Goal: Task Accomplishment & Management: Manage account settings

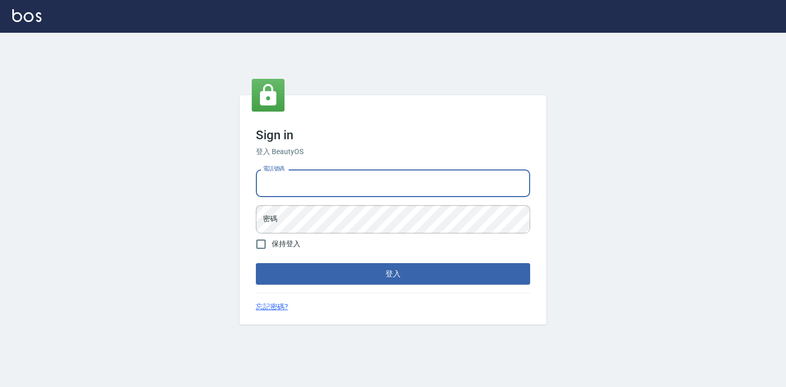
click at [299, 176] on input "電話號碼" at bounding box center [393, 183] width 274 height 28
type input "0921855390"
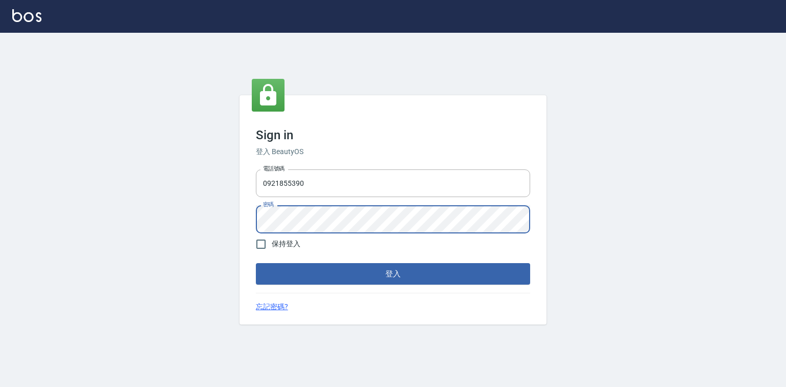
click at [256, 263] on button "登入" at bounding box center [393, 273] width 274 height 21
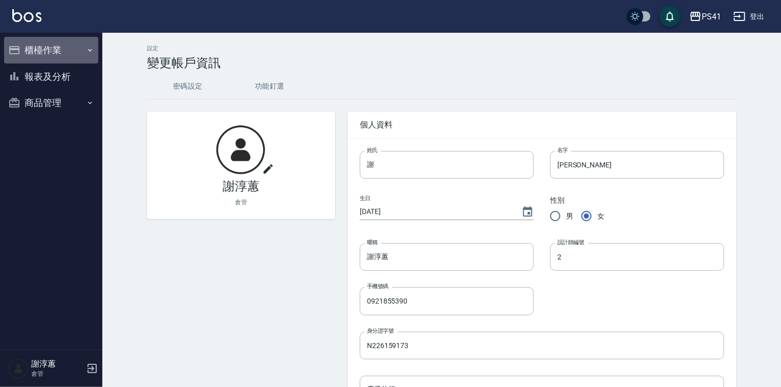
click at [61, 53] on button "櫃檯作業" at bounding box center [51, 50] width 94 height 27
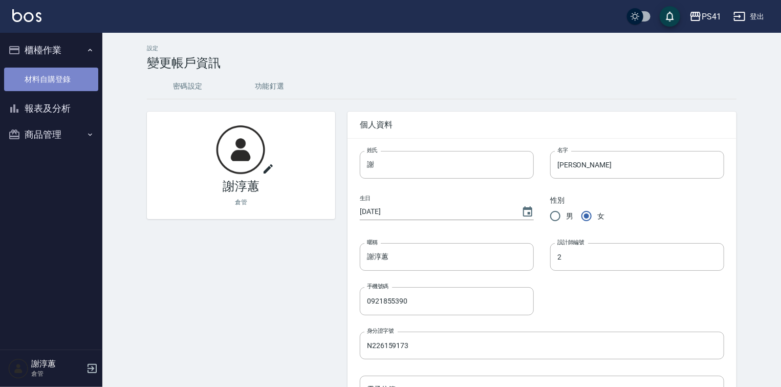
click at [61, 85] on link "材料自購登錄" at bounding box center [51, 80] width 94 height 24
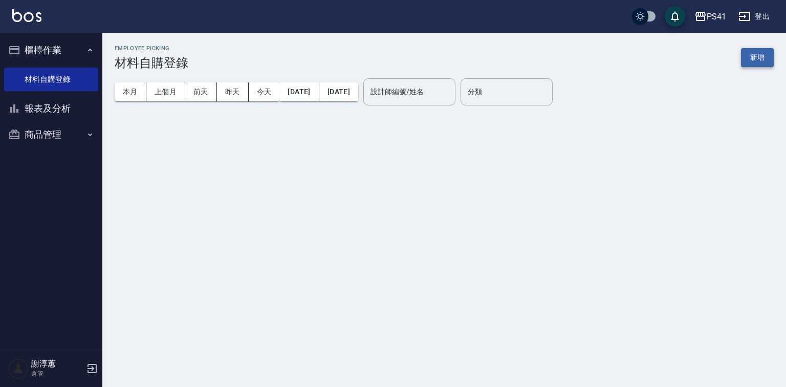
click at [754, 59] on button "新增" at bounding box center [757, 57] width 33 height 19
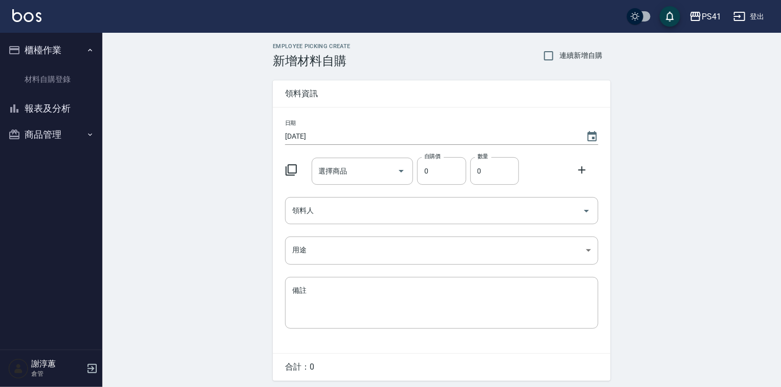
click at [291, 172] on icon at bounding box center [291, 170] width 12 height 12
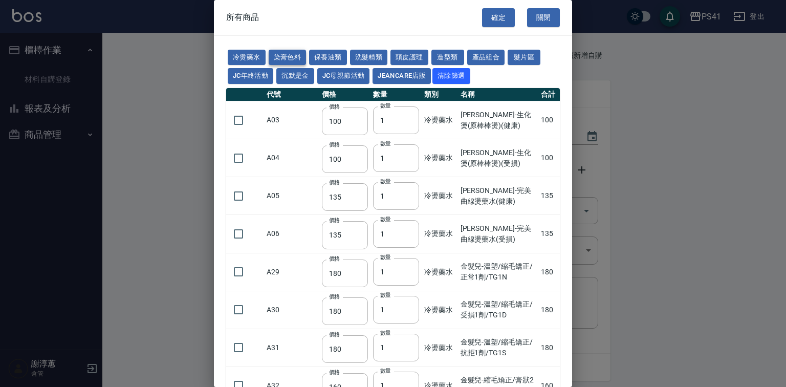
click at [293, 56] on button "染膏色料" at bounding box center [288, 58] width 38 height 16
type input "390"
type input "580"
type input "105"
type input "406"
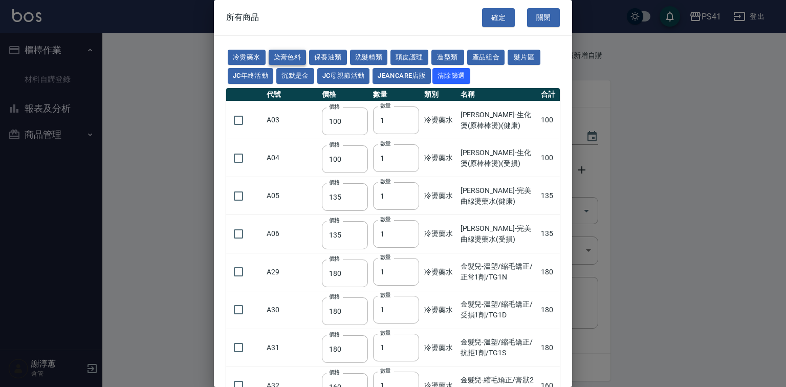
type input "105"
type input "102"
type input "137"
type input "110"
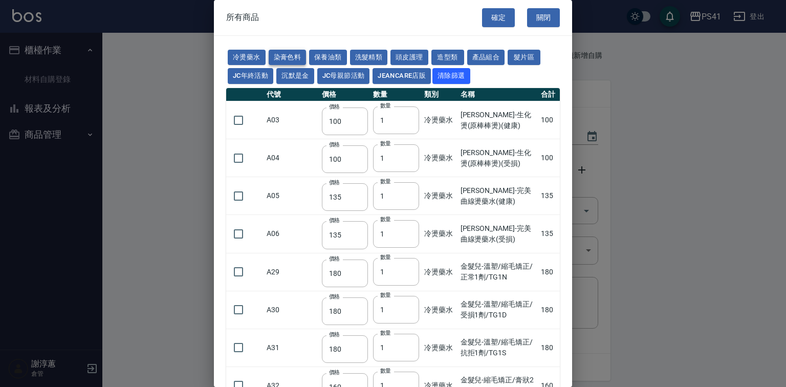
type input "130"
type input "133"
type input "186"
type input "133"
type input "450"
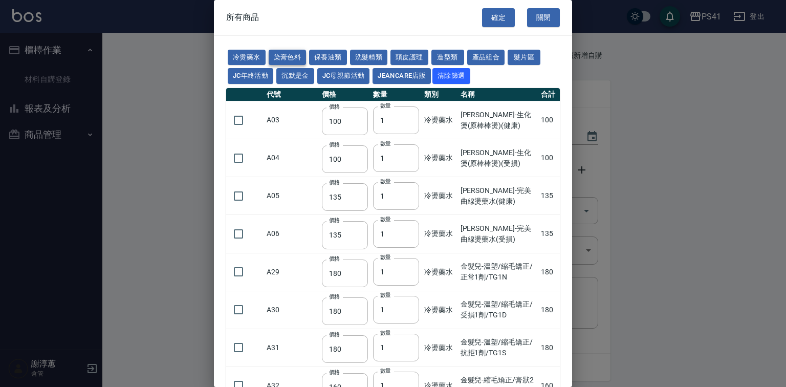
type input "350"
type input "112"
type input "450"
type input "1060"
type input "250"
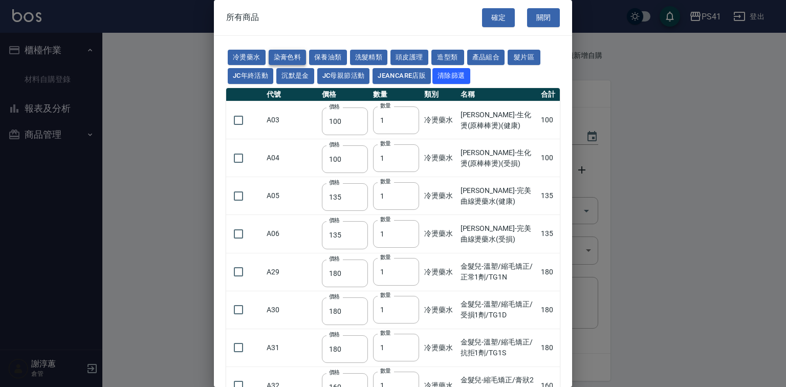
type input "350"
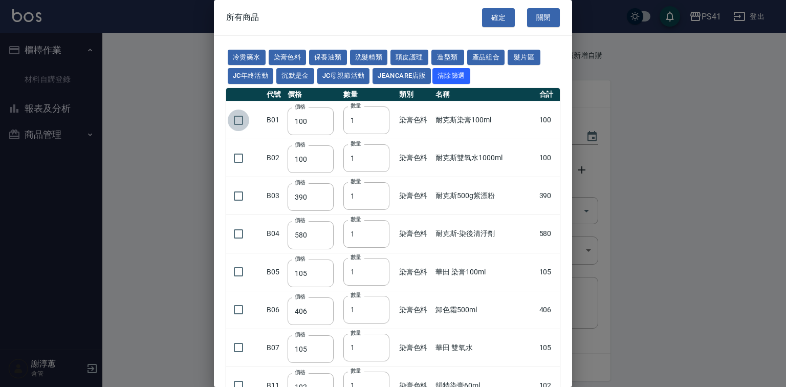
click at [237, 131] on input "checkbox" at bounding box center [238, 119] width 21 height 21
checkbox input "true"
drag, startPoint x: 364, startPoint y: 151, endPoint x: 339, endPoint y: 169, distance: 30.4
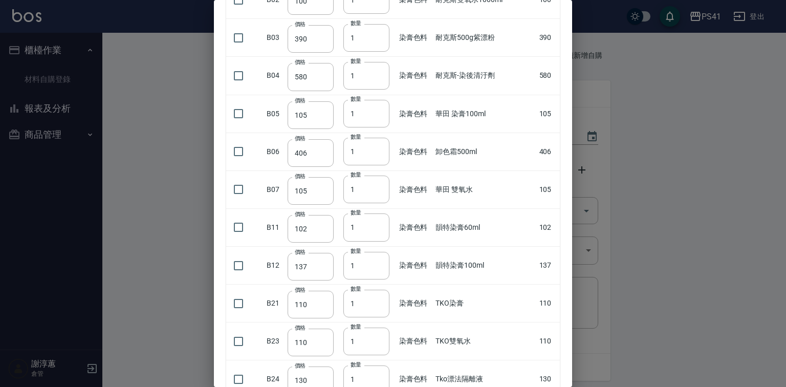
scroll to position [205, 0]
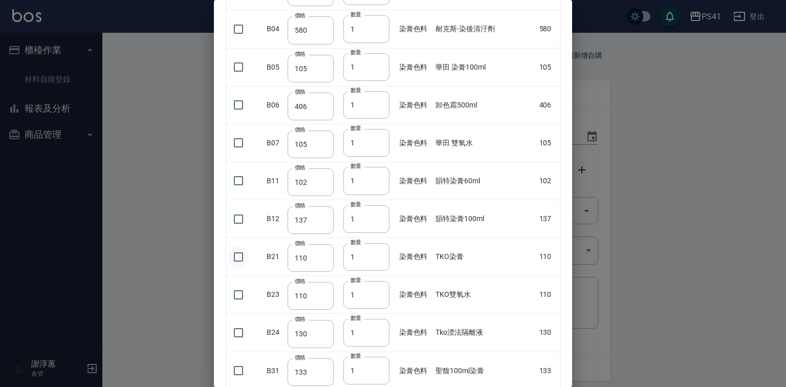
drag, startPoint x: 235, startPoint y: 283, endPoint x: 326, endPoint y: 270, distance: 92.1
click at [235, 268] on input "checkbox" at bounding box center [238, 256] width 21 height 21
checkbox input "true"
type input "2"
click at [381, 271] on input "2" at bounding box center [366, 257] width 46 height 28
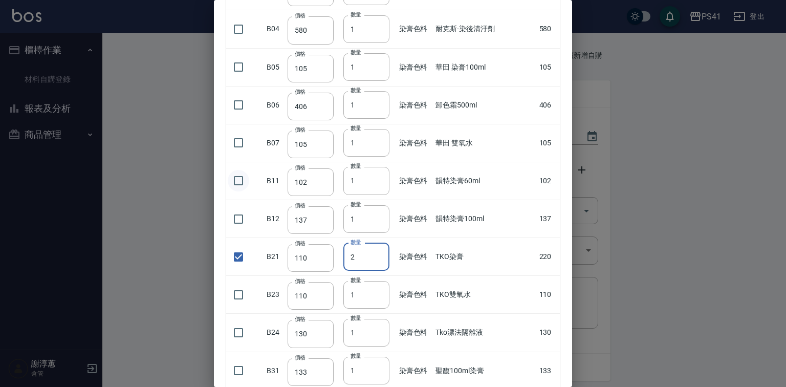
click at [231, 191] on input "checkbox" at bounding box center [238, 180] width 21 height 21
checkbox input "true"
drag, startPoint x: 368, startPoint y: 203, endPoint x: 336, endPoint y: 208, distance: 32.1
click at [336, 200] on tr "B11 價格 102 價格 數量 1 數量 染膏色料 韻特染膏60ml 102" at bounding box center [393, 181] width 334 height 38
type input "6"
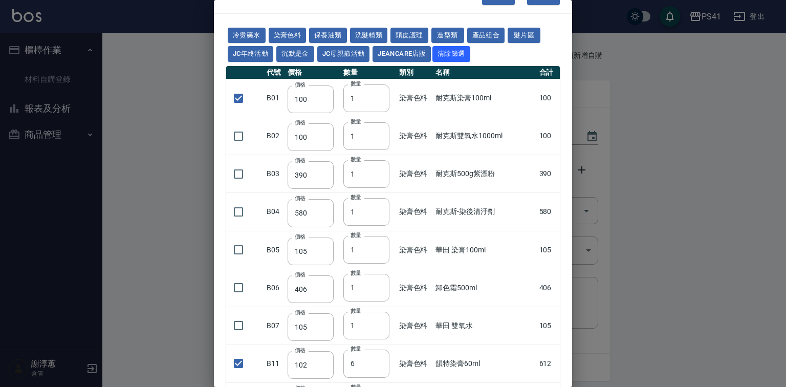
scroll to position [0, 0]
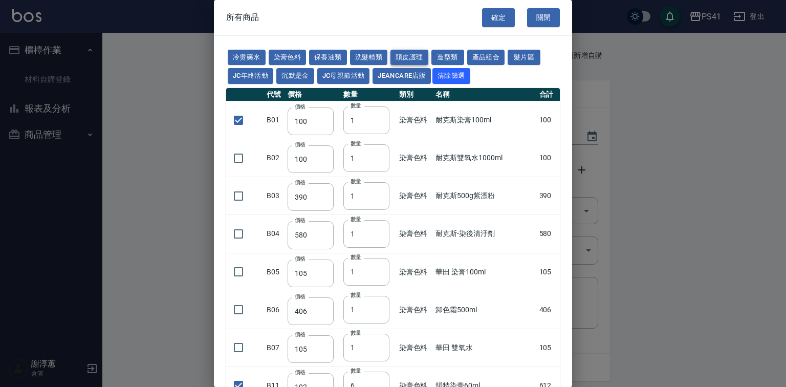
click at [428, 57] on button "頭皮護理" at bounding box center [409, 58] width 38 height 16
checkbox input "false"
type input "315"
type input "273"
type input "1183"
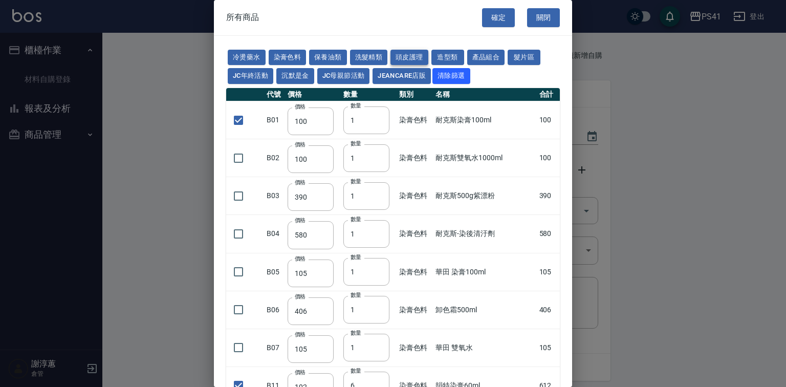
type input "798"
type input "481"
type input "640"
checkbox input "false"
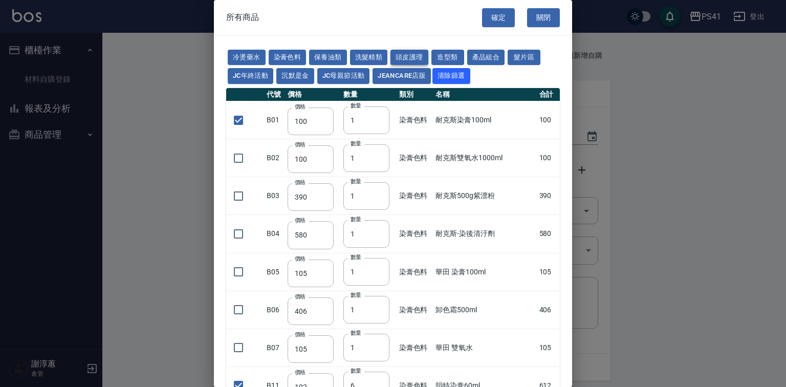
type input "308"
type input "1"
type input "245"
checkbox input "false"
type input "350"
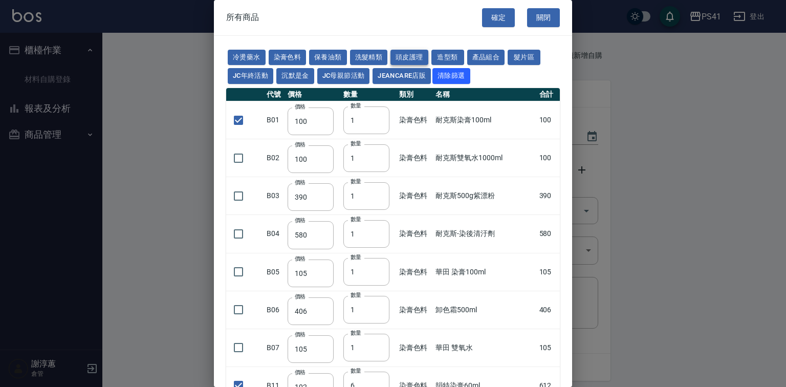
type input "1"
type input "1260"
type input "440"
type input "750"
type input "740"
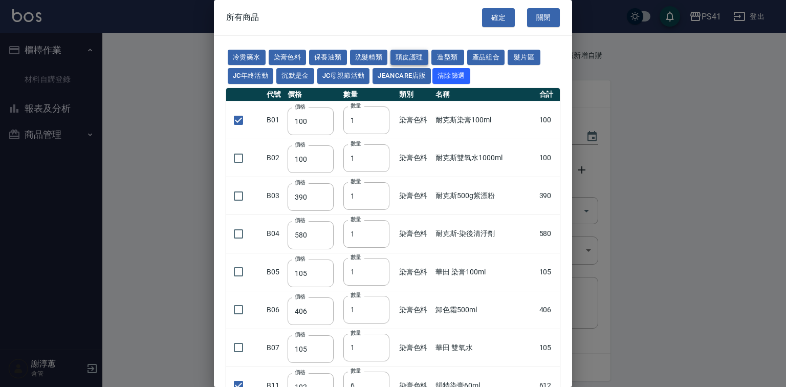
type input "500"
type input "315"
type input "690"
type input "650"
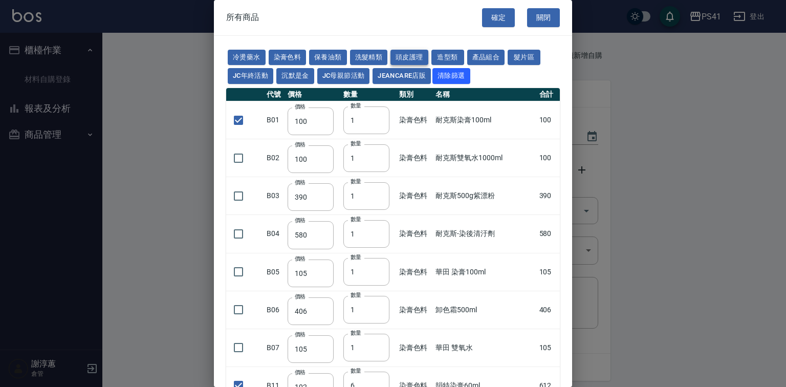
type input "600"
type input "450"
type input "500"
type input "2200"
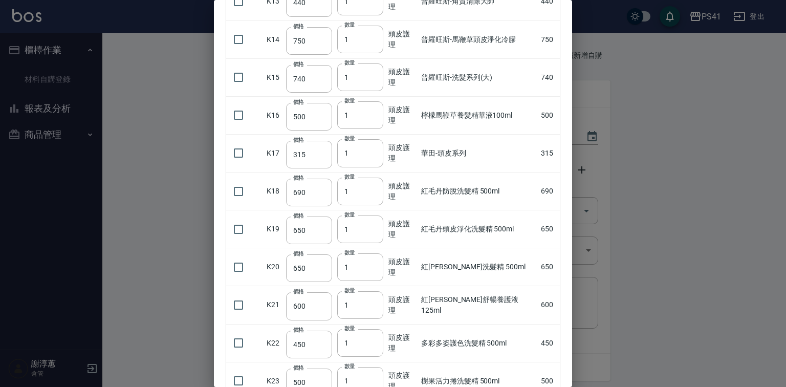
scroll to position [655, 0]
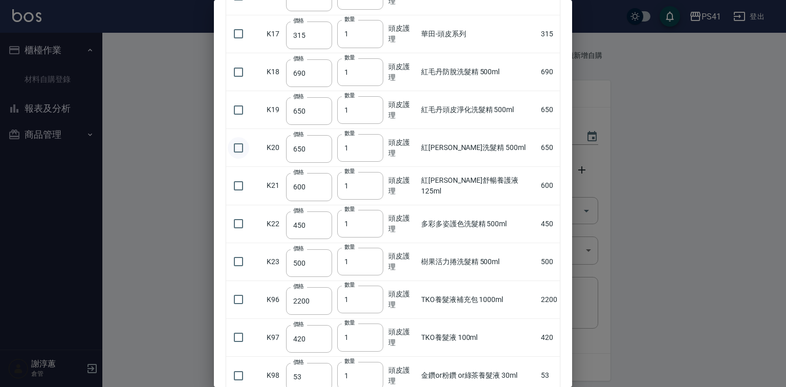
click at [234, 159] on input "checkbox" at bounding box center [238, 147] width 21 height 21
checkbox input "true"
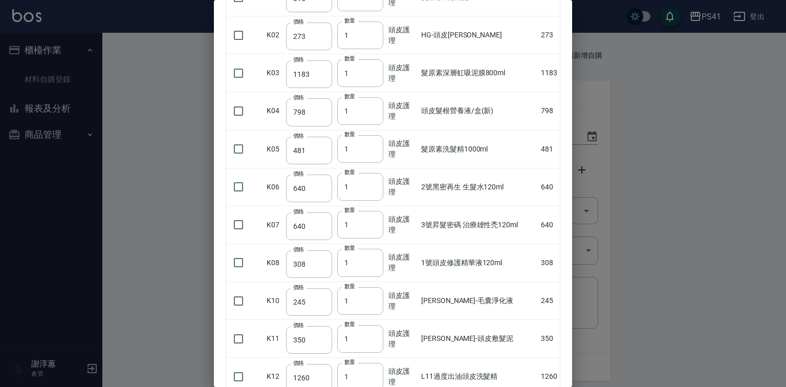
scroll to position [0, 0]
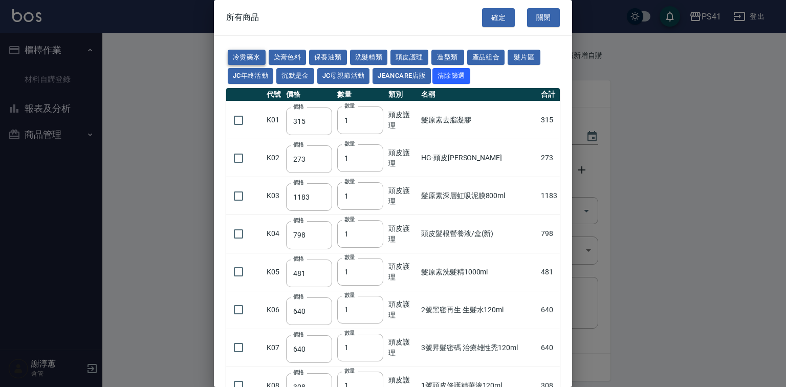
click at [261, 55] on button "冷燙藥水" at bounding box center [247, 58] width 38 height 16
type input "100"
type input "135"
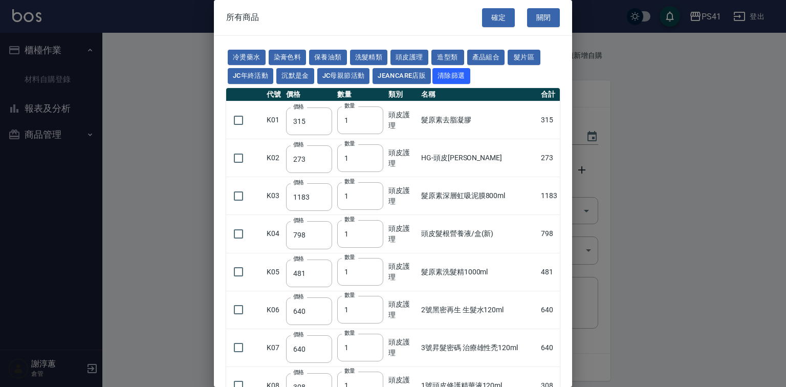
type input "180"
type input "160"
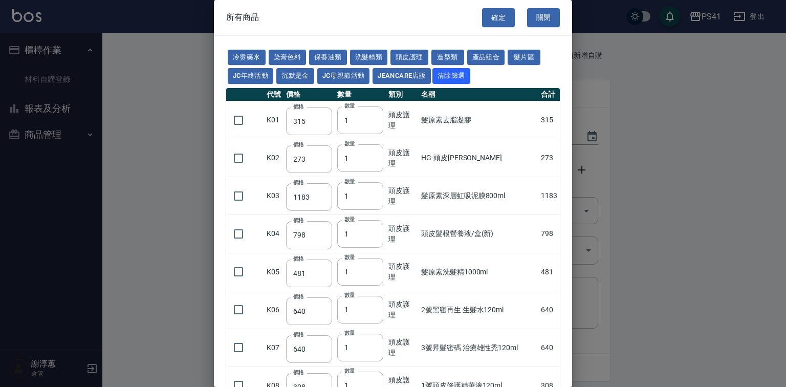
type input "260"
type input "220"
type input "130"
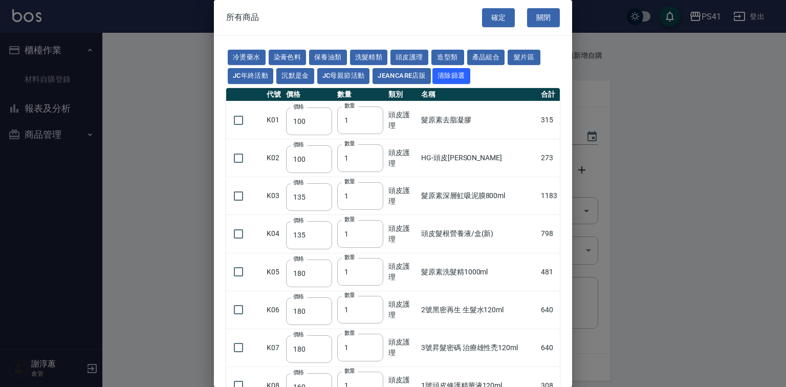
type input "150"
type input "350"
type input "230"
checkbox input "false"
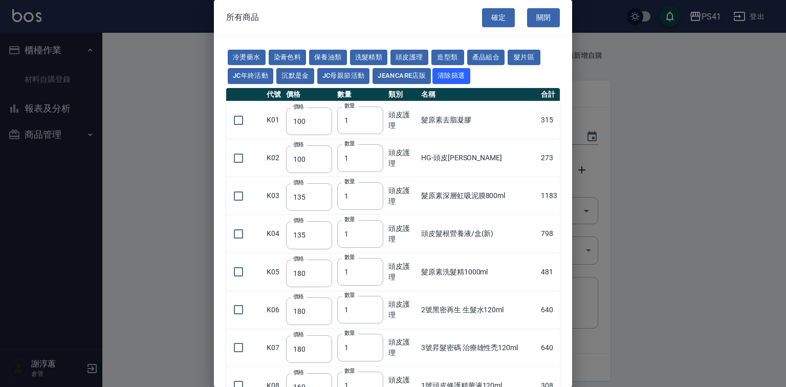
type input "130"
type input "450"
type input "200"
type input "260"
type input "400"
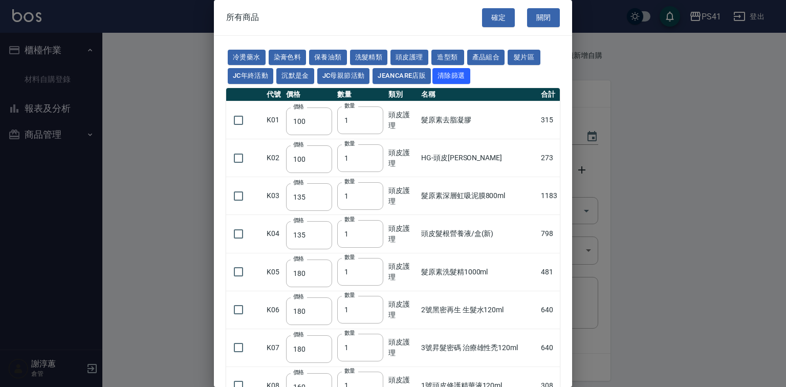
type input "250"
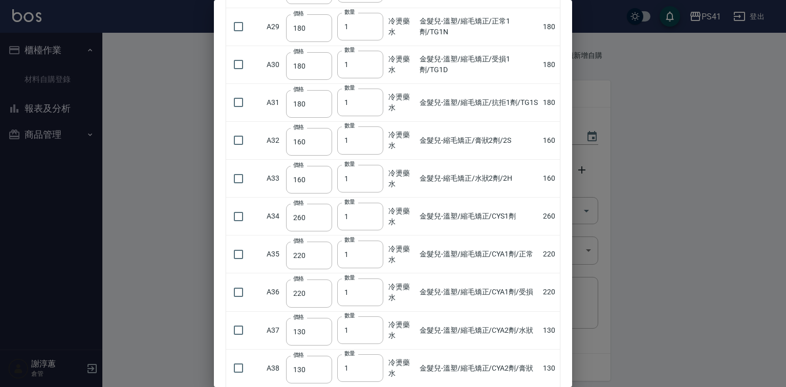
scroll to position [246, 0]
click at [231, 189] on input "checkbox" at bounding box center [238, 177] width 21 height 21
checkbox input "true"
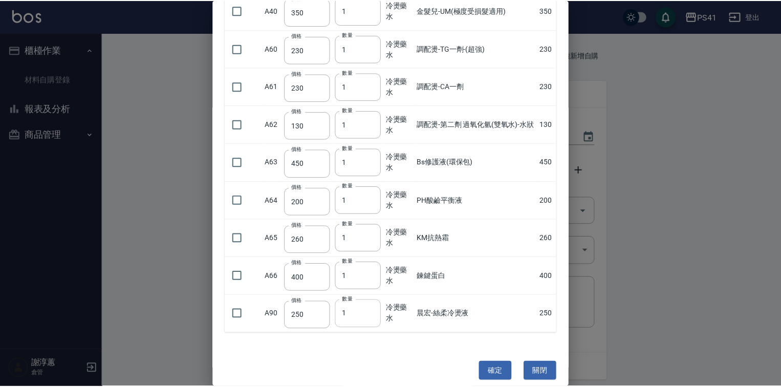
scroll to position [710, 0]
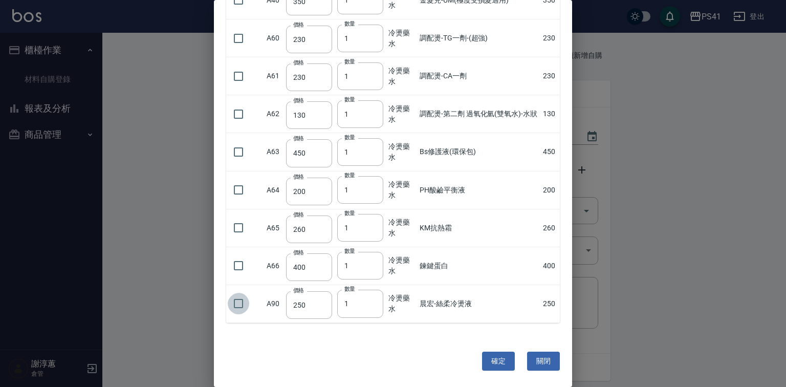
click at [239, 302] on input "checkbox" at bounding box center [238, 303] width 21 height 21
checkbox input "true"
click at [497, 360] on button "確定" at bounding box center [498, 360] width 33 height 19
type input "耐克斯染膏100ml"
type input "100"
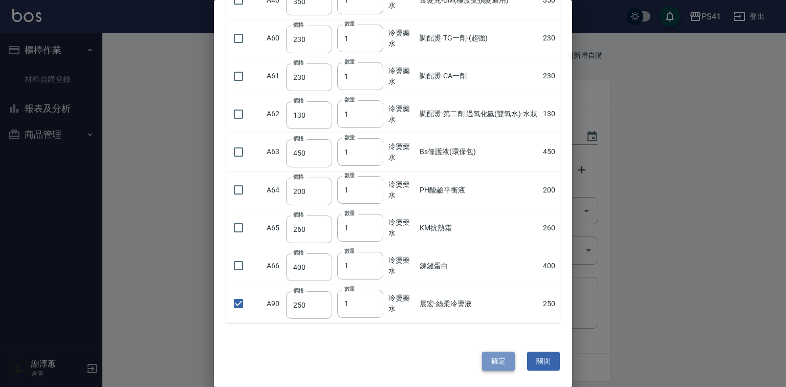
type input "1"
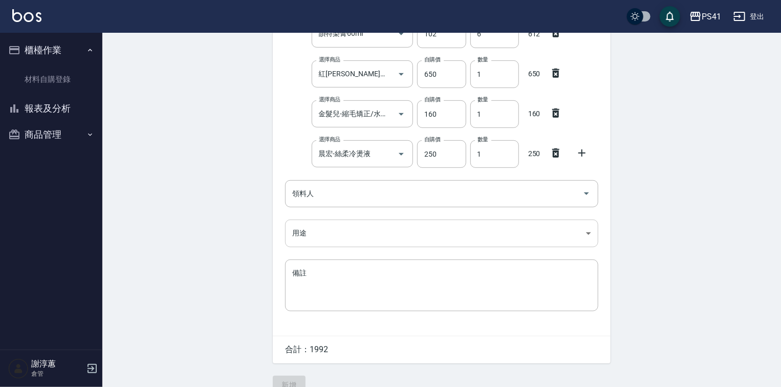
scroll to position [238, 0]
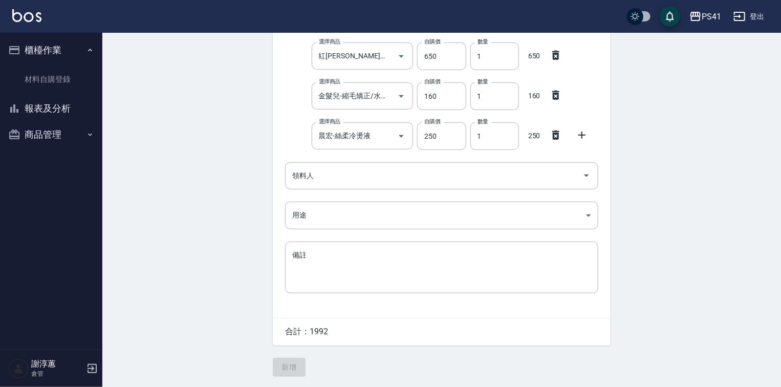
click at [586, 136] on icon at bounding box center [582, 135] width 12 height 12
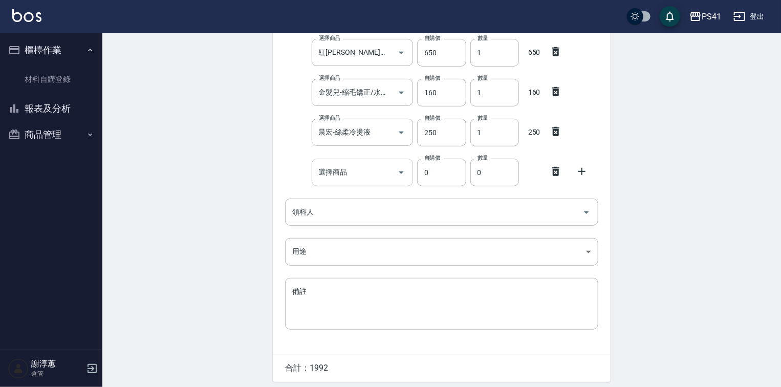
click at [369, 166] on input "選擇商品" at bounding box center [354, 172] width 77 height 18
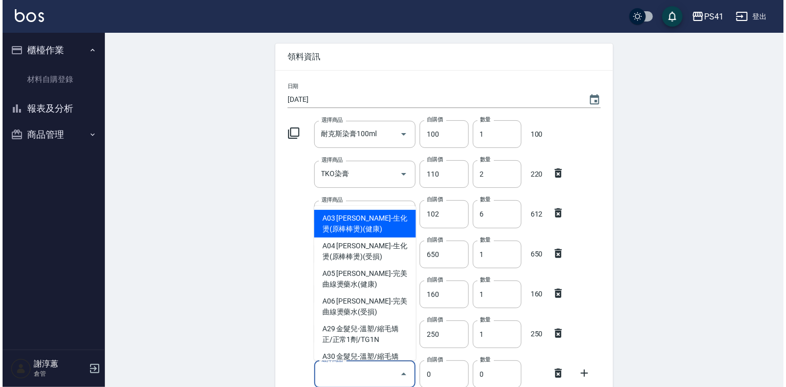
scroll to position [0, 0]
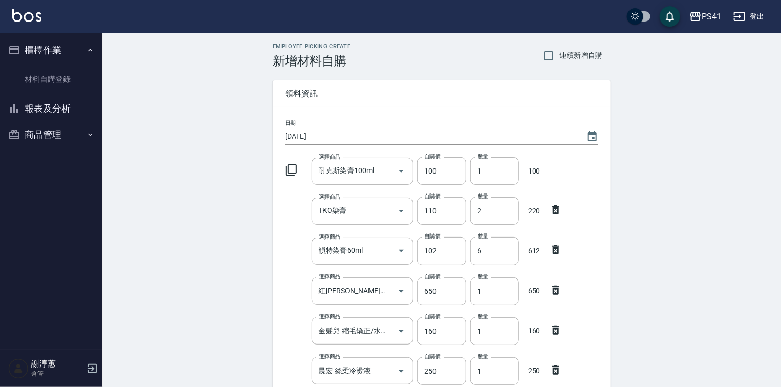
click at [290, 174] on icon at bounding box center [291, 170] width 12 height 12
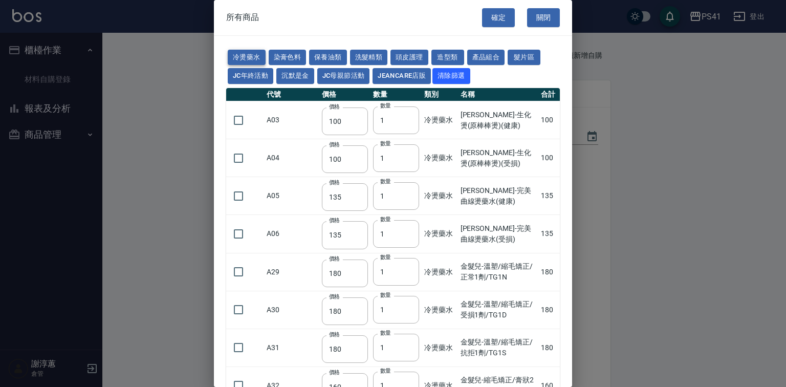
click at [266, 59] on button "冷燙藥水" at bounding box center [247, 58] width 38 height 16
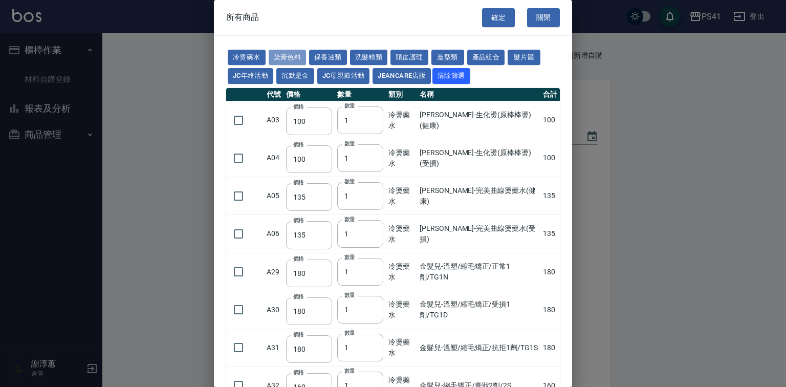
drag, startPoint x: 295, startPoint y: 58, endPoint x: 293, endPoint y: 69, distance: 10.9
click at [297, 63] on button "染膏色料" at bounding box center [288, 58] width 38 height 16
type input "390"
type input "580"
type input "105"
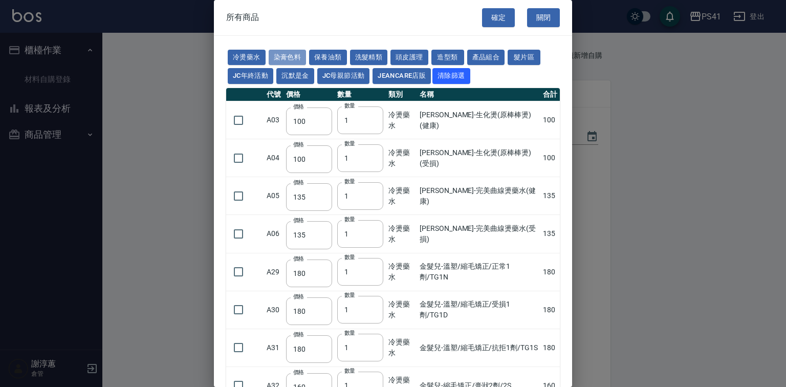
type input "406"
type input "105"
type input "450"
type input "102"
type input "137"
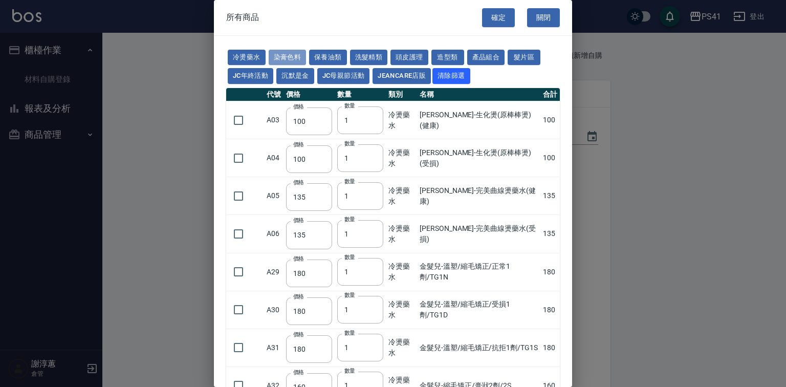
type input "110"
type input "133"
type input "186"
type input "133"
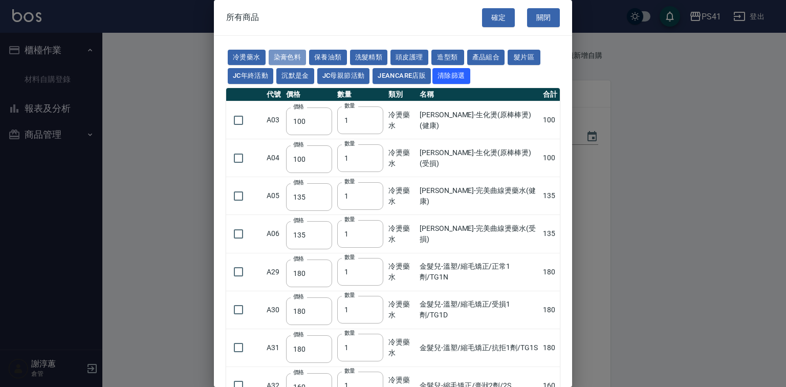
type input "450"
type input "350"
type input "112"
type input "1060"
type input "200"
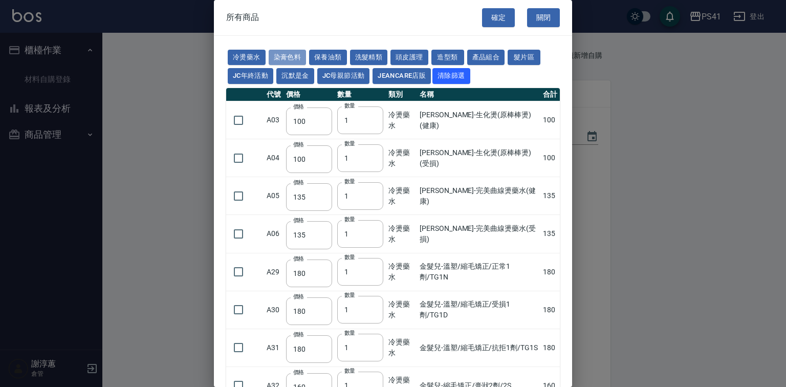
type input "250"
type input "350"
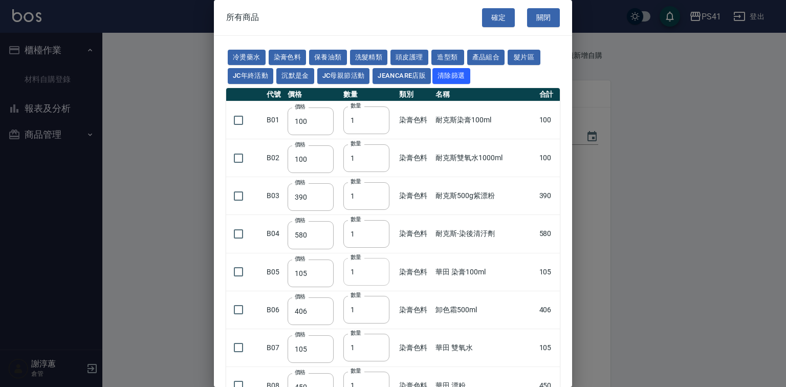
scroll to position [123, 0]
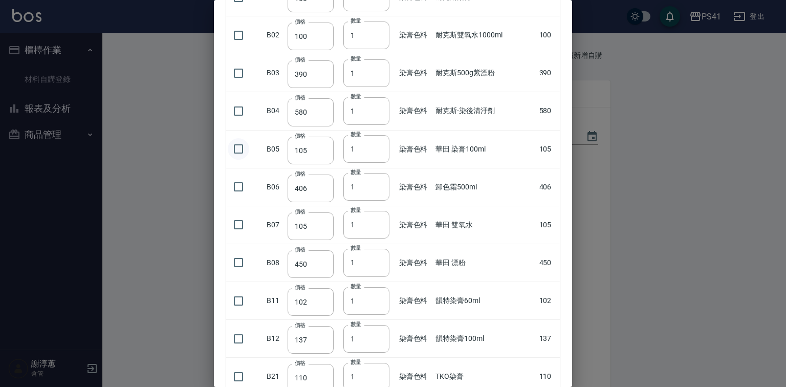
click at [229, 160] on input "checkbox" at bounding box center [238, 148] width 21 height 21
checkbox input "true"
drag, startPoint x: 360, startPoint y: 167, endPoint x: 327, endPoint y: 182, distance: 35.7
click at [324, 168] on tr "B05 價格 105 價格 數量 1 數量 染膏色料 華田 染膏100ml 105" at bounding box center [393, 149] width 334 height 38
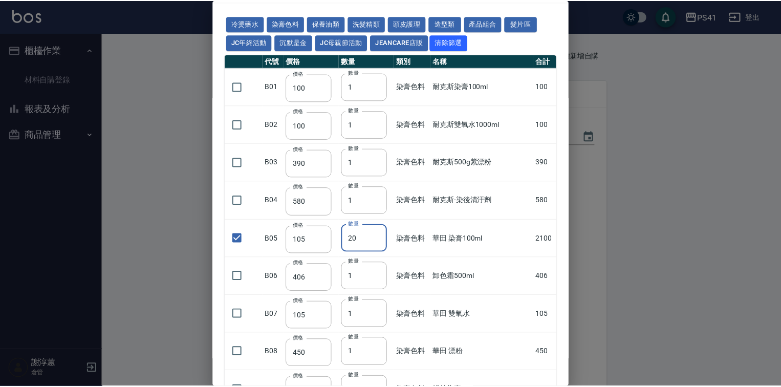
scroll to position [0, 0]
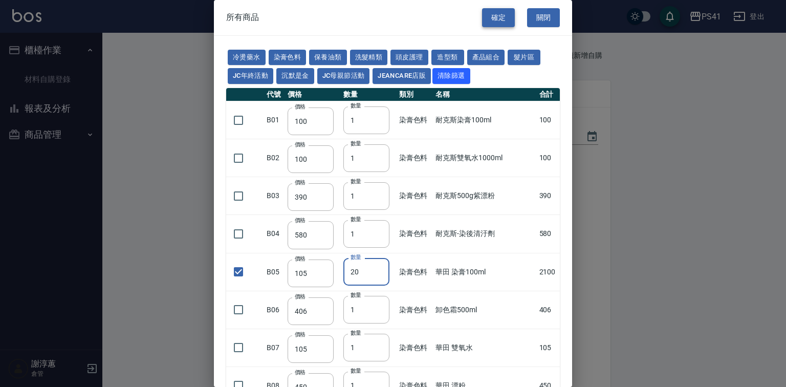
type input "20"
click at [485, 18] on button "確定" at bounding box center [498, 17] width 33 height 19
type input "華田 染膏100ml"
type input "105"
type input "20"
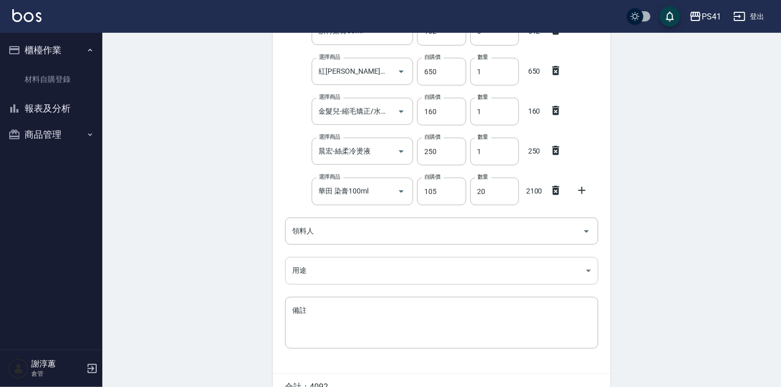
scroll to position [278, 0]
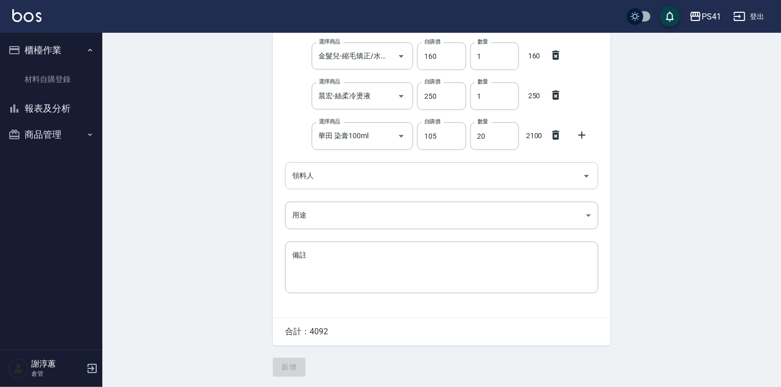
click at [385, 162] on div "領料人" at bounding box center [441, 175] width 313 height 27
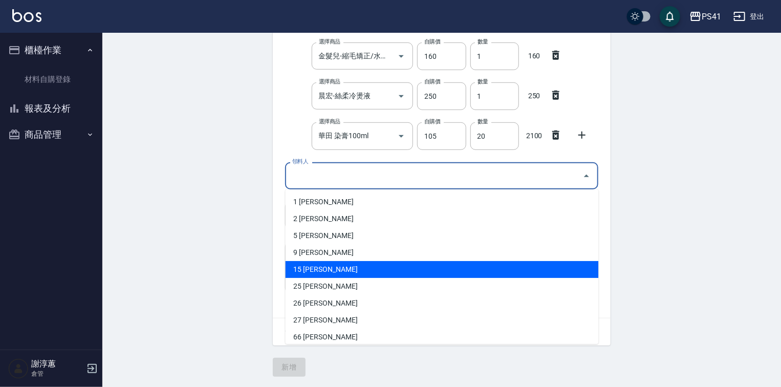
click at [331, 272] on li "15 [PERSON_NAME]" at bounding box center [441, 269] width 313 height 17
type input "[PERSON_NAME]"
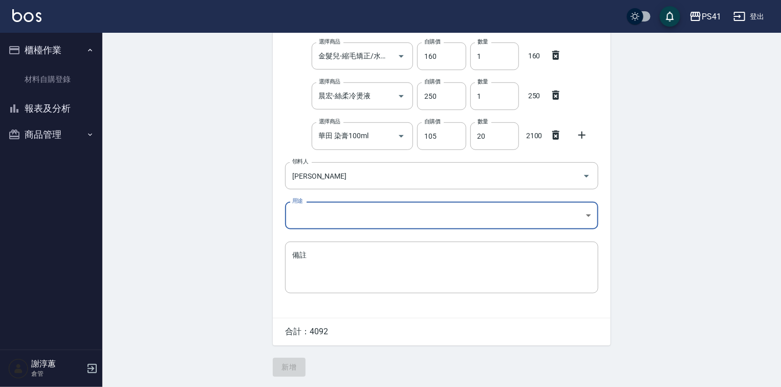
click at [343, 203] on body "PS41 登出 櫃檯作業 材料自購登錄 報表及分析 報表目錄 商品銷售排行榜 商品消耗明細 商品進銷貨報表 商品庫存表 商品管理 商品分類設定 商品列表 商品…" at bounding box center [390, 55] width 781 height 661
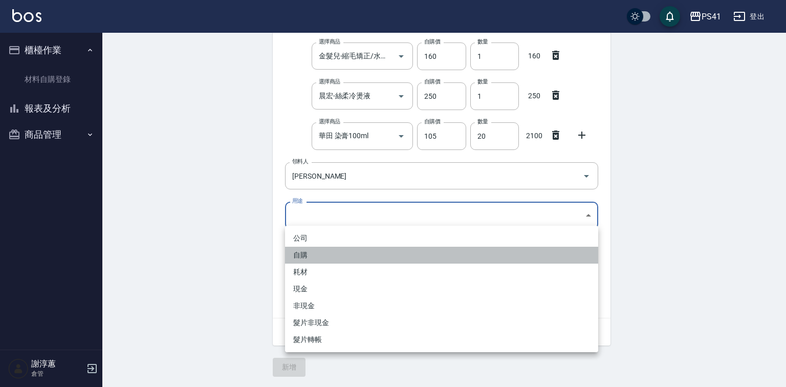
click at [321, 250] on li "自購" at bounding box center [441, 255] width 313 height 17
type input "自購"
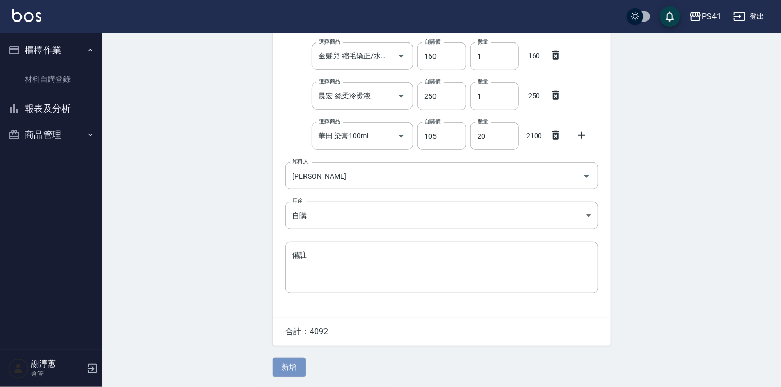
drag, startPoint x: 298, startPoint y: 360, endPoint x: 325, endPoint y: 351, distance: 29.0
click at [297, 360] on button "新增" at bounding box center [289, 367] width 33 height 19
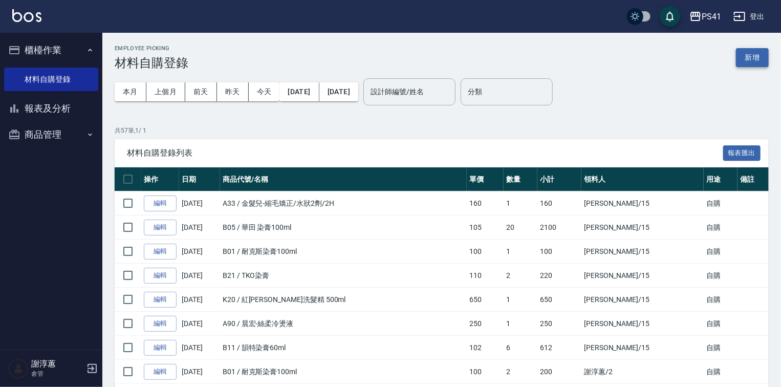
click at [760, 55] on button "新增" at bounding box center [752, 57] width 33 height 19
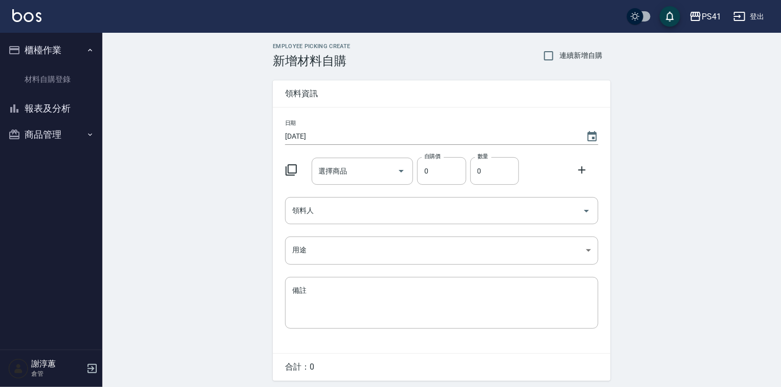
click at [287, 164] on icon at bounding box center [291, 170] width 12 height 12
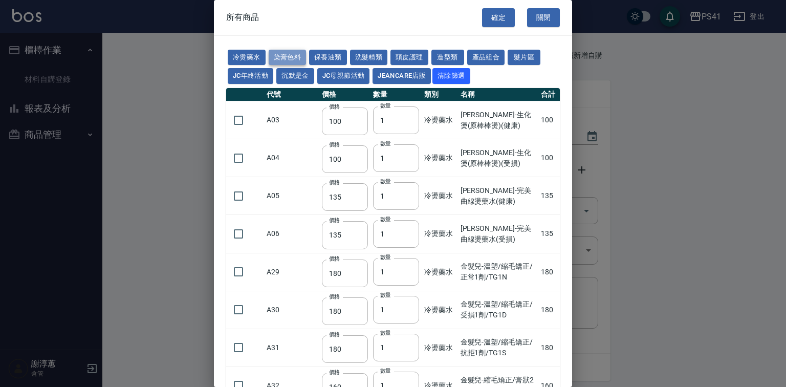
click at [296, 58] on button "染膏色料" at bounding box center [288, 58] width 38 height 16
type input "390"
type input "580"
type input "105"
type input "406"
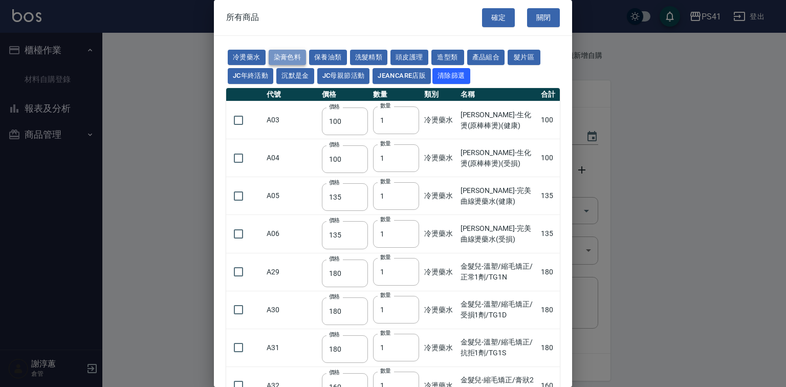
type input "105"
type input "102"
type input "137"
type input "110"
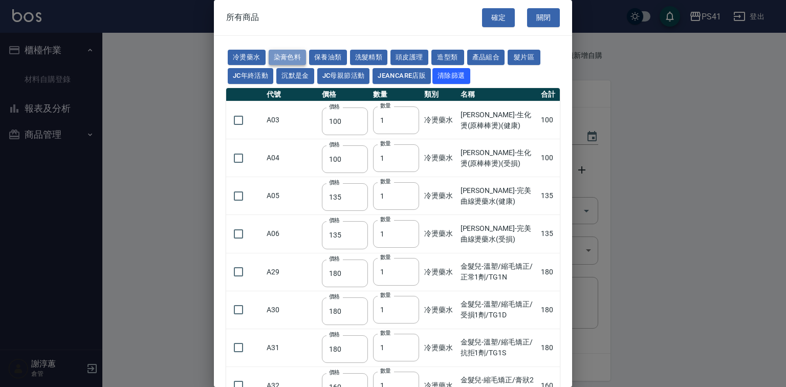
type input "130"
type input "133"
type input "186"
type input "133"
type input "450"
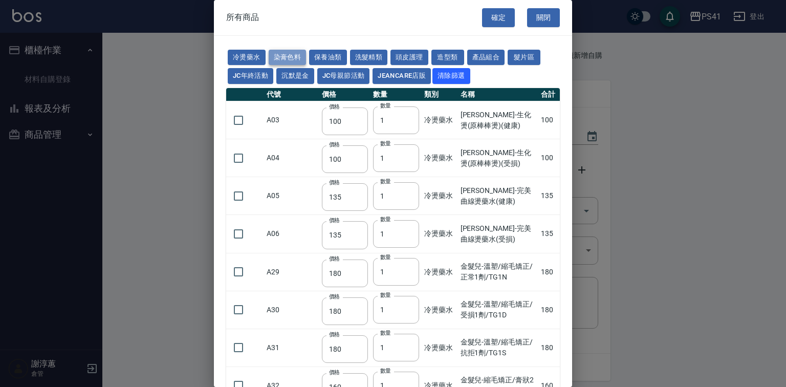
type input "350"
type input "112"
type input "450"
type input "1060"
type input "250"
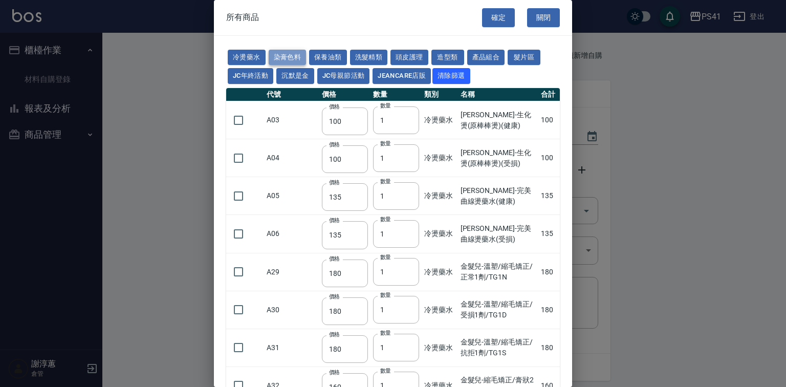
type input "350"
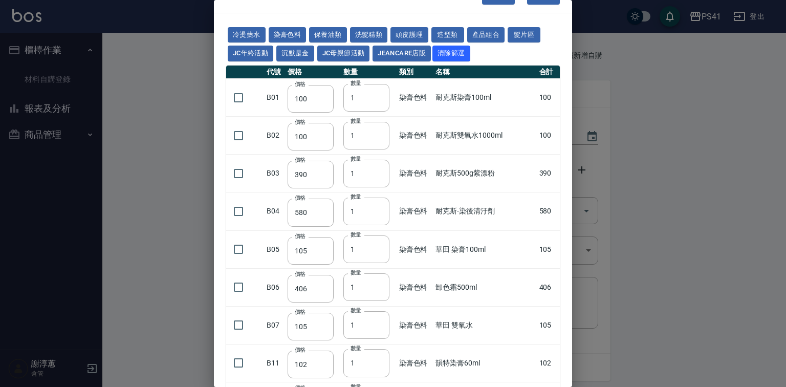
scroll to position [41, 0]
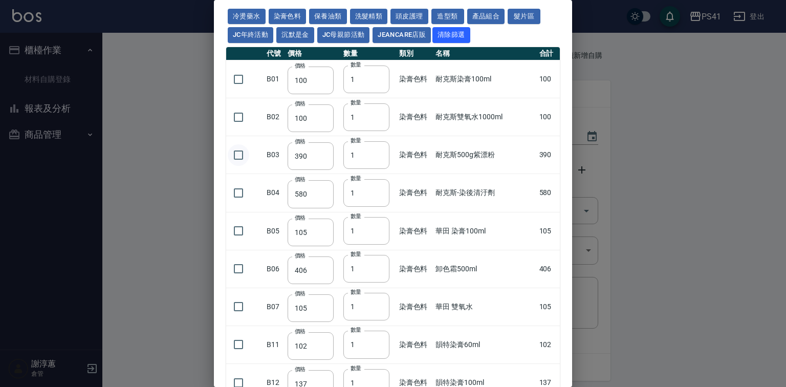
click at [238, 166] on input "checkbox" at bounding box center [238, 154] width 21 height 21
checkbox input "true"
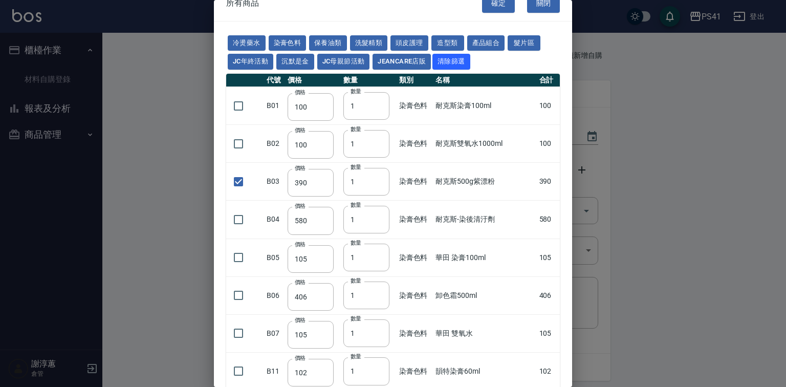
scroll to position [0, 0]
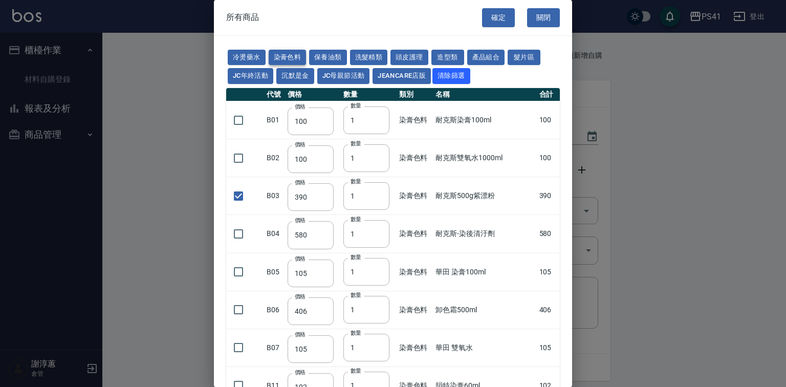
click at [298, 56] on button "染膏色料" at bounding box center [288, 58] width 38 height 16
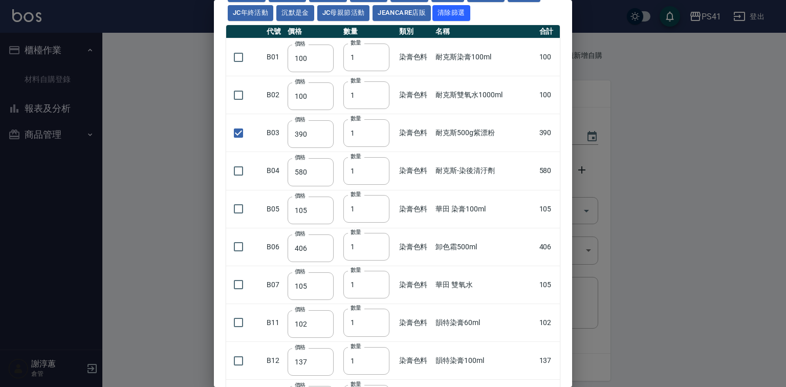
scroll to position [82, 0]
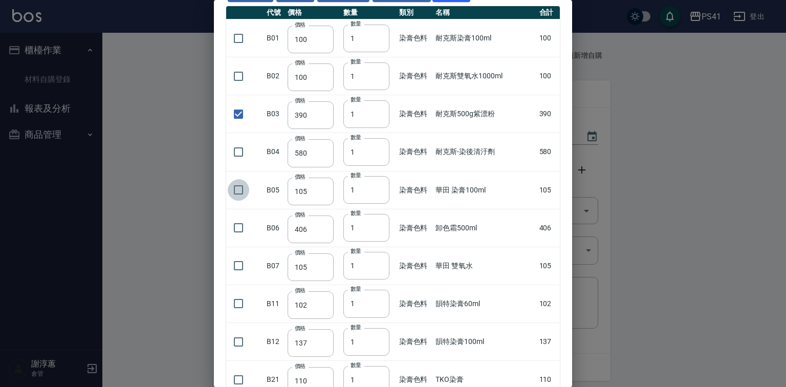
click at [233, 201] on input "checkbox" at bounding box center [238, 189] width 21 height 21
checkbox input "true"
drag, startPoint x: 370, startPoint y: 205, endPoint x: 338, endPoint y: 221, distance: 36.6
click at [337, 209] on tr "B05 價格 105 價格 數量 1 數量 染膏色料 華田 染膏100ml 105" at bounding box center [393, 190] width 334 height 38
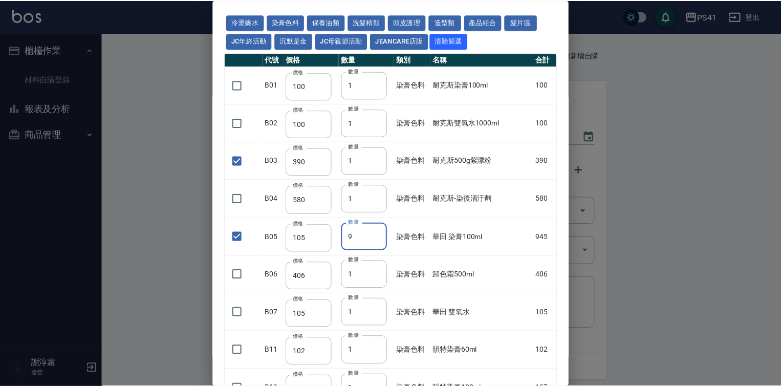
scroll to position [0, 0]
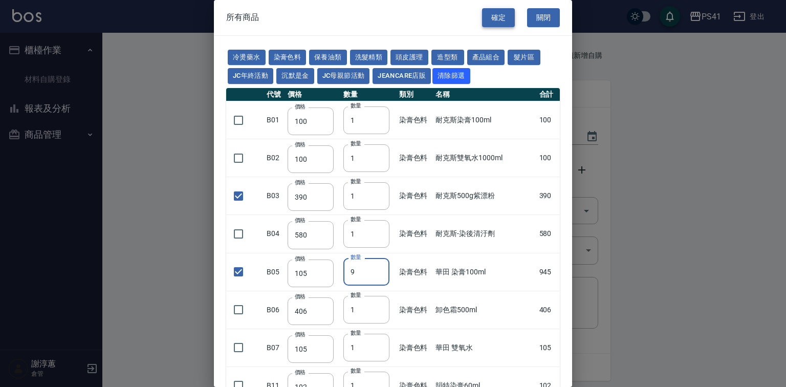
type input "9"
click at [482, 9] on button "確定" at bounding box center [498, 17] width 33 height 19
type input "耐克斯500g紫漂粉"
type input "390"
type input "1"
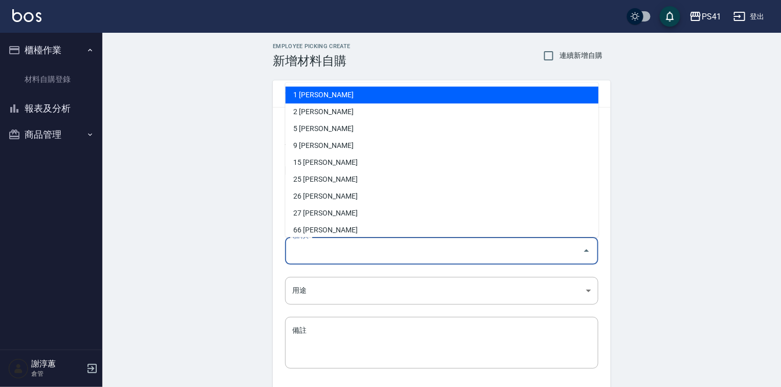
click at [354, 254] on input "領料人" at bounding box center [434, 250] width 289 height 18
click at [330, 99] on li "1 [PERSON_NAME]" at bounding box center [441, 94] width 313 height 17
type input "柯易廷"
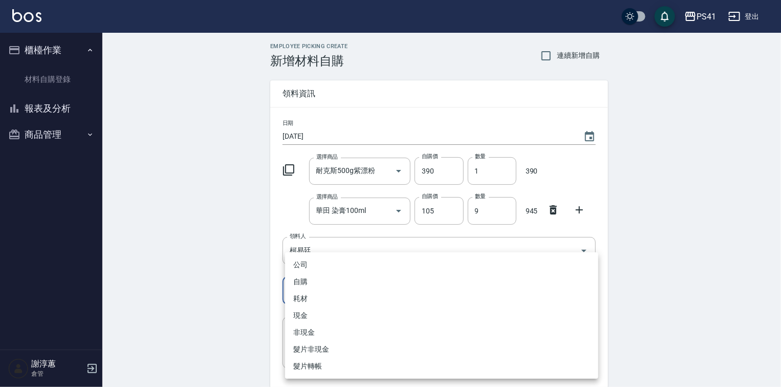
click at [328, 293] on body "PS41 登出 櫃檯作業 材料自購登錄 報表及分析 報表目錄 商品銷售排行榜 商品消耗明細 商品進銷貨報表 商品庫存表 商品管理 商品分類設定 商品列表 商品…" at bounding box center [390, 230] width 781 height 461
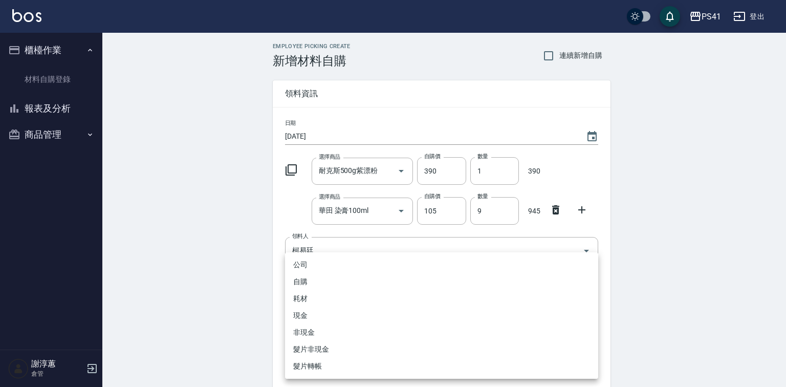
click at [321, 278] on li "自購" at bounding box center [441, 281] width 313 height 17
type input "自購"
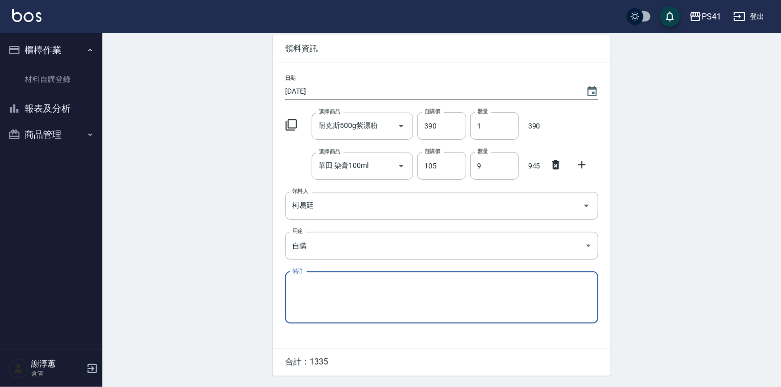
scroll to position [78, 0]
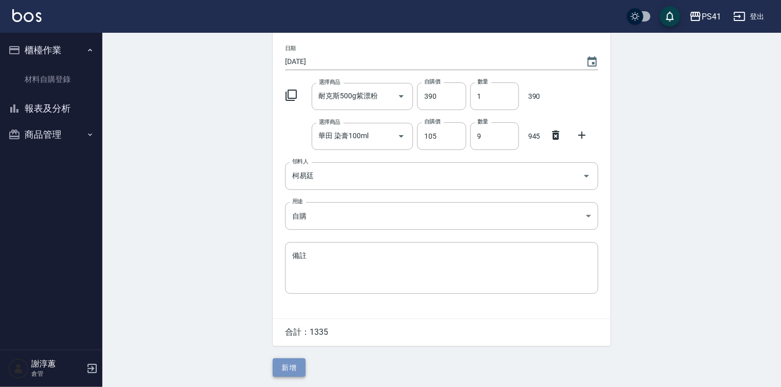
click at [295, 370] on button "新增" at bounding box center [289, 367] width 33 height 19
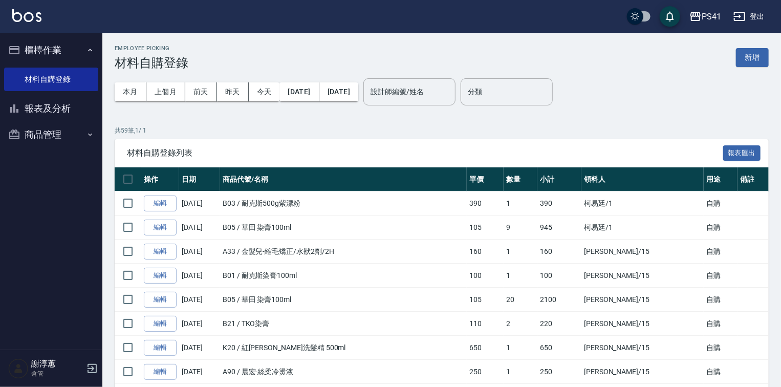
click at [763, 68] on div "Employee Picking 材料自購登錄 新增" at bounding box center [442, 57] width 654 height 25
click at [757, 60] on button "新增" at bounding box center [752, 57] width 33 height 19
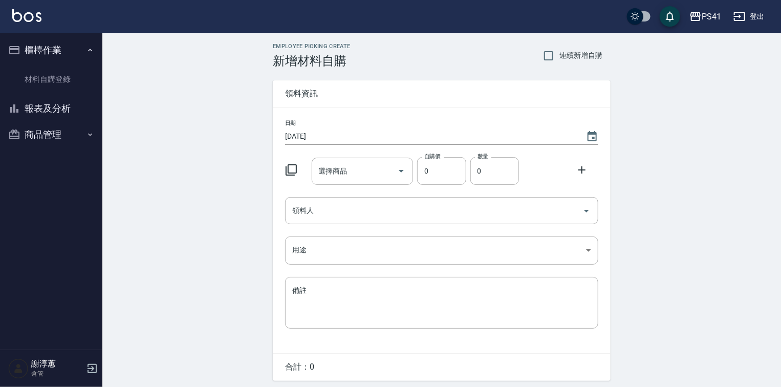
click at [297, 168] on icon at bounding box center [291, 170] width 12 height 12
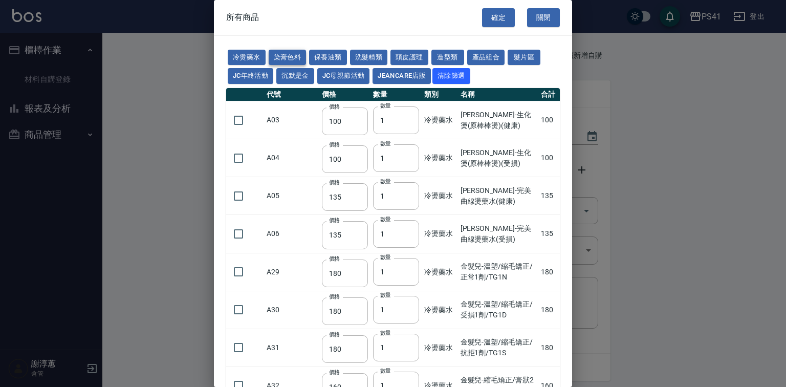
click at [296, 63] on button "染膏色料" at bounding box center [288, 58] width 38 height 16
type input "390"
type input "580"
type input "105"
type input "406"
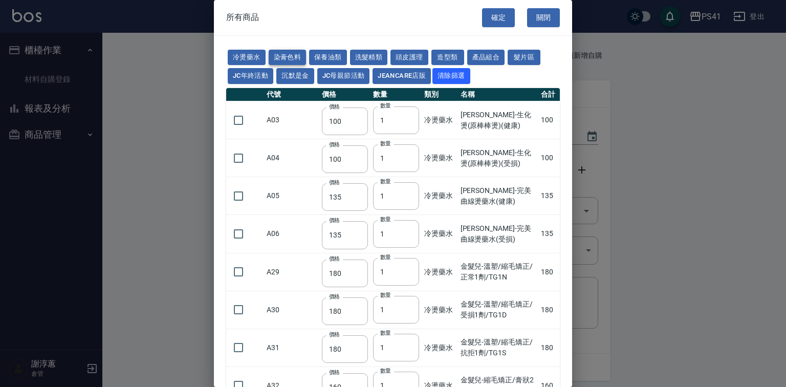
type input "105"
type input "102"
type input "137"
type input "110"
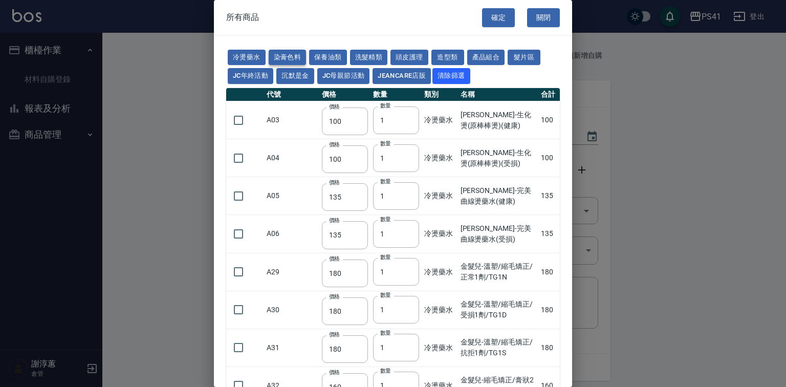
type input "130"
type input "133"
type input "186"
type input "133"
type input "450"
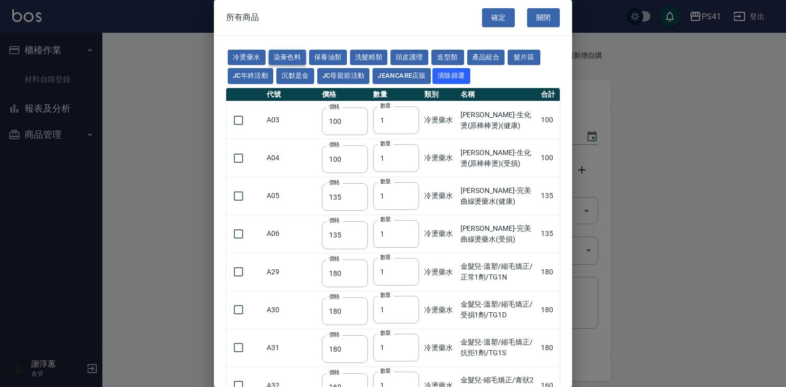
type input "350"
type input "112"
type input "450"
type input "1060"
type input "250"
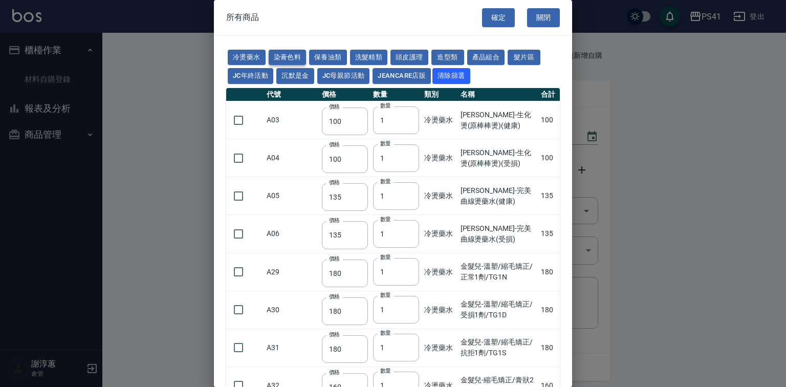
type input "350"
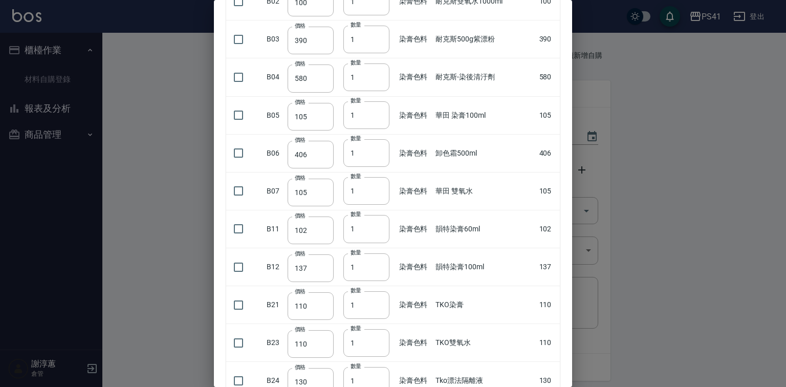
scroll to position [164, 0]
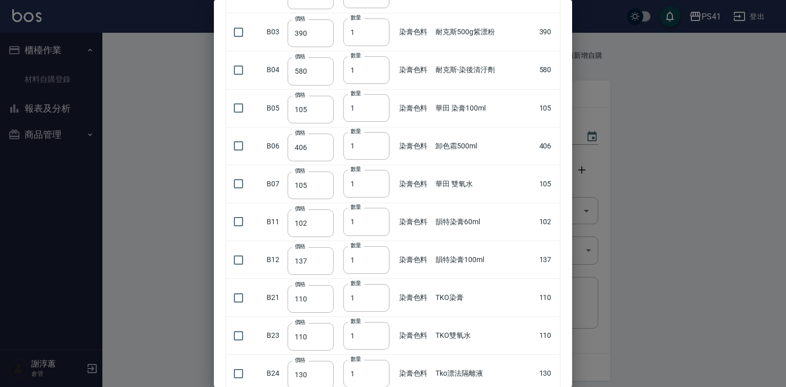
click at [255, 317] on td at bounding box center [245, 298] width 38 height 38
click at [246, 308] on input "checkbox" at bounding box center [238, 297] width 21 height 21
checkbox input "true"
type input "2"
click at [379, 312] on input "2" at bounding box center [366, 298] width 46 height 28
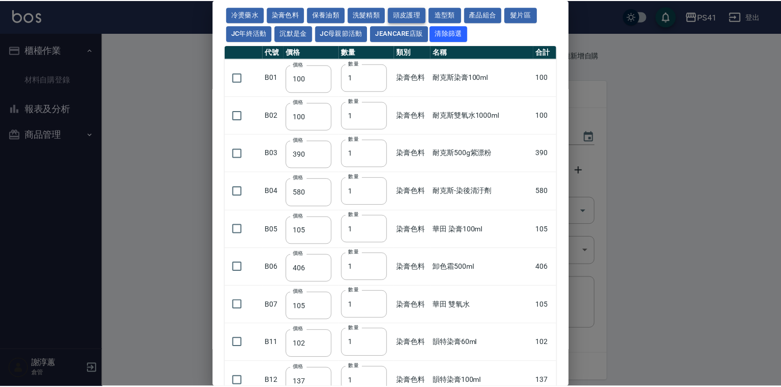
scroll to position [0, 0]
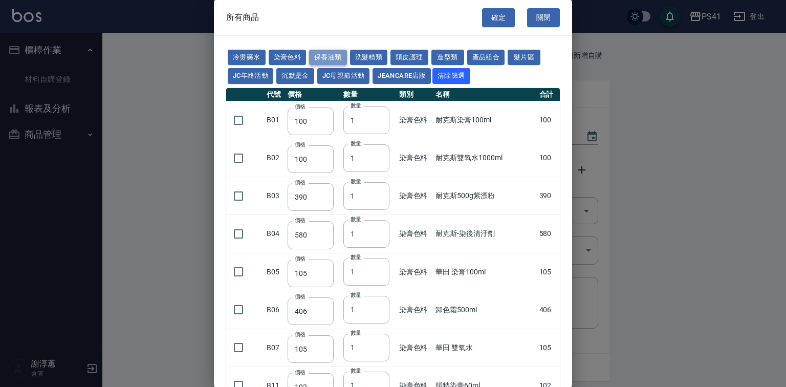
click at [347, 53] on button "保養油類" at bounding box center [328, 58] width 38 height 16
type input "340"
type input "53"
type input "340"
type input "53"
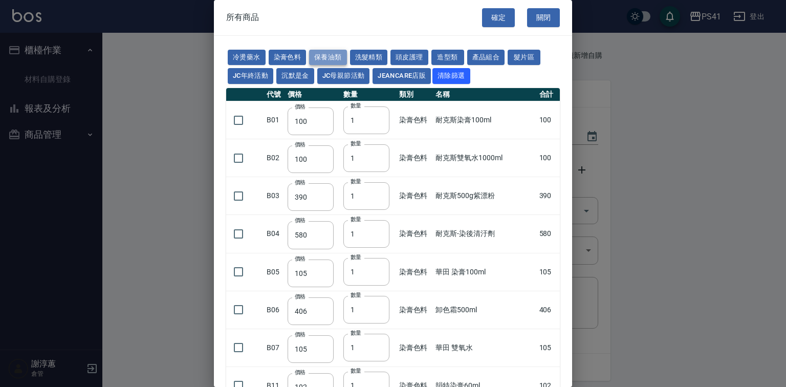
type input "32"
type input "2720"
type input "1040"
type input "1520"
type input "120"
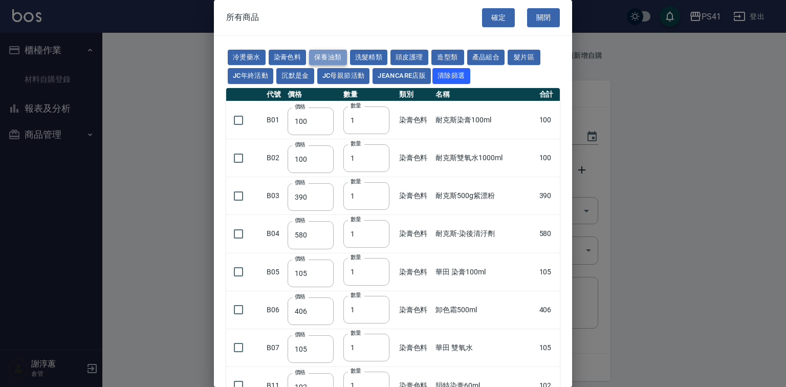
checkbox input "false"
type input "1300"
type input "1"
type input "540"
type input "600"
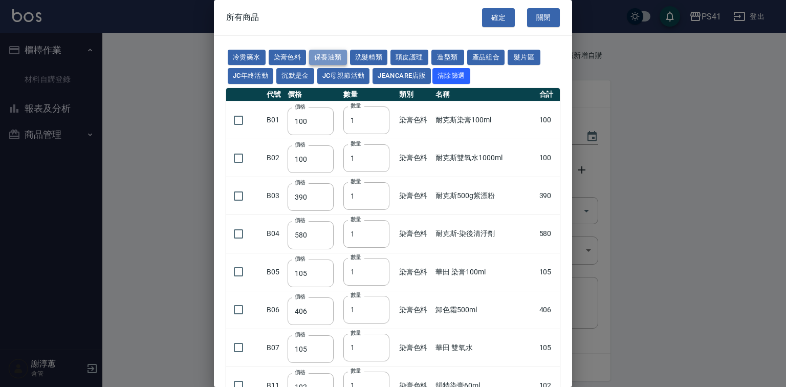
type input "800"
type input "1520"
type input "2000"
type input "270"
type input "60"
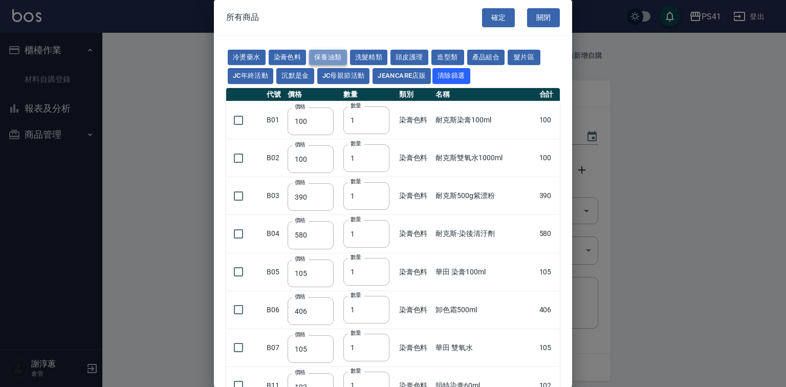
type input "500"
type input "800"
type input "700"
type input "350"
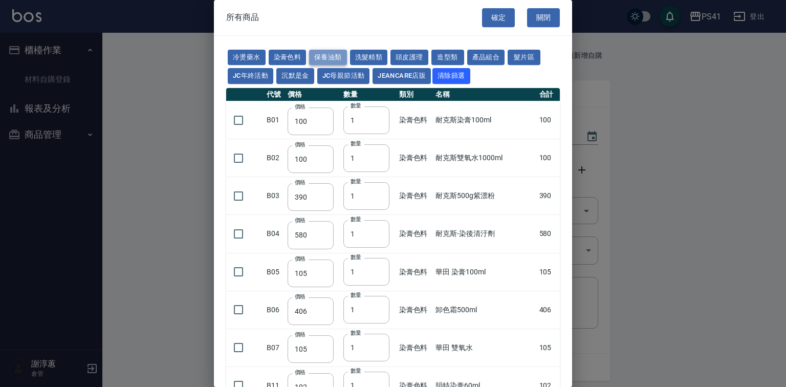
type input "272"
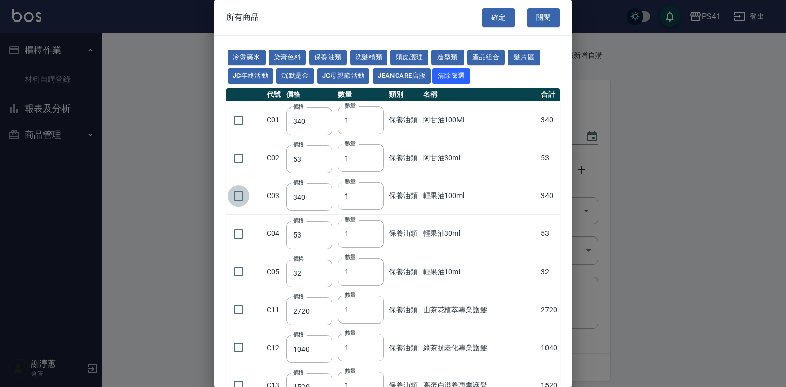
click at [233, 207] on input "checkbox" at bounding box center [238, 195] width 21 height 21
checkbox input "true"
click at [487, 19] on button "確定" at bounding box center [498, 17] width 33 height 19
type input "TKO染膏"
type input "110"
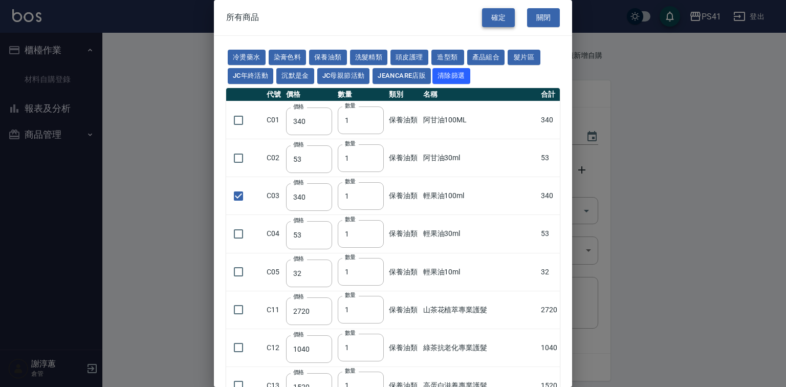
type input "2"
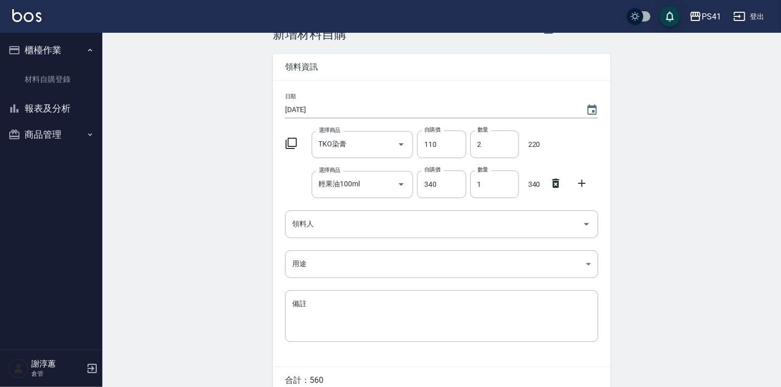
scroll to position [41, 0]
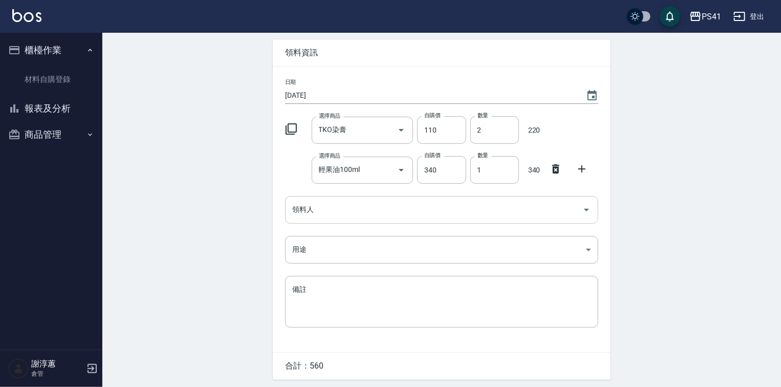
click at [367, 214] on input "領料人" at bounding box center [434, 210] width 289 height 18
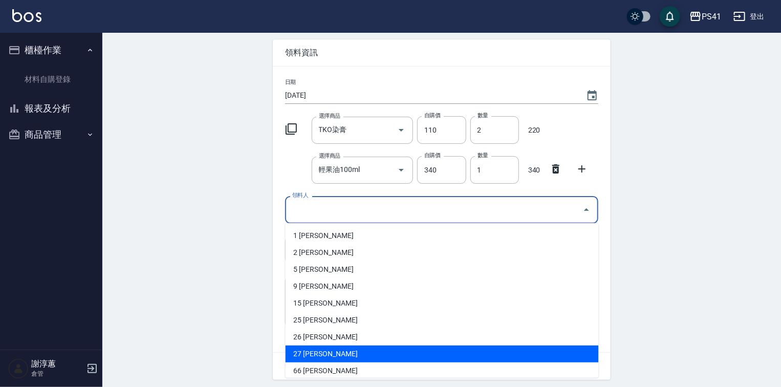
click at [321, 349] on li "27 [PERSON_NAME]" at bounding box center [441, 353] width 313 height 17
type input "[PERSON_NAME]"
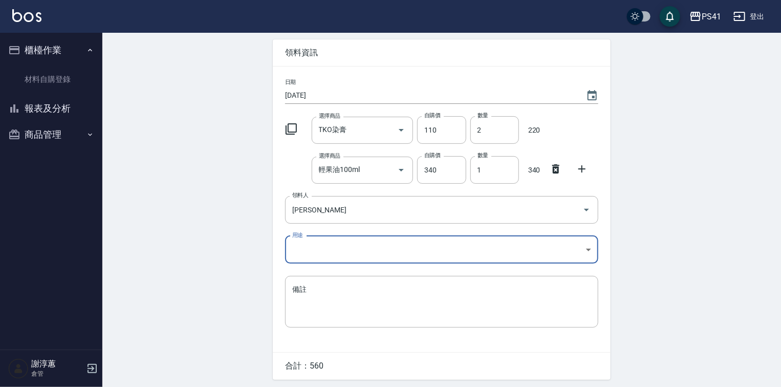
click at [315, 258] on body "PS41 登出 櫃檯作業 材料自購登錄 報表及分析 報表目錄 商品銷售排行榜 商品消耗明細 商品進銷貨報表 商品庫存表 商品管理 商品分類設定 商品列表 商品…" at bounding box center [390, 189] width 781 height 461
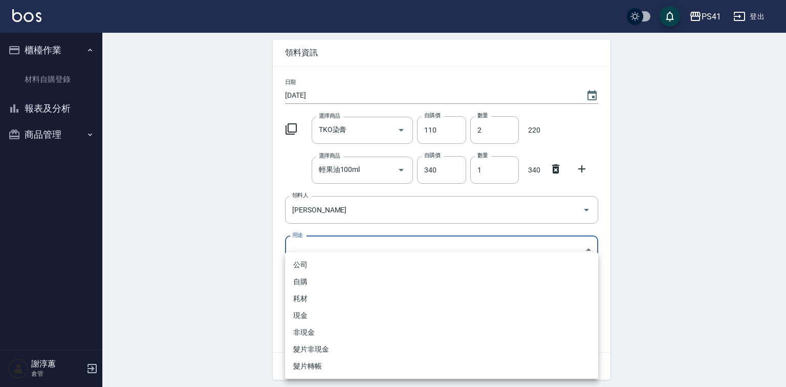
click at [309, 285] on li "自購" at bounding box center [441, 281] width 313 height 17
type input "自購"
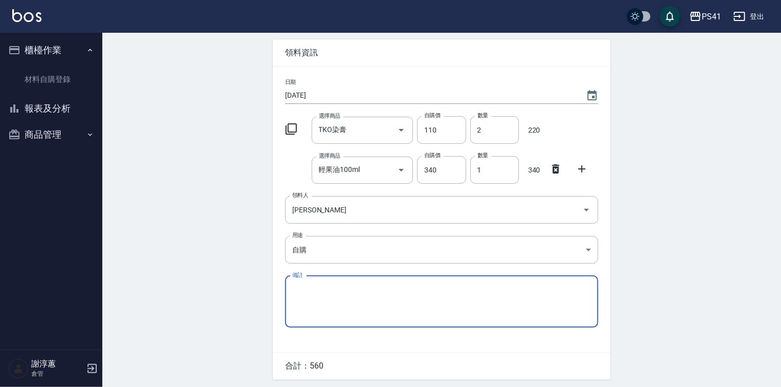
scroll to position [78, 0]
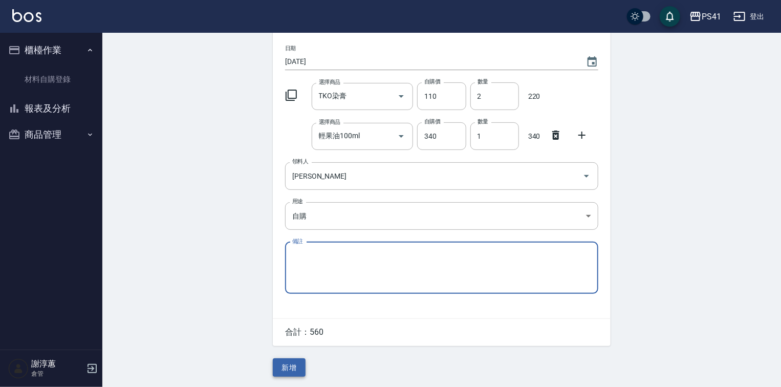
click at [291, 368] on button "新增" at bounding box center [289, 367] width 33 height 19
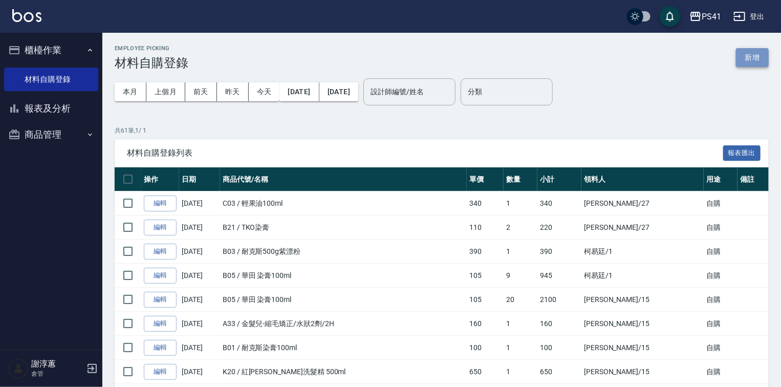
click at [749, 55] on button "新增" at bounding box center [752, 57] width 33 height 19
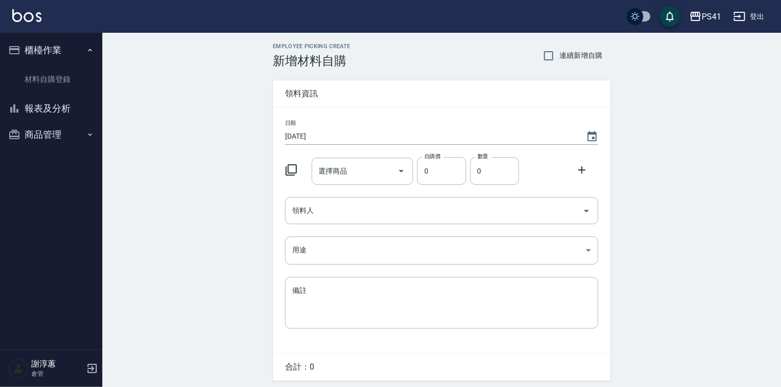
click at [293, 168] on icon at bounding box center [291, 170] width 12 height 12
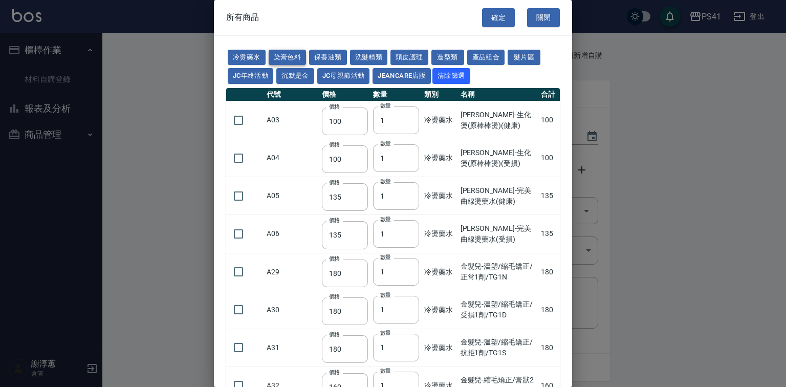
click at [276, 57] on button "染膏色料" at bounding box center [288, 58] width 38 height 16
type input "390"
type input "580"
type input "105"
type input "406"
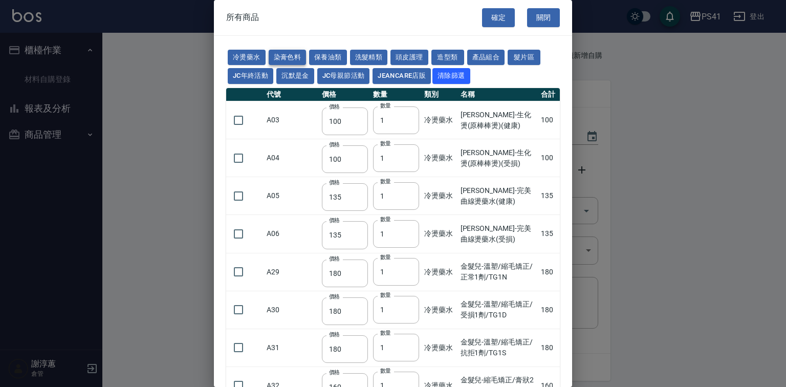
type input "105"
type input "102"
type input "137"
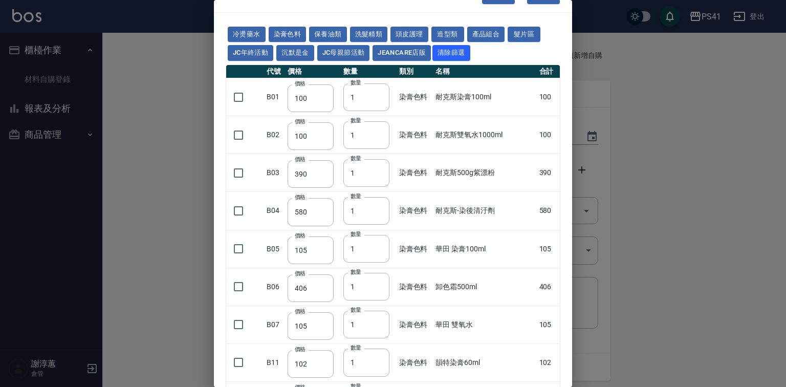
scroll to position [82, 0]
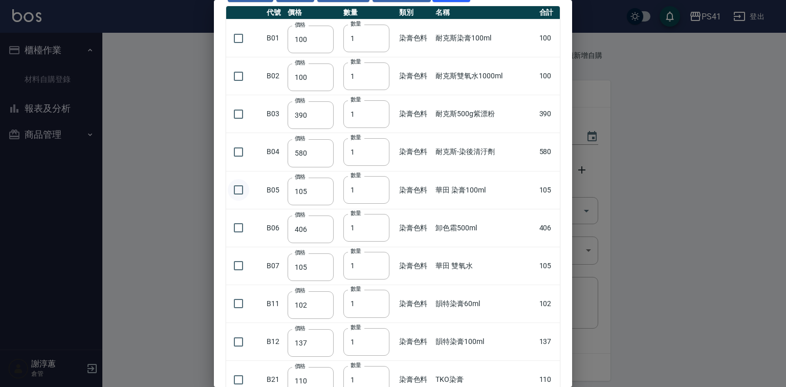
click at [247, 201] on input "checkbox" at bounding box center [238, 189] width 21 height 21
click at [375, 204] on input "2" at bounding box center [366, 190] width 46 height 28
click at [375, 204] on input "3" at bounding box center [366, 190] width 46 height 28
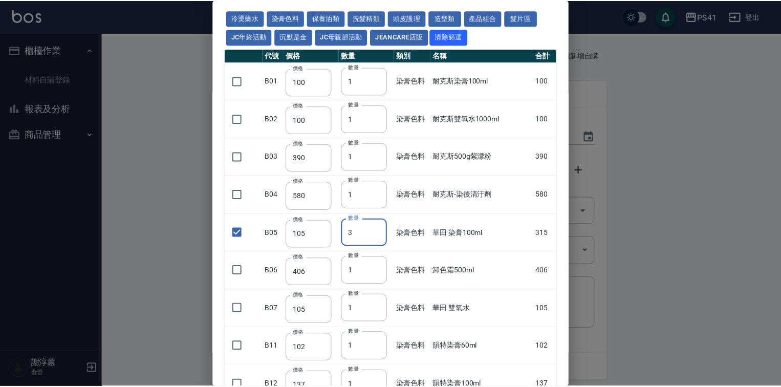
scroll to position [0, 0]
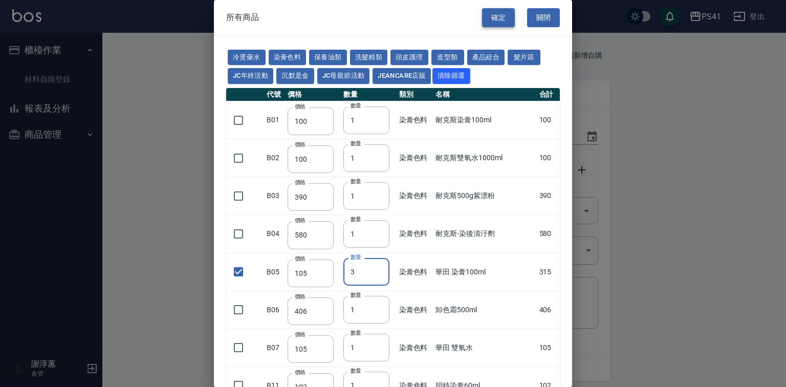
click at [488, 18] on button "確定" at bounding box center [498, 17] width 33 height 19
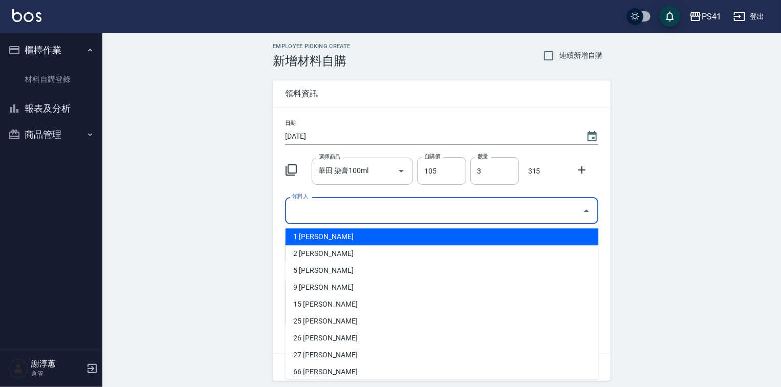
click at [370, 211] on input "領料人" at bounding box center [434, 211] width 289 height 18
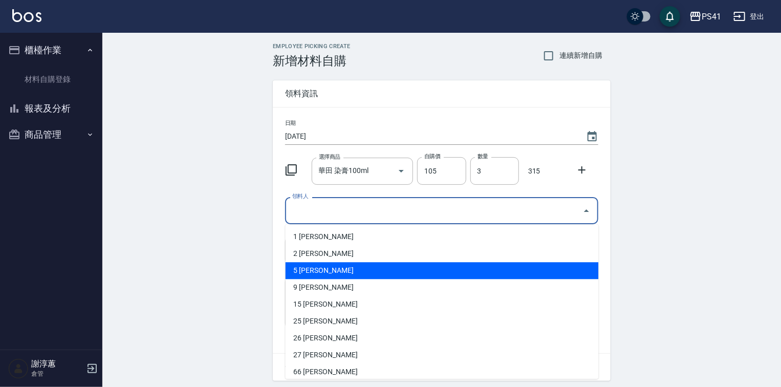
click at [329, 266] on li "5 [PERSON_NAME]" at bounding box center [441, 270] width 313 height 17
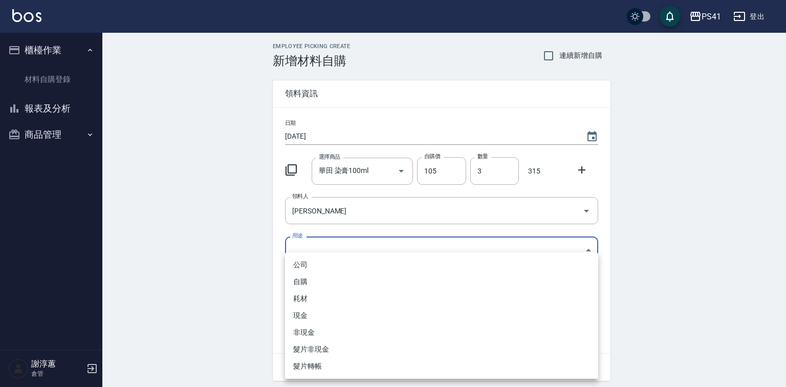
click at [327, 253] on body "PS41 登出 櫃檯作業 材料自購登錄 報表及分析 報表目錄 商品銷售排行榜 商品消耗明細 商品進銷貨報表 商品庫存表 商品管理 商品分類設定 商品列表 商品…" at bounding box center [393, 211] width 786 height 422
click at [313, 281] on li "自購" at bounding box center [441, 281] width 313 height 17
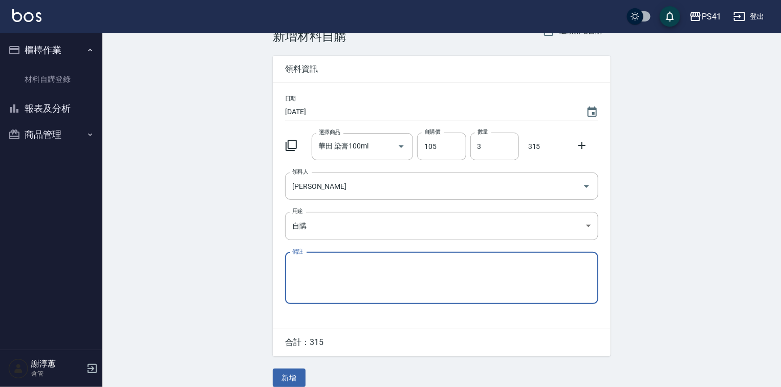
scroll to position [38, 0]
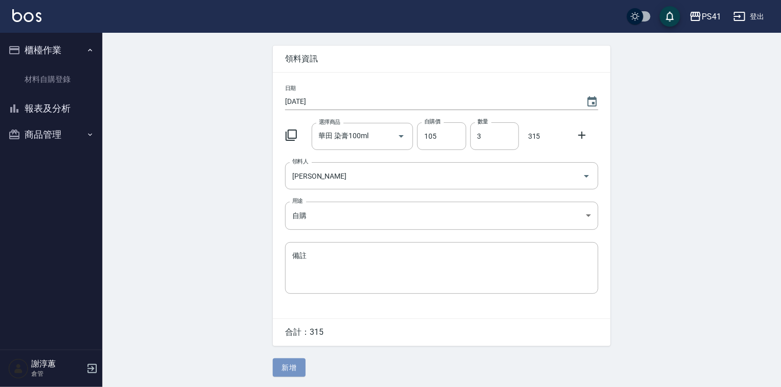
drag, startPoint x: 291, startPoint y: 369, endPoint x: 311, endPoint y: 364, distance: 20.1
click at [286, 372] on button "新增" at bounding box center [289, 367] width 33 height 19
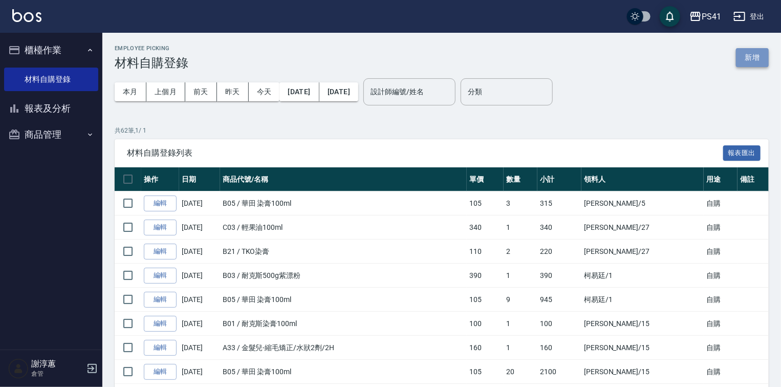
click at [763, 61] on button "新增" at bounding box center [752, 57] width 33 height 19
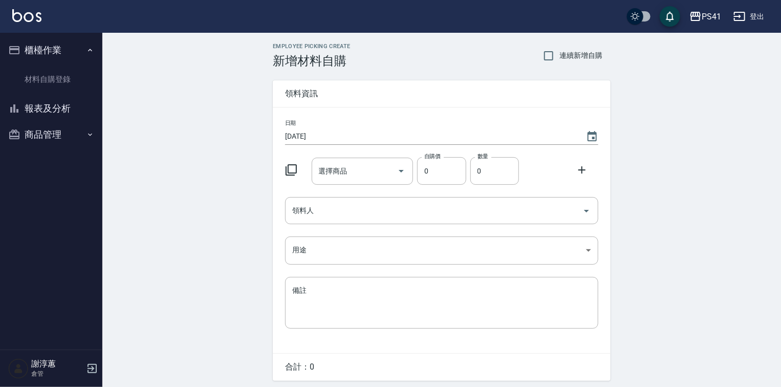
click at [295, 167] on icon at bounding box center [291, 170] width 12 height 12
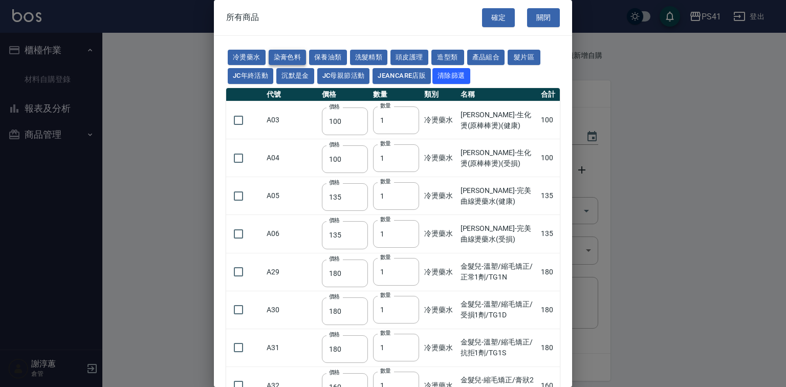
click at [306, 55] on button "染膏色料" at bounding box center [288, 58] width 38 height 16
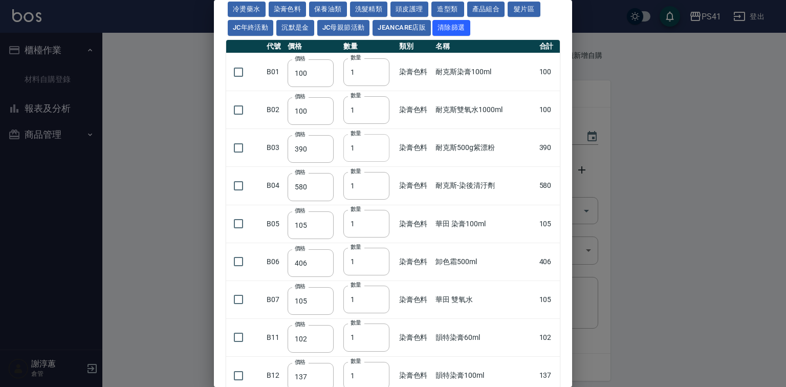
scroll to position [123, 0]
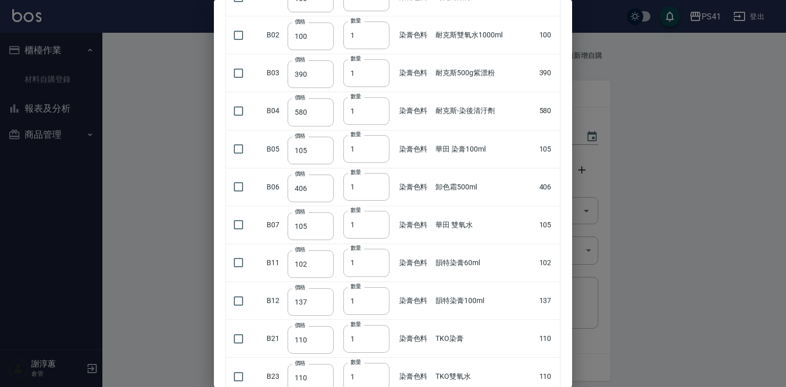
click at [242, 160] on input "checkbox" at bounding box center [238, 148] width 21 height 21
drag, startPoint x: 362, startPoint y: 170, endPoint x: 322, endPoint y: 184, distance: 42.7
click at [326, 168] on tr "B05 價格 105 價格 數量 1 數量 染膏色料 華田 染膏100ml 105" at bounding box center [393, 149] width 334 height 38
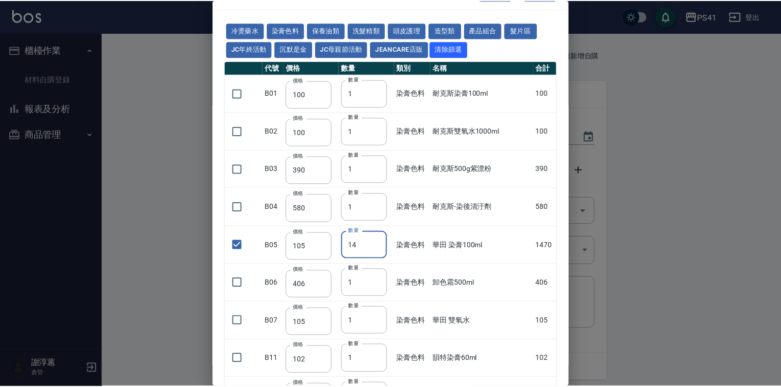
scroll to position [0, 0]
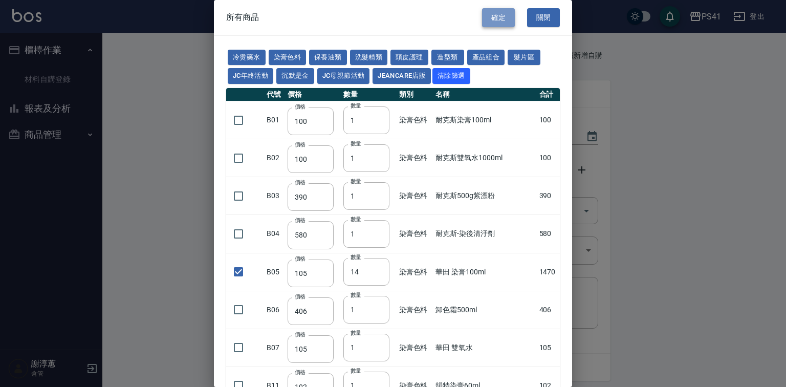
click at [487, 9] on button "確定" at bounding box center [498, 17] width 33 height 19
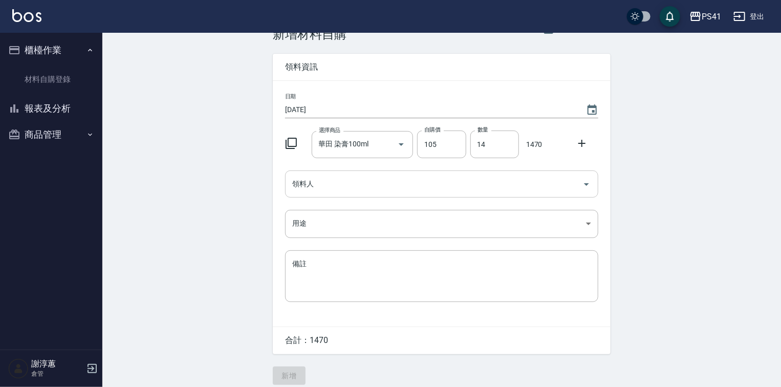
scroll to position [38, 0]
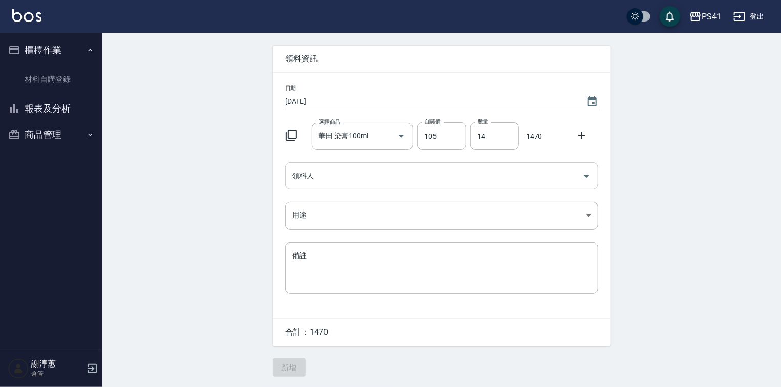
click at [324, 175] on input "領料人" at bounding box center [434, 176] width 289 height 18
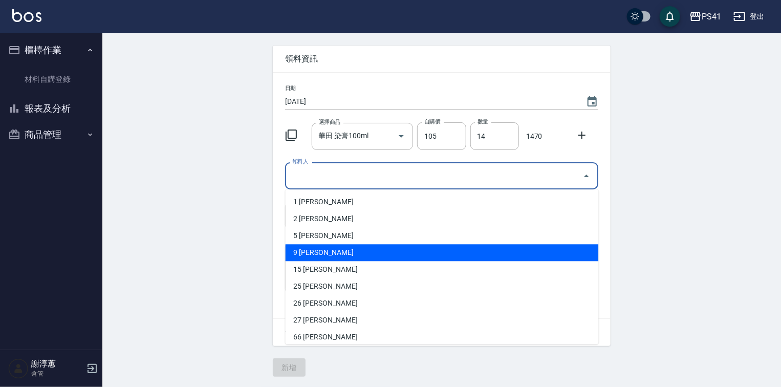
click at [338, 246] on li "9 [PERSON_NAME]" at bounding box center [441, 252] width 313 height 17
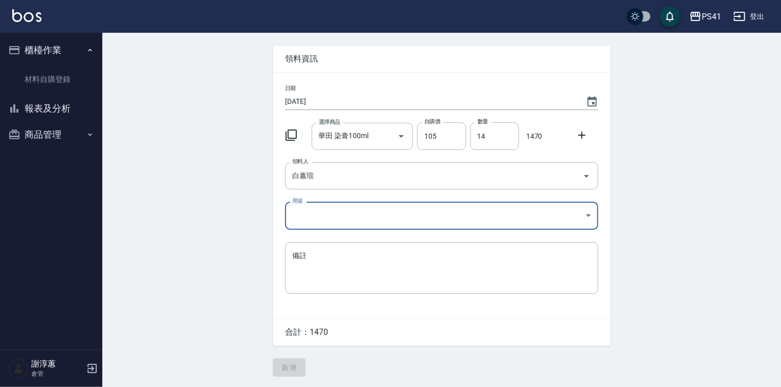
click at [350, 205] on body "PS41 登出 櫃檯作業 材料自購登錄 報表及分析 報表目錄 商品銷售排行榜 商品消耗明細 商品進銷貨報表 商品庫存表 商品管理 商品分類設定 商品列表 商品…" at bounding box center [390, 176] width 781 height 422
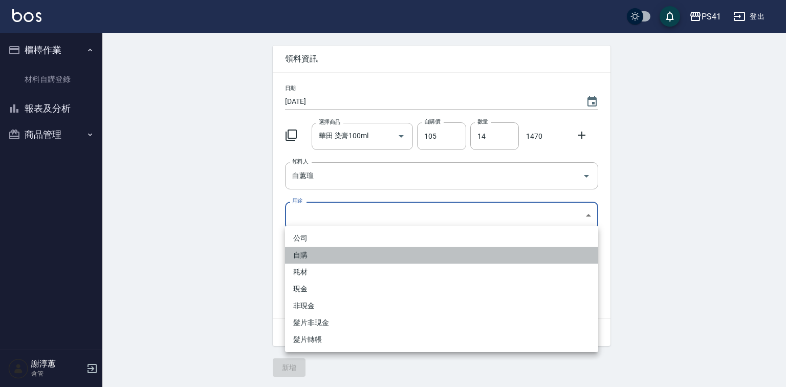
click at [320, 253] on li "自購" at bounding box center [441, 255] width 313 height 17
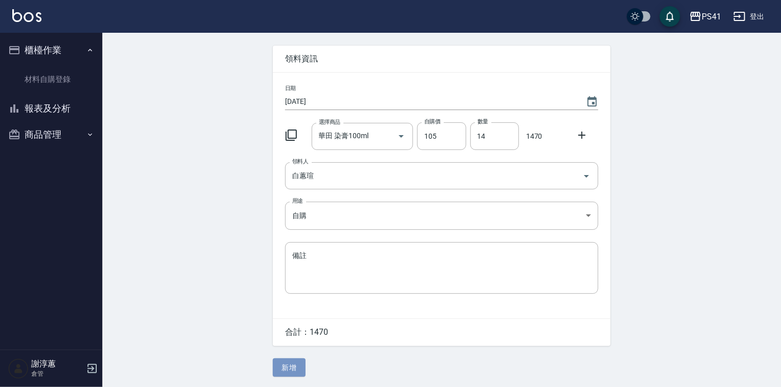
click at [286, 370] on button "新增" at bounding box center [289, 367] width 33 height 19
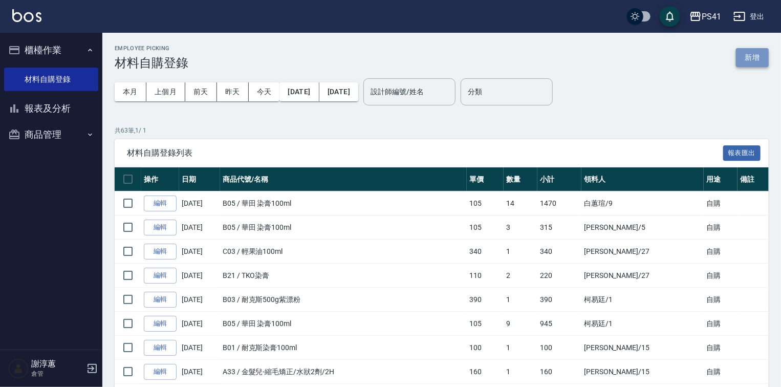
click at [742, 54] on button "新增" at bounding box center [752, 57] width 33 height 19
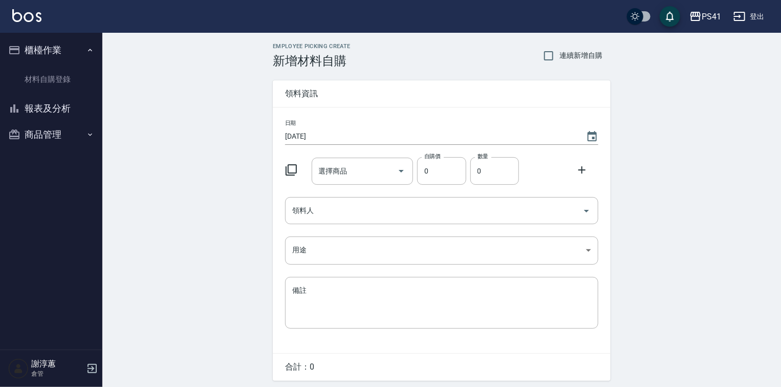
click at [289, 166] on icon at bounding box center [290, 169] width 11 height 11
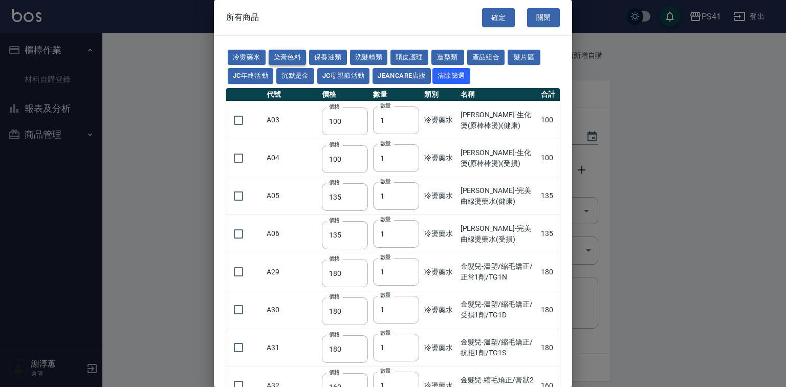
click at [298, 54] on button "染膏色料" at bounding box center [288, 58] width 38 height 16
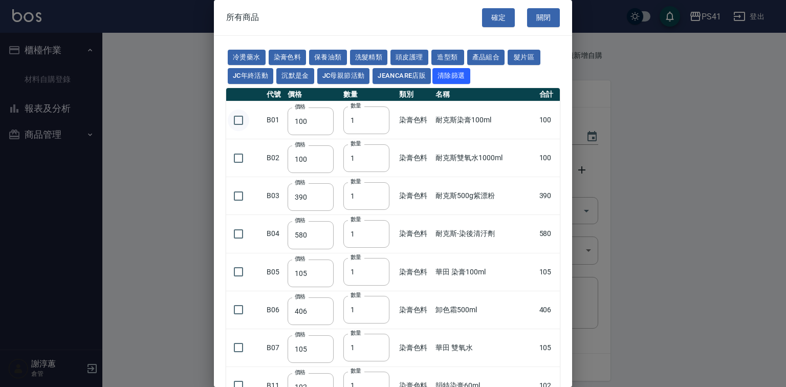
click at [241, 131] on input "checkbox" at bounding box center [238, 119] width 21 height 21
drag, startPoint x: 362, startPoint y: 150, endPoint x: 342, endPoint y: 155, distance: 21.0
click at [342, 139] on td "數量 1 數量" at bounding box center [369, 120] width 56 height 38
click at [246, 169] on input "checkbox" at bounding box center [238, 157] width 21 height 21
drag, startPoint x: 371, startPoint y: 179, endPoint x: 328, endPoint y: 185, distance: 43.3
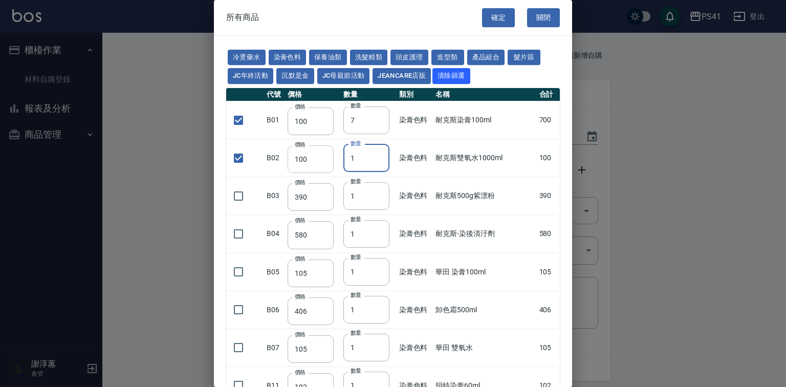
click at [330, 177] on tr "B02 價格 100 價格 數量 1 數量 染膏色料 耐克斯雙氧水1000ml 100" at bounding box center [393, 158] width 334 height 38
click at [241, 207] on input "checkbox" at bounding box center [238, 195] width 21 height 21
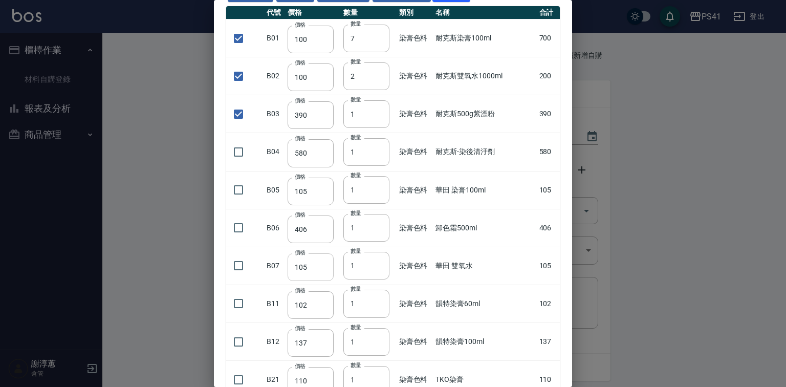
scroll to position [123, 0]
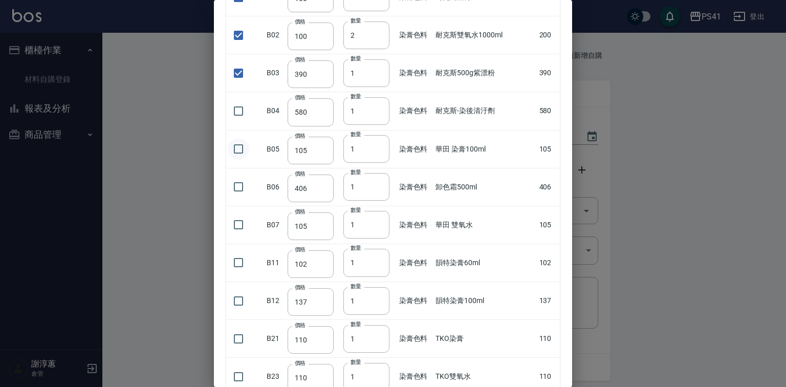
click at [237, 160] on input "checkbox" at bounding box center [238, 148] width 21 height 21
click at [378, 163] on input "2" at bounding box center [366, 149] width 46 height 28
click at [378, 163] on input "3" at bounding box center [366, 149] width 46 height 28
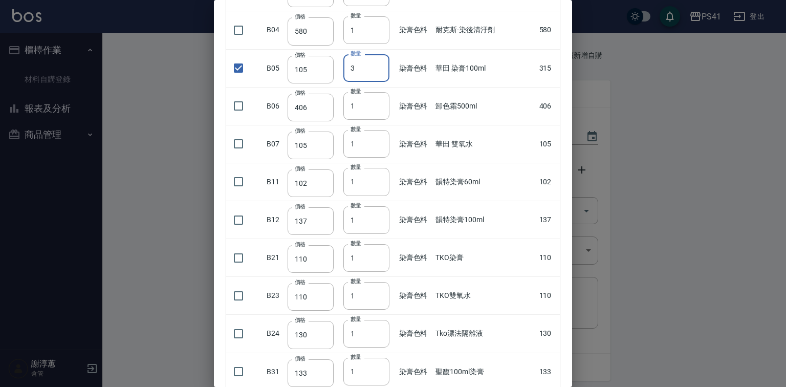
scroll to position [205, 0]
click at [237, 268] on input "checkbox" at bounding box center [238, 256] width 21 height 21
click at [319, 276] on tr "B21 價格 110 價格 數量 1 數量 染膏色料 TKO染膏 110" at bounding box center [393, 257] width 334 height 38
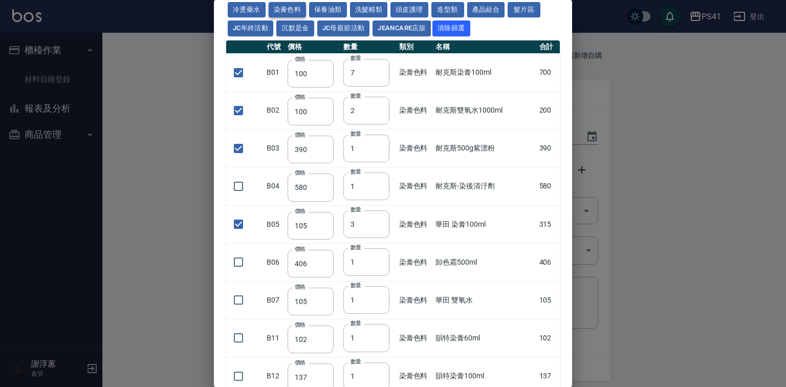
scroll to position [0, 0]
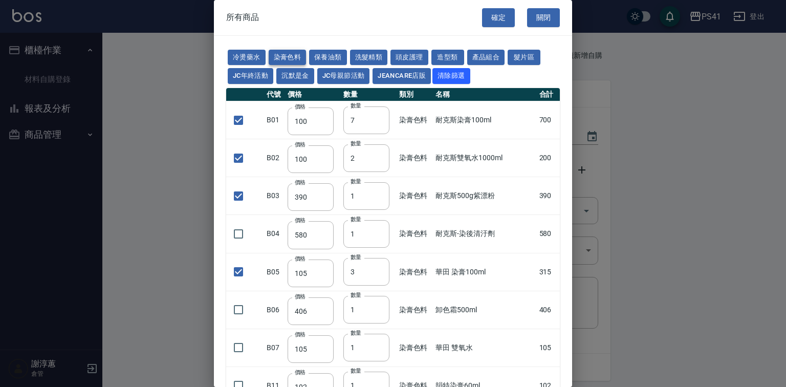
click at [306, 58] on button "染膏色料" at bounding box center [288, 58] width 38 height 16
click at [251, 56] on button "冷燙藥水" at bounding box center [247, 58] width 38 height 16
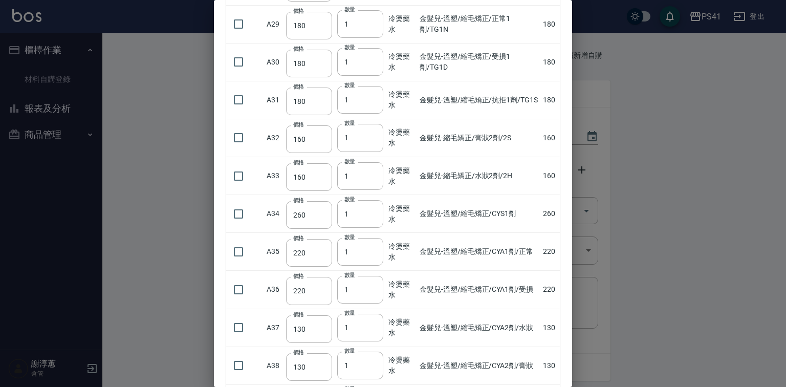
scroll to position [246, 0]
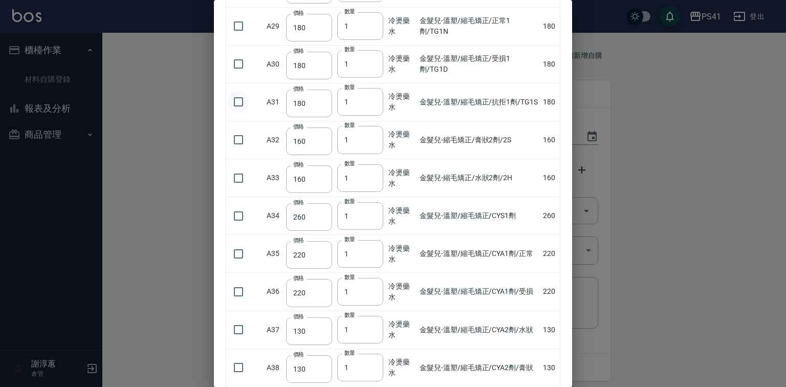
click at [248, 113] on input "checkbox" at bounding box center [238, 101] width 21 height 21
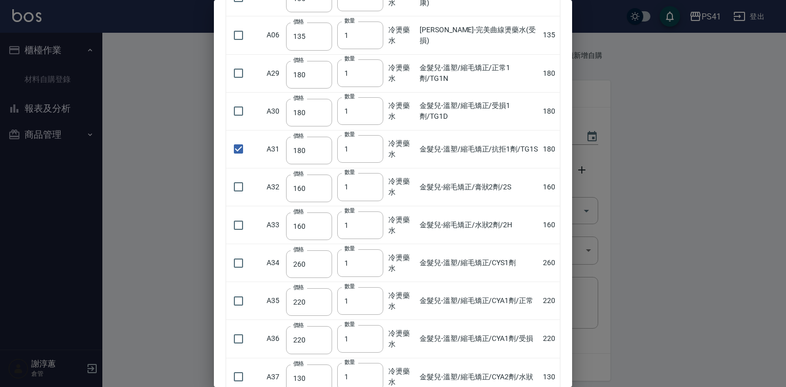
scroll to position [0, 0]
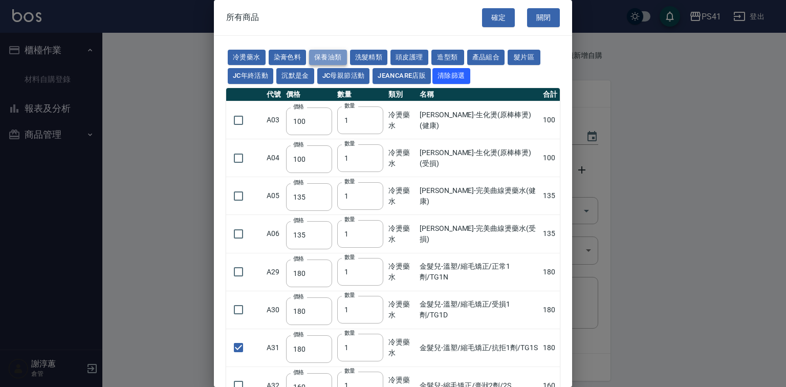
click at [347, 57] on button "保養油類" at bounding box center [328, 58] width 38 height 16
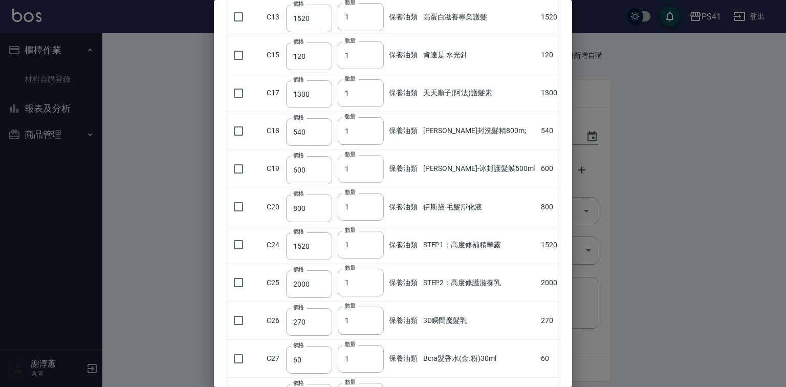
scroll to position [614, 0]
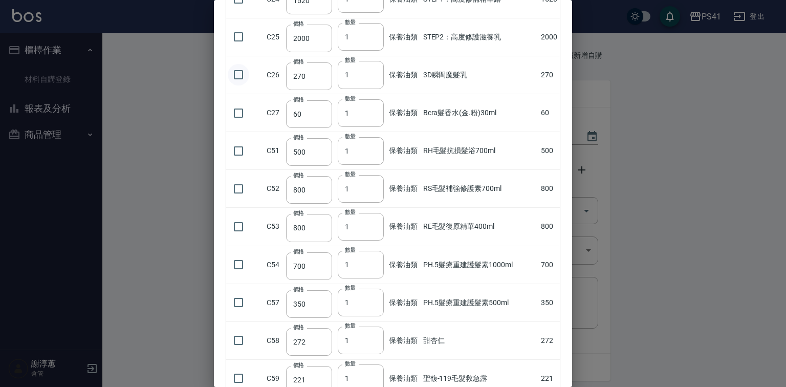
click at [247, 85] on input "checkbox" at bounding box center [238, 74] width 21 height 21
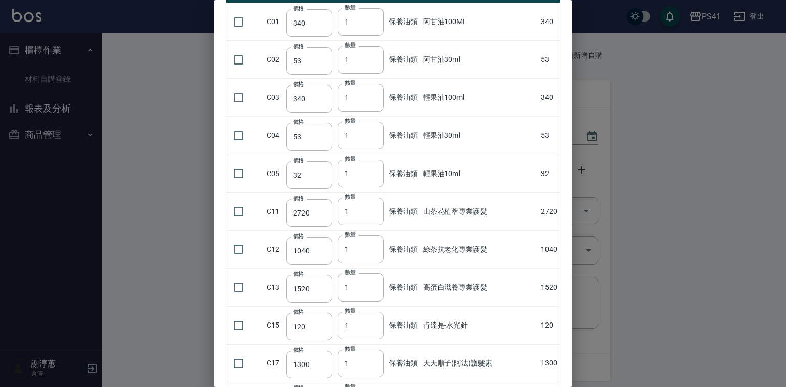
scroll to position [0, 0]
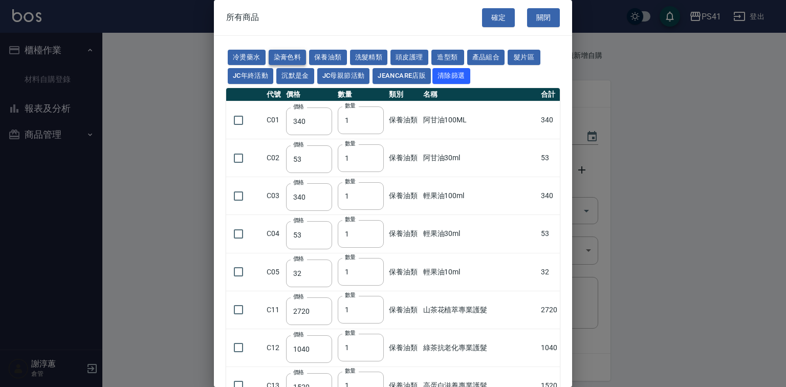
click at [289, 59] on button "染膏色料" at bounding box center [288, 58] width 38 height 16
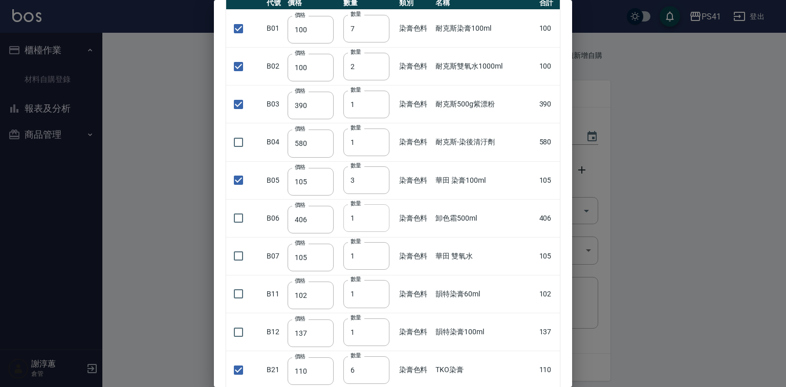
scroll to position [164, 0]
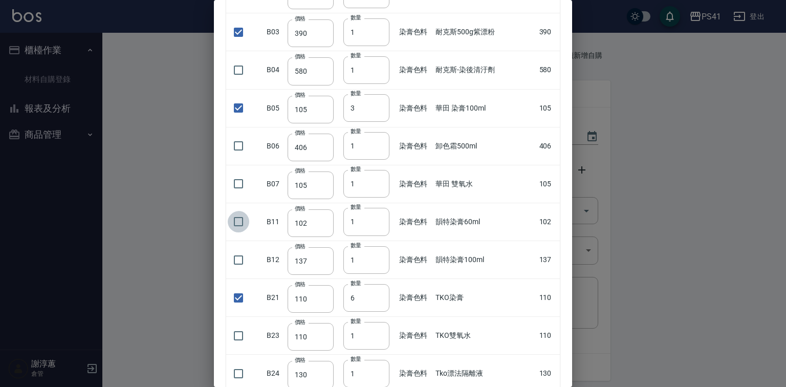
click at [247, 232] on input "checkbox" at bounding box center [238, 221] width 21 height 21
drag, startPoint x: 350, startPoint y: 238, endPoint x: 365, endPoint y: 244, distance: 16.3
click at [365, 235] on input "1" at bounding box center [366, 222] width 46 height 28
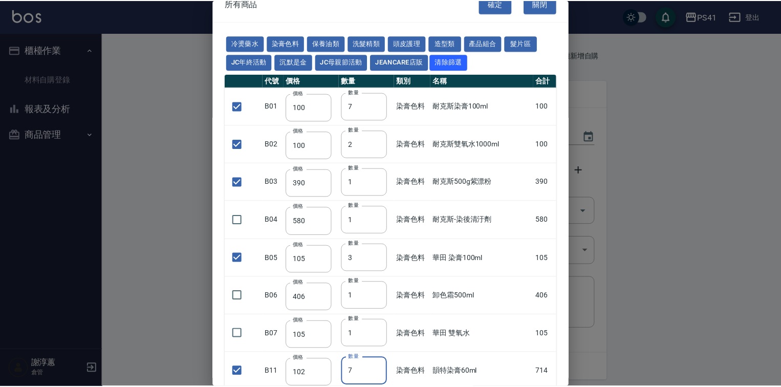
scroll to position [0, 0]
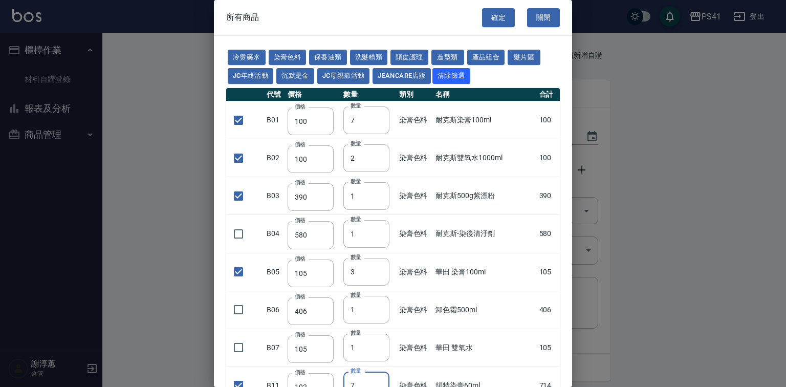
drag, startPoint x: 489, startPoint y: 25, endPoint x: 485, endPoint y: 30, distance: 6.2
click at [489, 25] on button "確定" at bounding box center [498, 17] width 33 height 19
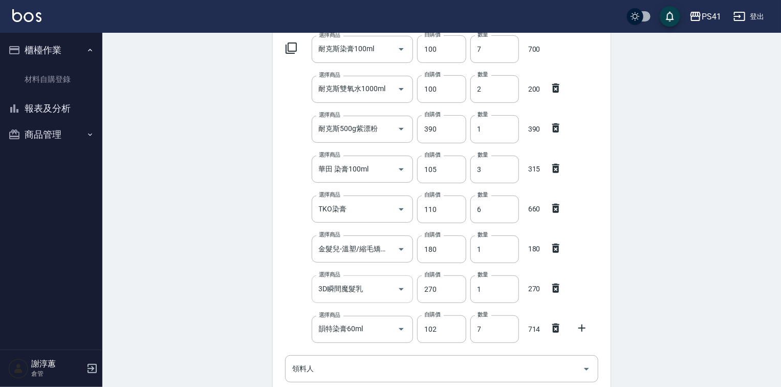
scroll to position [205, 0]
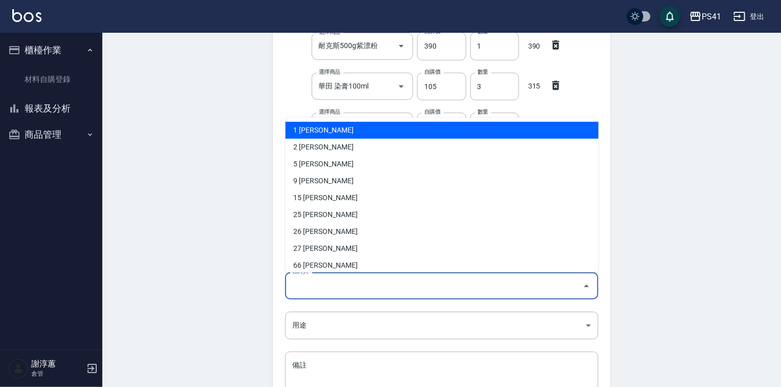
click at [349, 284] on input "領料人" at bounding box center [434, 286] width 289 height 18
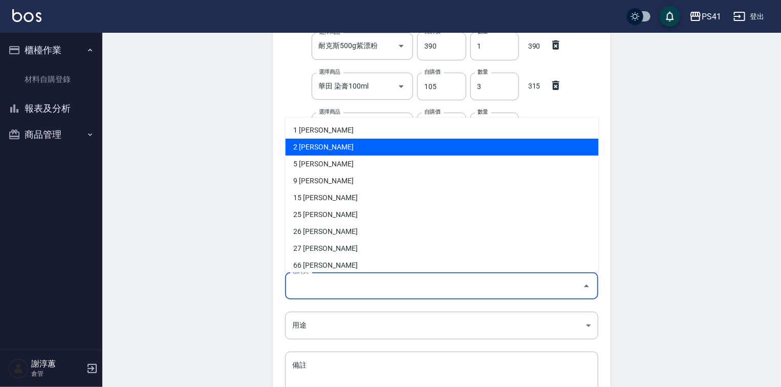
drag, startPoint x: 342, startPoint y: 149, endPoint x: 305, endPoint y: 233, distance: 91.6
click at [342, 149] on li "2 [PERSON_NAME]" at bounding box center [441, 147] width 313 height 17
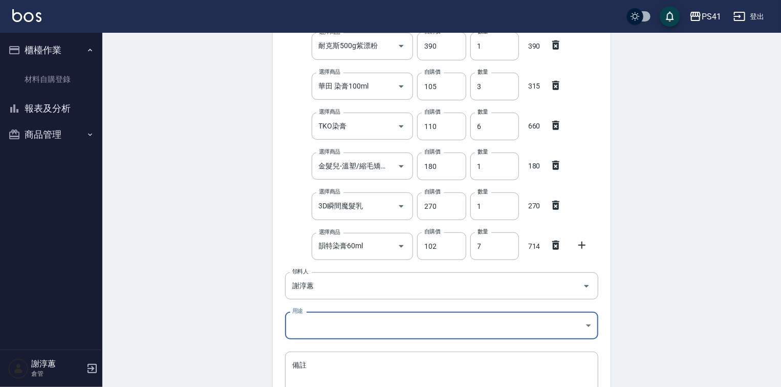
click at [313, 327] on body "PS41 登出 櫃檯作業 材料自購登錄 報表及分析 報表目錄 商品銷售排行榜 商品消耗明細 商品進銷貨報表 商品庫存表 商品管理 商品分類設定 商品列表 商品…" at bounding box center [390, 145] width 781 height 701
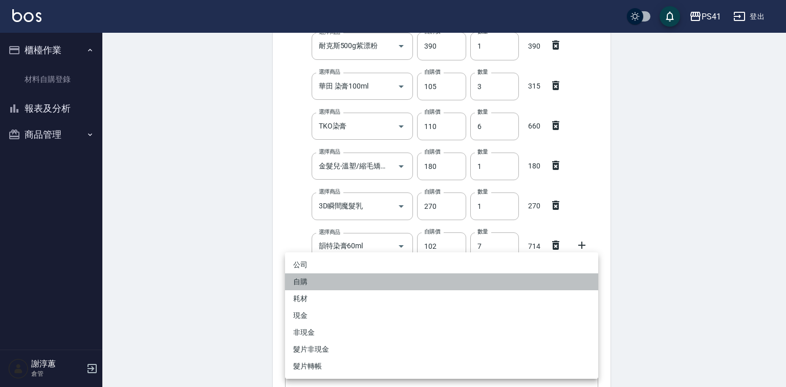
click at [315, 286] on li "自購" at bounding box center [441, 281] width 313 height 17
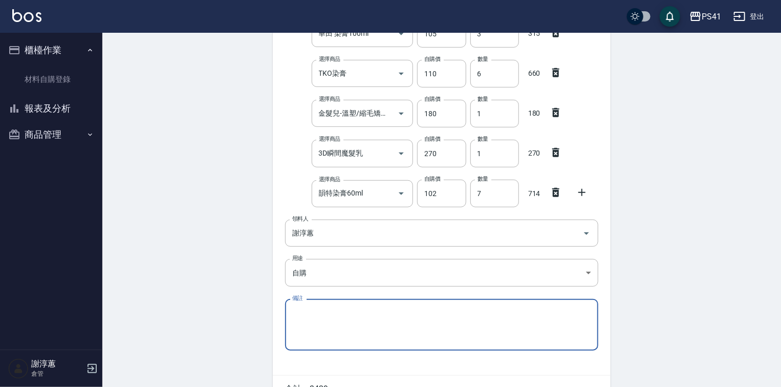
scroll to position [318, 0]
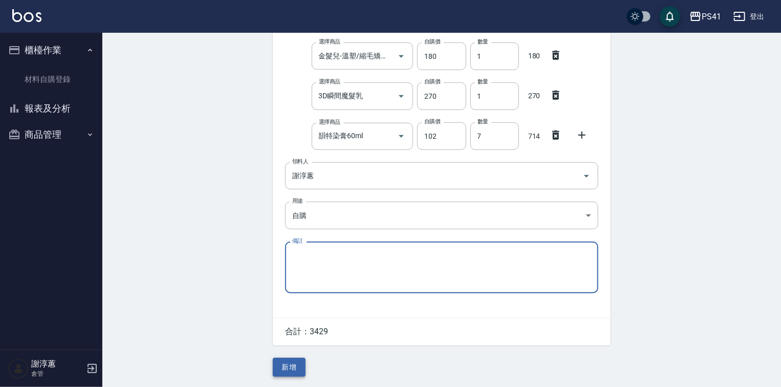
click at [299, 364] on button "新增" at bounding box center [289, 367] width 33 height 19
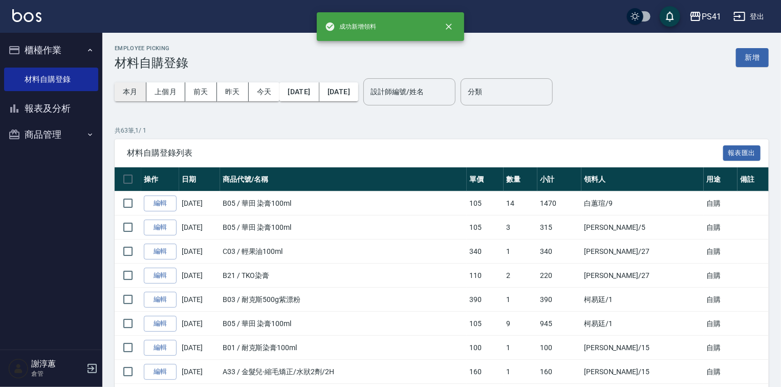
drag, startPoint x: 126, startPoint y: 88, endPoint x: 255, endPoint y: 71, distance: 130.1
click at [127, 88] on button "本月" at bounding box center [131, 91] width 32 height 19
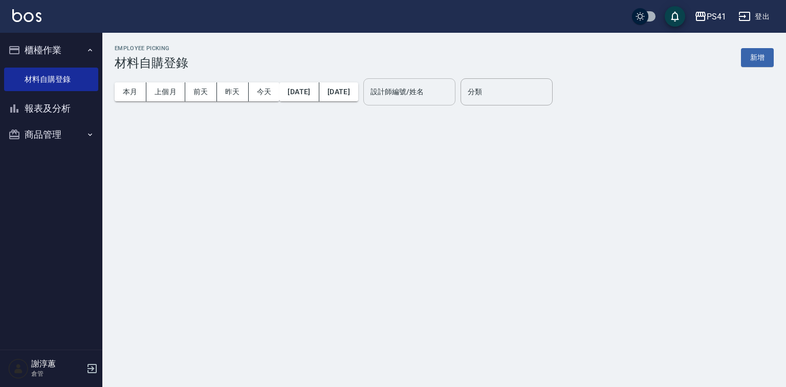
click at [423, 86] on div "設計師編號/姓名 設計師編號/姓名" at bounding box center [409, 91] width 92 height 27
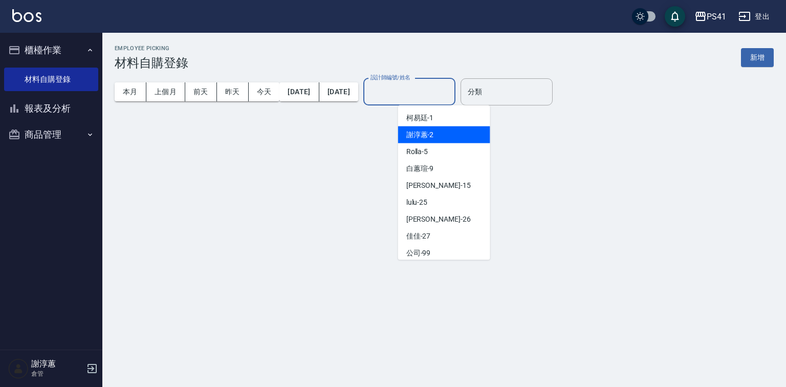
click at [422, 131] on span "謝淳蕙 -2" at bounding box center [420, 134] width 28 height 11
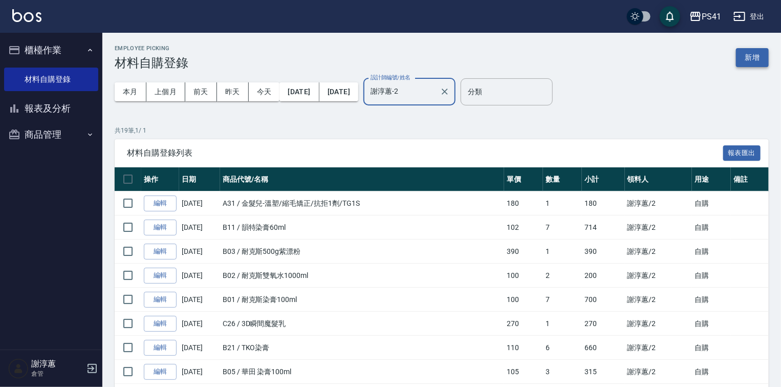
click at [753, 57] on button "新增" at bounding box center [752, 57] width 33 height 19
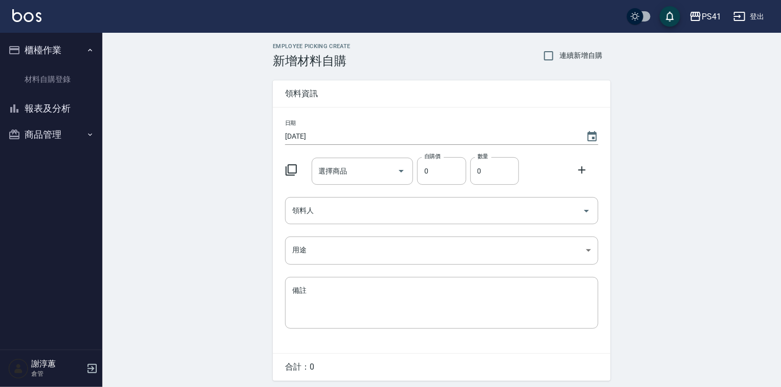
click at [72, 137] on button "商品管理" at bounding box center [51, 134] width 94 height 27
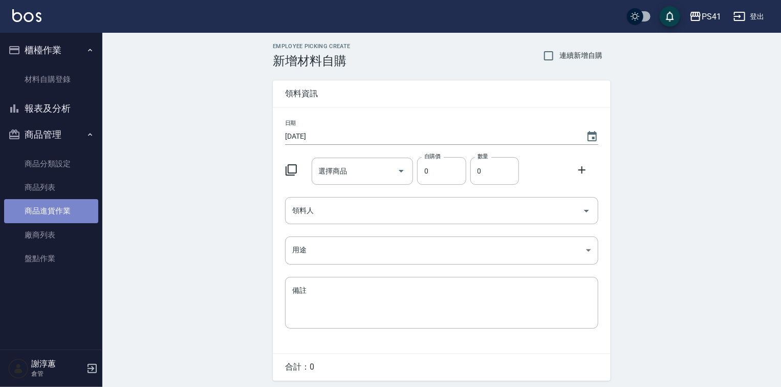
click at [55, 209] on link "商品進貨作業" at bounding box center [51, 211] width 94 height 24
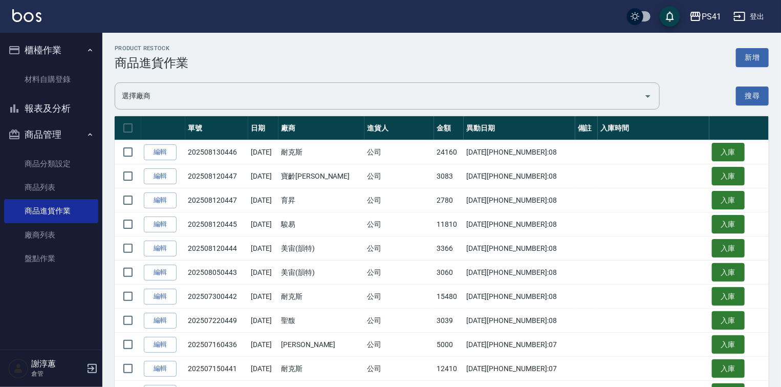
click at [767, 57] on button "新增" at bounding box center [752, 57] width 33 height 19
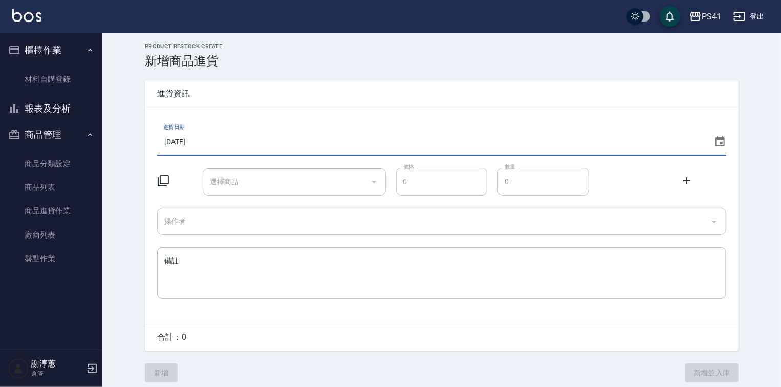
click at [225, 141] on input "[DATE]" at bounding box center [433, 142] width 552 height 28
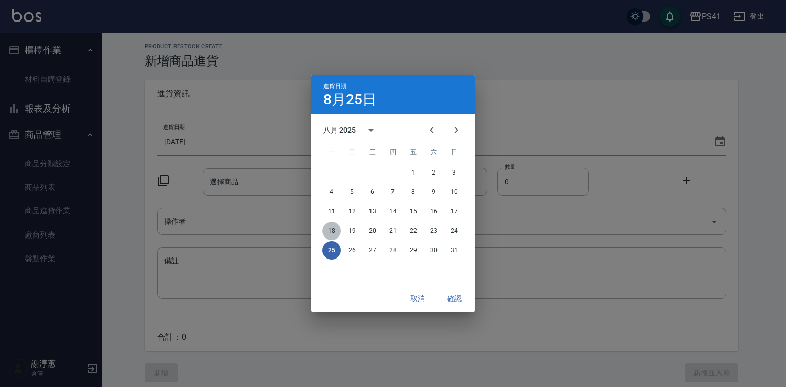
click at [336, 227] on button "18" at bounding box center [331, 231] width 18 height 18
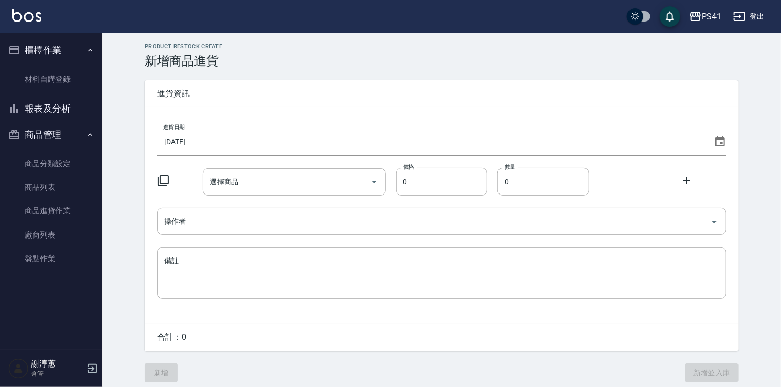
click at [166, 182] on icon at bounding box center [163, 180] width 12 height 12
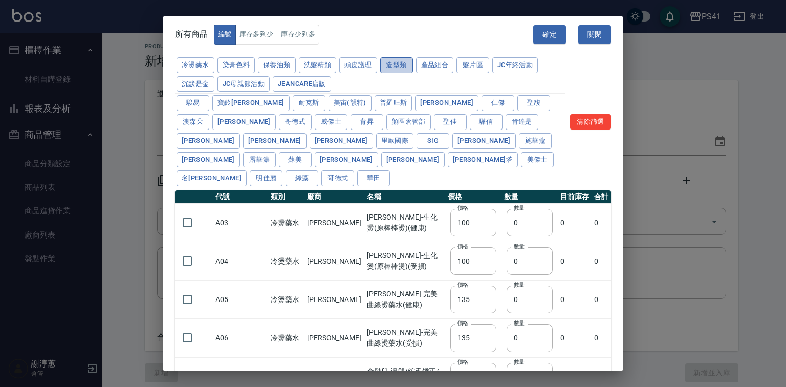
click at [413, 69] on button "造型類" at bounding box center [396, 65] width 33 height 16
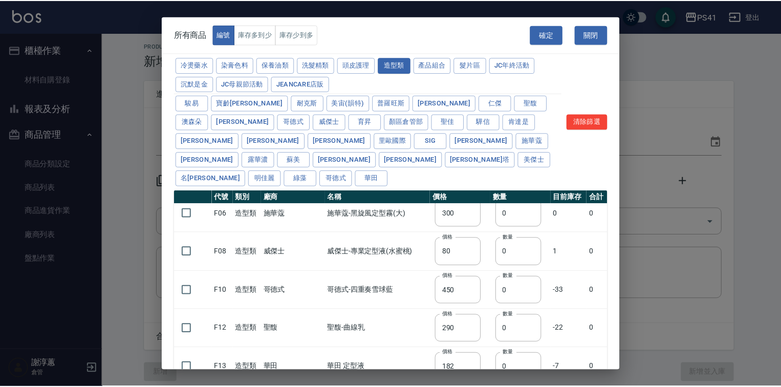
scroll to position [88, 0]
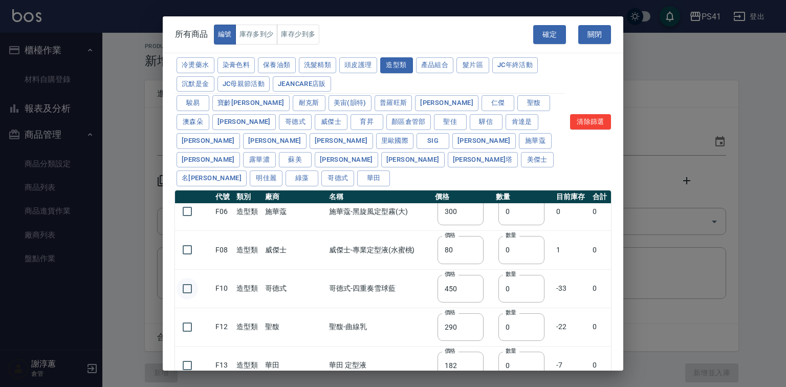
click at [186, 284] on input "checkbox" at bounding box center [186, 288] width 21 height 21
drag, startPoint x: 490, startPoint y: 286, endPoint x: 479, endPoint y: 286, distance: 10.2
click at [498, 286] on input "0" at bounding box center [521, 289] width 46 height 28
click at [237, 70] on button "染膏色料" at bounding box center [236, 65] width 38 height 16
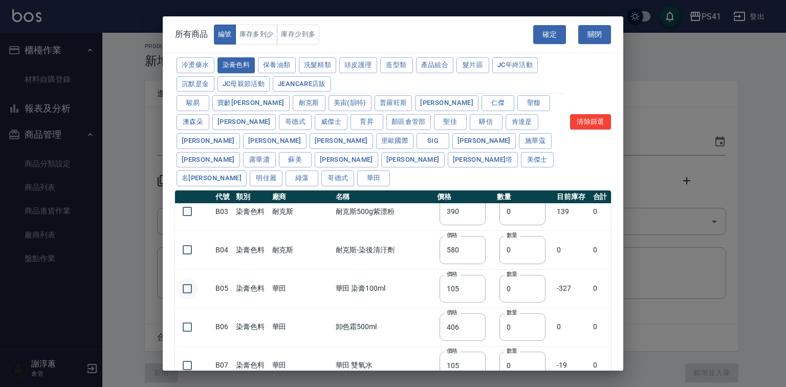
click at [179, 291] on input "checkbox" at bounding box center [186, 288] width 21 height 21
drag, startPoint x: 513, startPoint y: 280, endPoint x: 472, endPoint y: 293, distance: 42.9
click at [472, 293] on tr "B05 染膏色料 華[PERSON_NAME]田 染膏100ml 價格 105 價格 數量 0 數量 -327 0" at bounding box center [393, 288] width 436 height 38
click at [548, 42] on button "確定" at bounding box center [549, 34] width 33 height 19
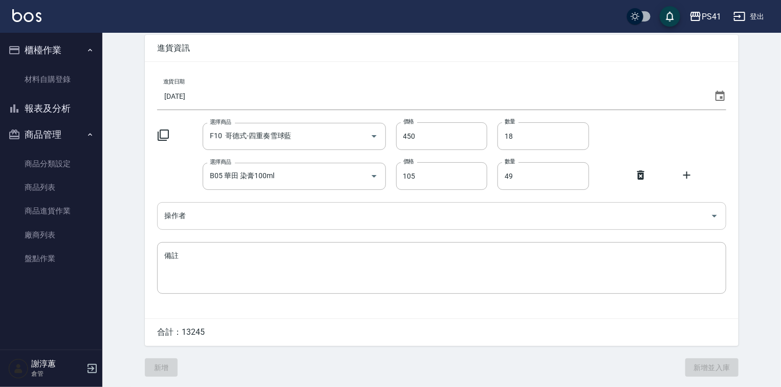
scroll to position [49, 0]
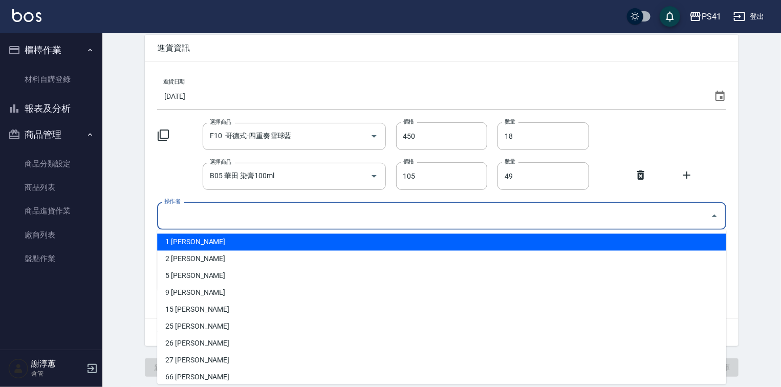
click at [268, 220] on input "操作者" at bounding box center [434, 216] width 544 height 18
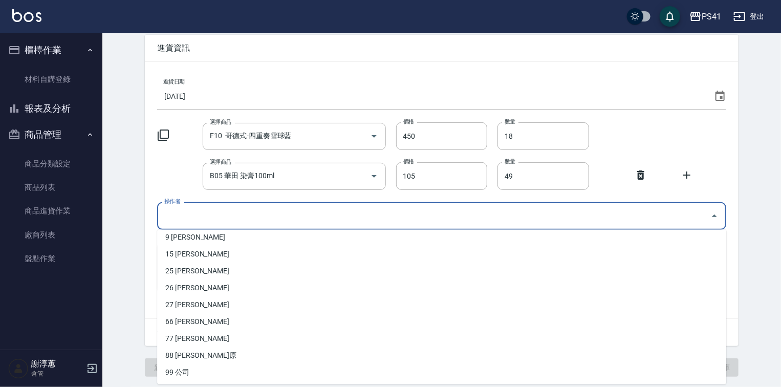
scroll to position [56, 0]
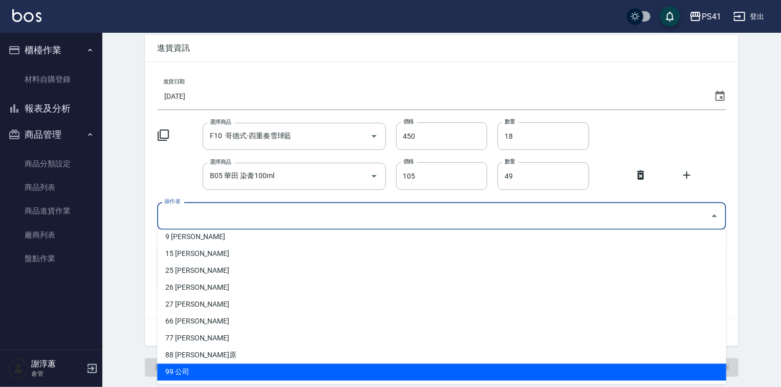
click at [183, 372] on li "99 公司" at bounding box center [441, 372] width 569 height 17
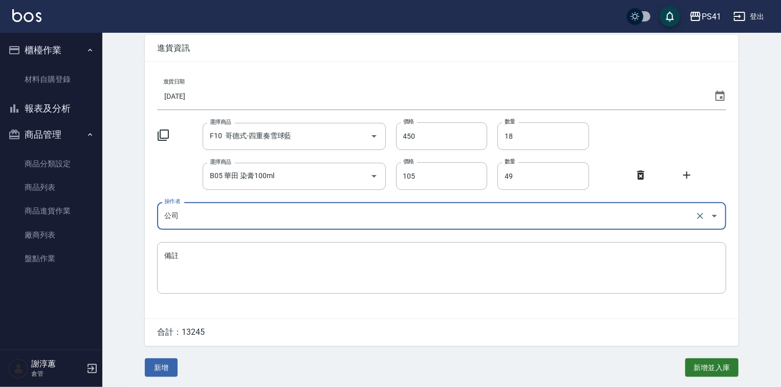
click at [165, 363] on button "新增" at bounding box center [161, 367] width 33 height 19
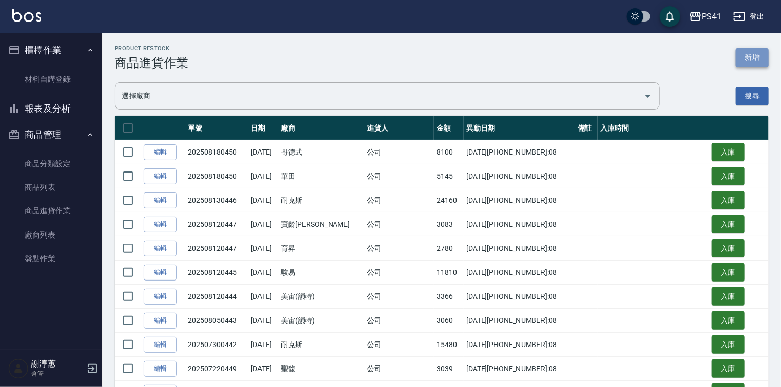
click at [747, 56] on button "新增" at bounding box center [752, 57] width 33 height 19
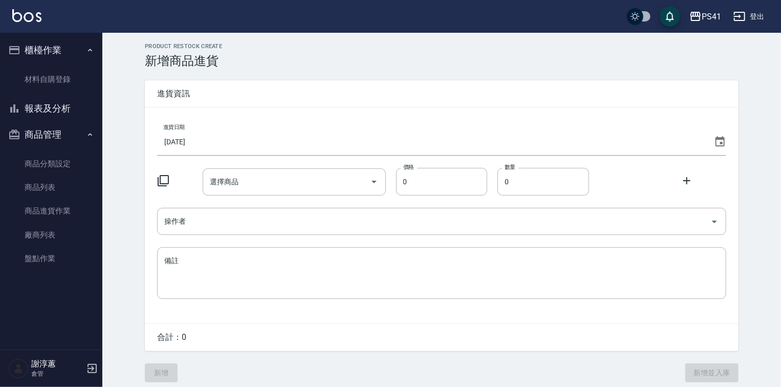
click at [279, 128] on input "[DATE]" at bounding box center [433, 142] width 552 height 28
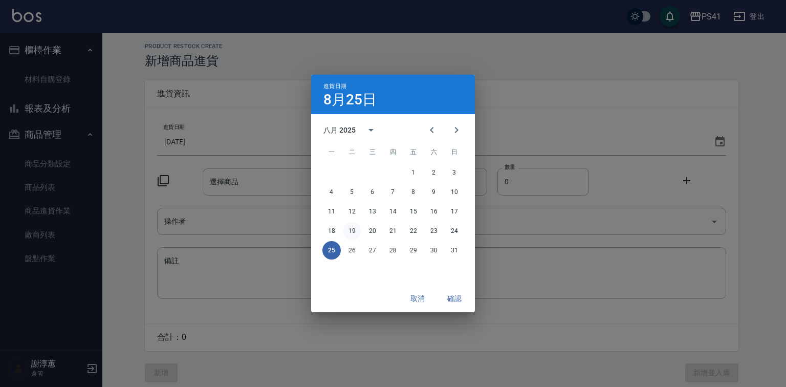
click at [349, 230] on button "19" at bounding box center [352, 231] width 18 height 18
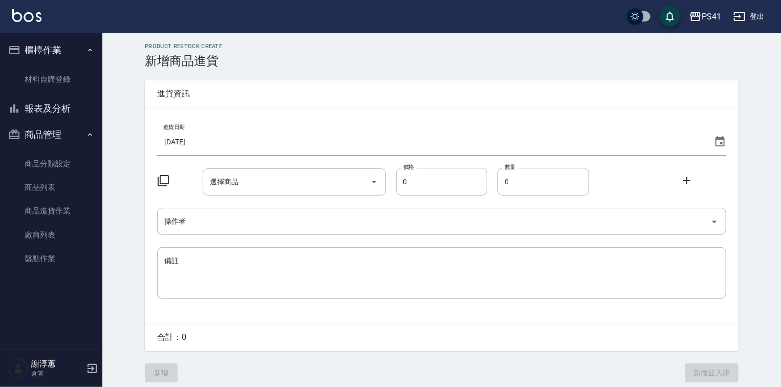
click at [165, 183] on icon at bounding box center [163, 180] width 12 height 12
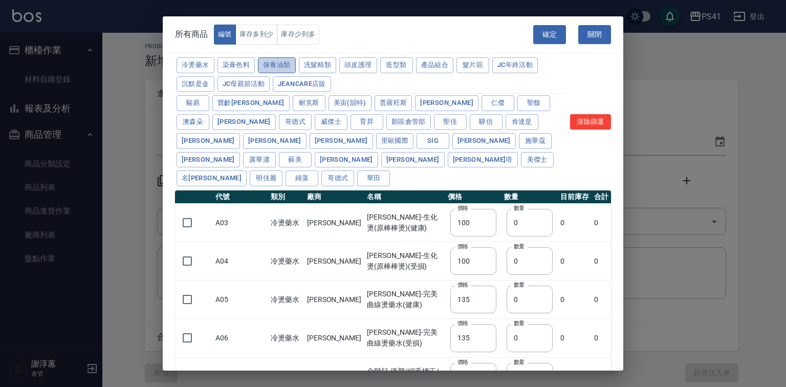
click at [296, 68] on button "保養油類" at bounding box center [277, 65] width 38 height 16
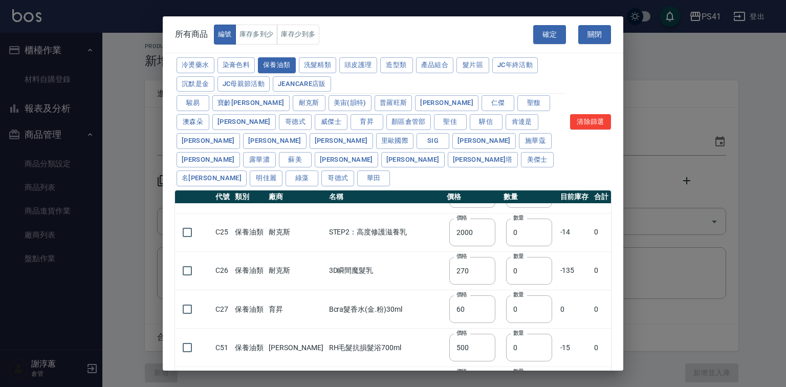
scroll to position [532, 0]
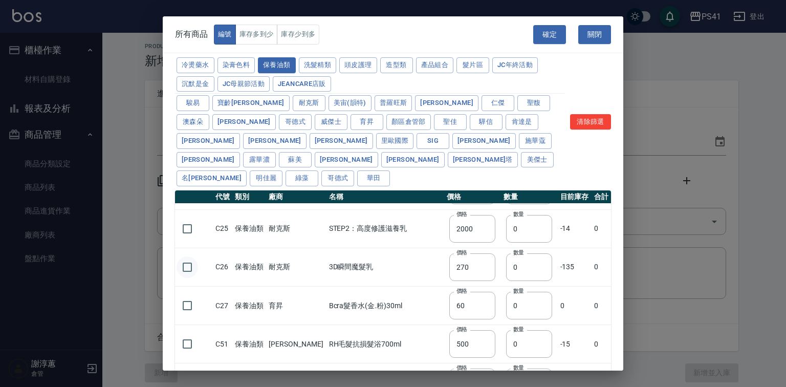
click at [180, 269] on input "checkbox" at bounding box center [186, 266] width 21 height 21
drag, startPoint x: 500, startPoint y: 262, endPoint x: 475, endPoint y: 270, distance: 25.7
click at [474, 272] on tr "C26 保養油類 耐克斯 3D瞬間魔髮乳 價格 270 價格 數量 0 數量 -135 0" at bounding box center [393, 267] width 436 height 38
click at [376, 65] on button "頭皮護理" at bounding box center [358, 65] width 38 height 16
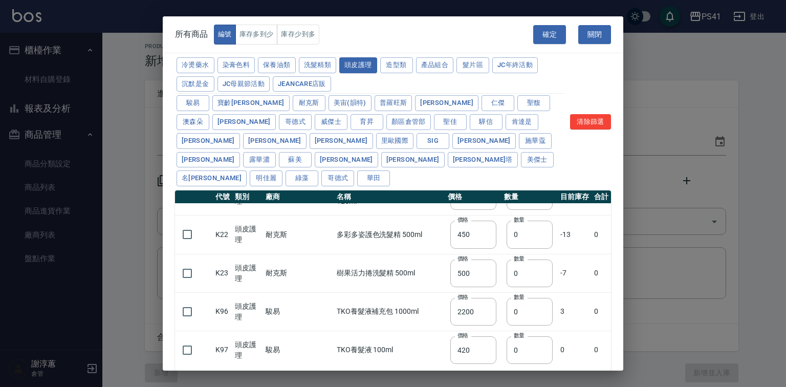
scroll to position [739, 0]
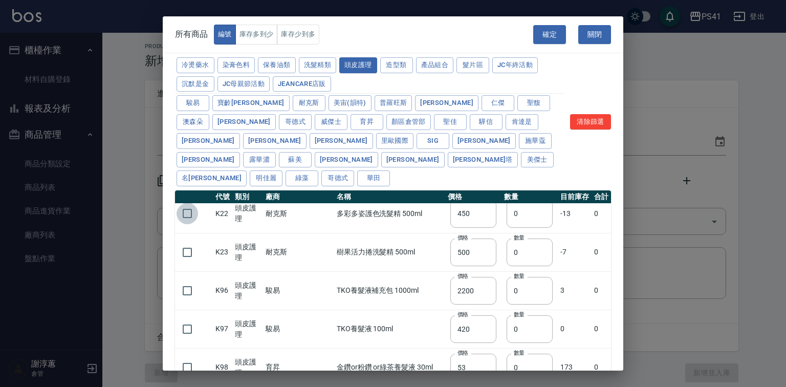
click at [176, 213] on input "checkbox" at bounding box center [186, 213] width 21 height 21
drag, startPoint x: 517, startPoint y: 213, endPoint x: 459, endPoint y: 232, distance: 60.3
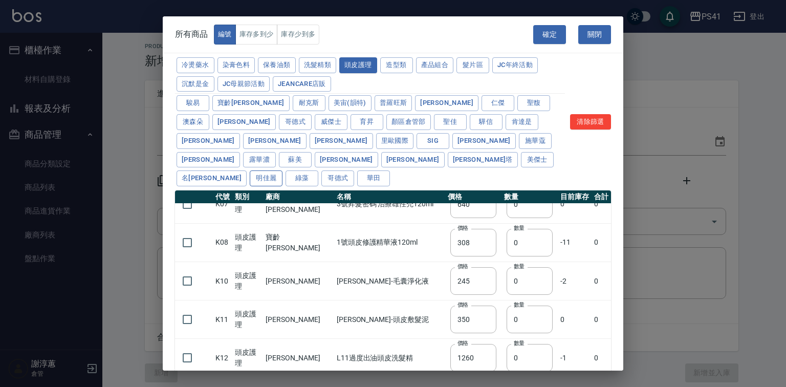
scroll to position [248, 0]
click at [296, 70] on button "保養油類" at bounding box center [277, 65] width 38 height 16
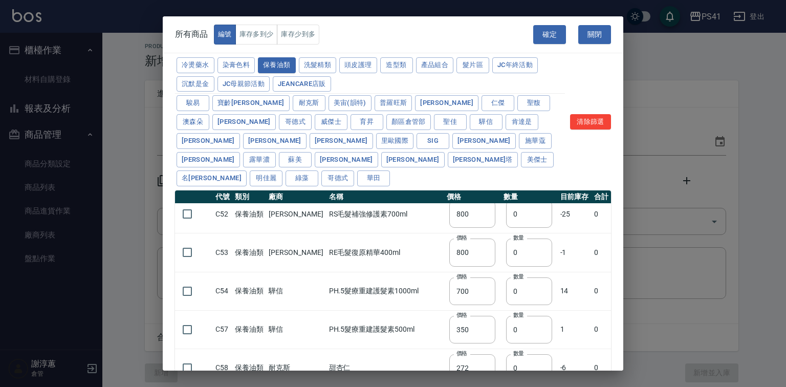
scroll to position [701, 0]
click at [192, 363] on input "checkbox" at bounding box center [186, 367] width 21 height 21
drag, startPoint x: 505, startPoint y: 361, endPoint x: 464, endPoint y: 366, distance: 41.2
click at [465, 366] on tr "C58 保養油類 耐克斯 甜杏仁 價格 272 價格 數量 0 數量 -6 0" at bounding box center [393, 367] width 436 height 38
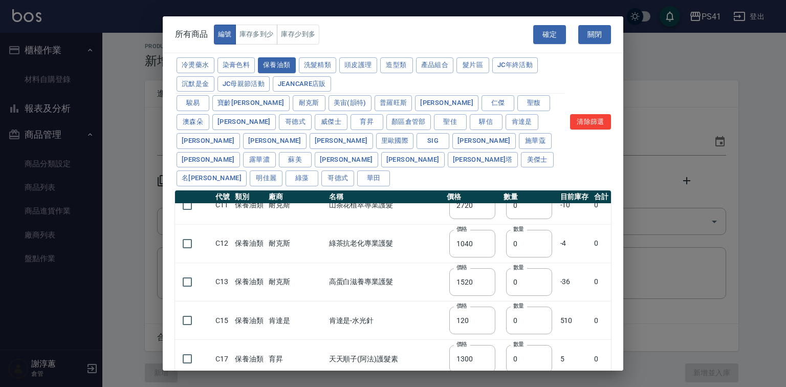
scroll to position [169, 0]
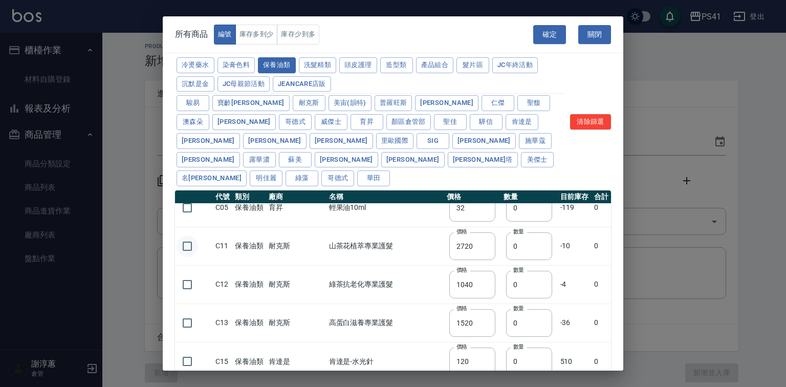
click at [189, 246] on input "checkbox" at bounding box center [186, 245] width 21 height 21
drag, startPoint x: 478, startPoint y: 249, endPoint x: 460, endPoint y: 255, distance: 18.9
click at [462, 254] on tr "C11 保養油類 耐克斯 山茶花植萃專業護髮 價格 2720 價格 數量 0 數量 -10 0" at bounding box center [393, 246] width 436 height 38
click at [250, 67] on button "染膏色料" at bounding box center [236, 65] width 38 height 16
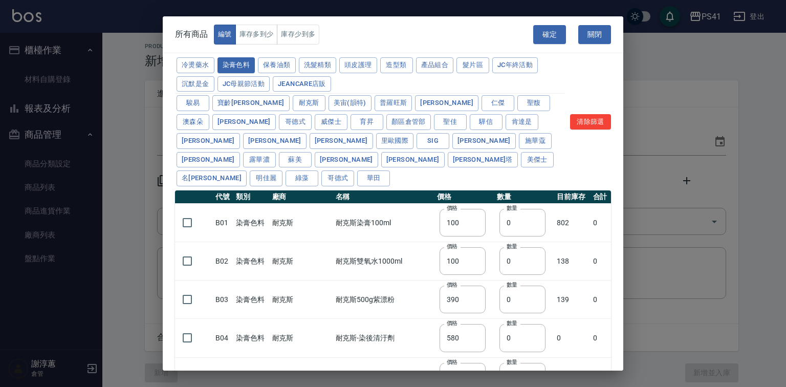
scroll to position [0, 0]
click at [173, 221] on div "冷燙藥水 染膏色料 保養油類 洗髮精類 頭皮護理 造型類 產品組合 髮片區 JC年終活動 沉默是金 JC母親節活動 JeanCare店販 駿[PERSON_N…" at bounding box center [393, 245] width 460 height 379
click at [201, 226] on td at bounding box center [194, 223] width 38 height 38
click at [190, 226] on input "checkbox" at bounding box center [186, 222] width 21 height 21
drag, startPoint x: 517, startPoint y: 223, endPoint x: 451, endPoint y: 233, distance: 66.2
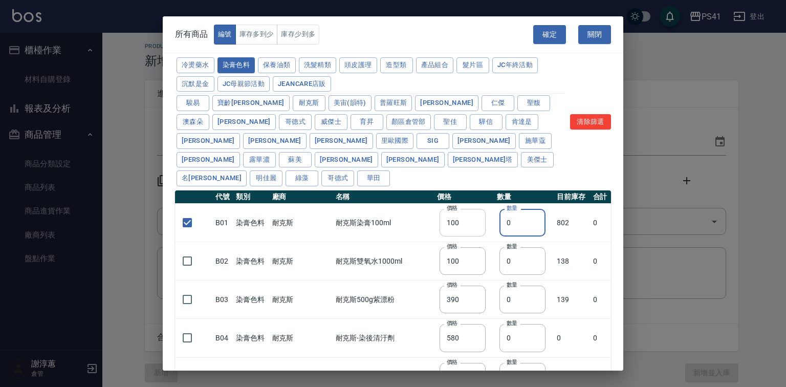
click at [451, 229] on tr "B01 染膏色料 耐克斯 耐克斯染膏100ml 價格 100 價格 數量 0 數量 802 0" at bounding box center [393, 223] width 436 height 38
drag, startPoint x: 185, startPoint y: 260, endPoint x: 458, endPoint y: 255, distance: 272.7
click at [188, 260] on input "checkbox" at bounding box center [186, 260] width 21 height 21
drag, startPoint x: 497, startPoint y: 258, endPoint x: 488, endPoint y: 264, distance: 11.1
click at [498, 264] on input "0" at bounding box center [521, 261] width 46 height 28
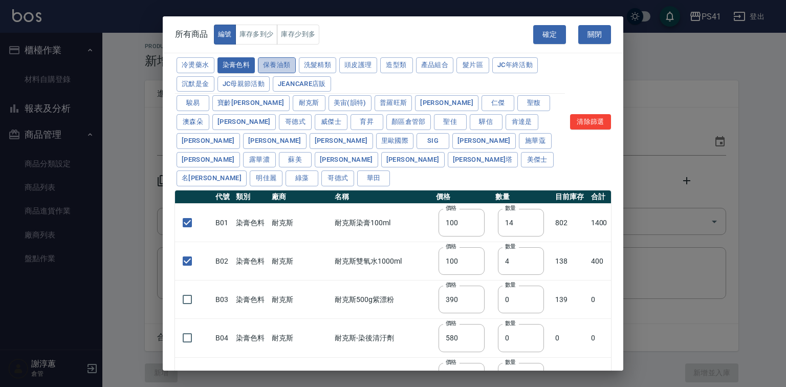
click at [293, 73] on button "保養油類" at bounding box center [277, 65] width 38 height 16
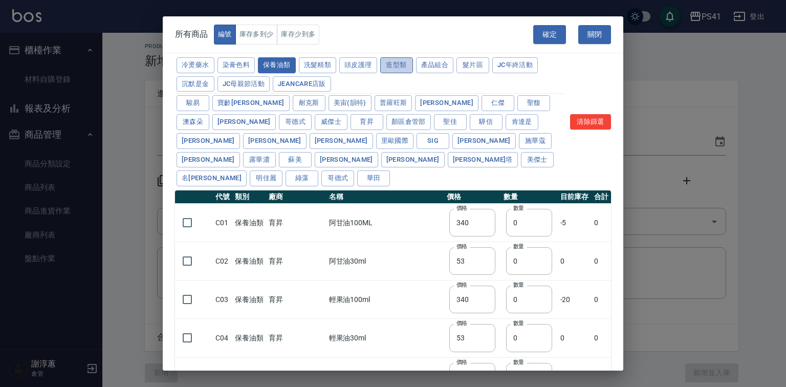
click at [413, 71] on button "造型類" at bounding box center [396, 65] width 33 height 16
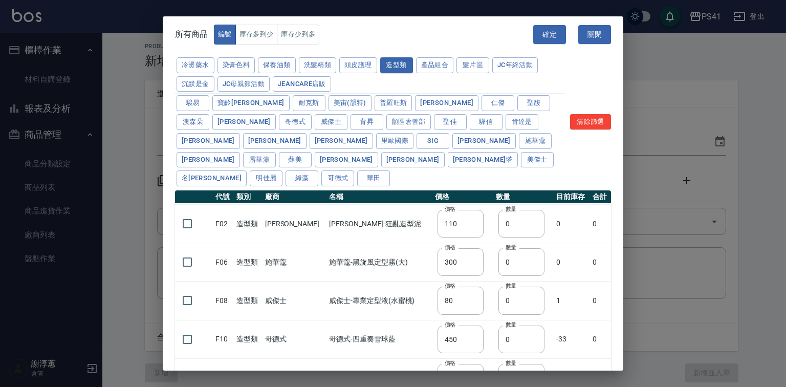
scroll to position [88, 0]
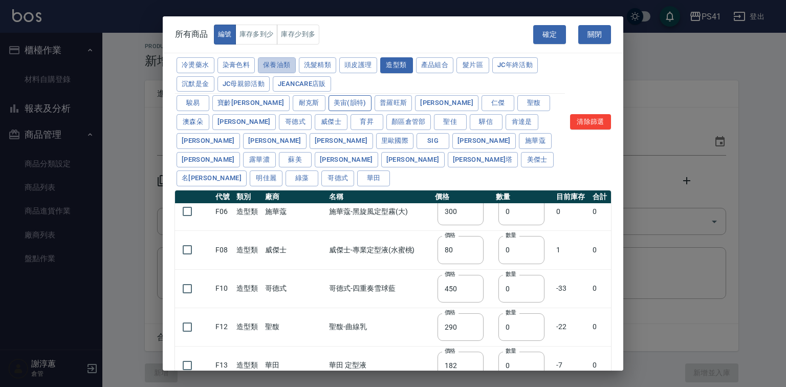
drag, startPoint x: 293, startPoint y: 70, endPoint x: 330, endPoint y: 110, distance: 55.4
click at [293, 72] on button "保養油類" at bounding box center [277, 65] width 38 height 16
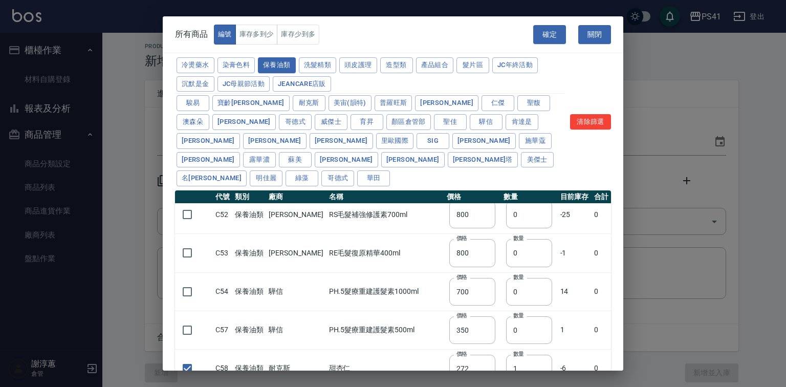
scroll to position [701, 0]
click at [454, 63] on button "產品組合" at bounding box center [435, 65] width 38 height 16
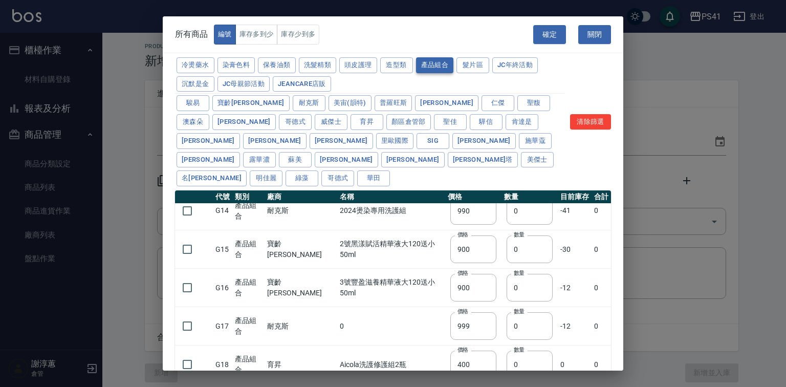
scroll to position [279, 0]
click at [255, 67] on button "染膏色料" at bounding box center [236, 65] width 38 height 16
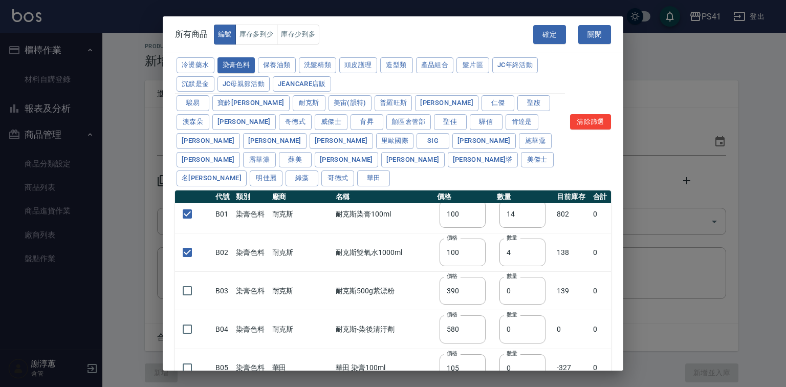
scroll to position [0, 0]
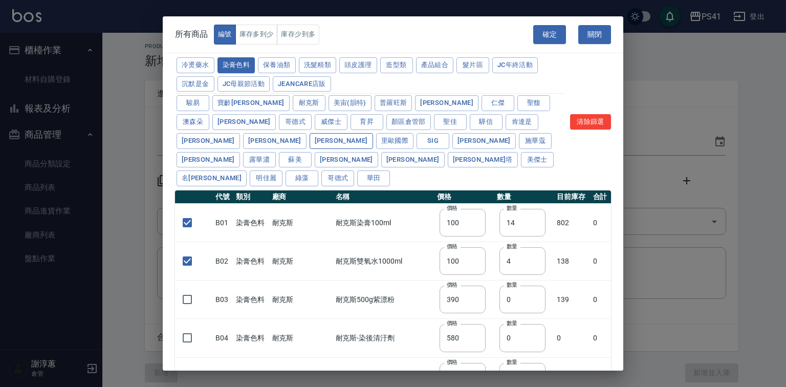
click at [309, 149] on button "[PERSON_NAME]" at bounding box center [340, 141] width 63 height 16
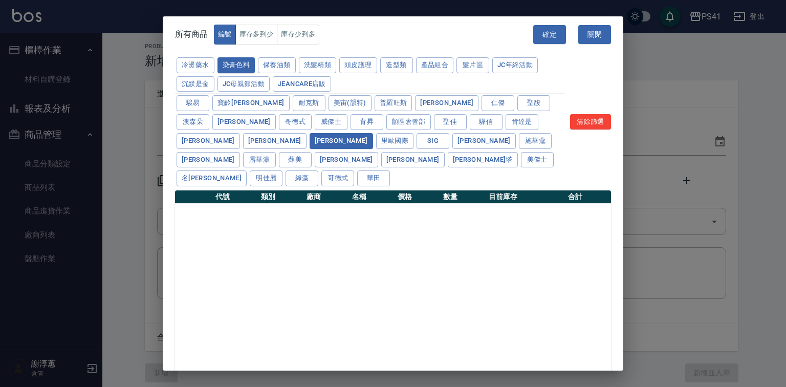
click at [567, 122] on div "冷燙藥水 染膏色料 保養油類 洗髮精類 頭皮護理 造型類 產品組合 髮片區 JC年終活動 沉默是金 JC母親節活動 JeanCare店販 駿[PERSON_N…" at bounding box center [393, 122] width 436 height 132
click at [590, 117] on button "清除篩選" at bounding box center [590, 122] width 41 height 16
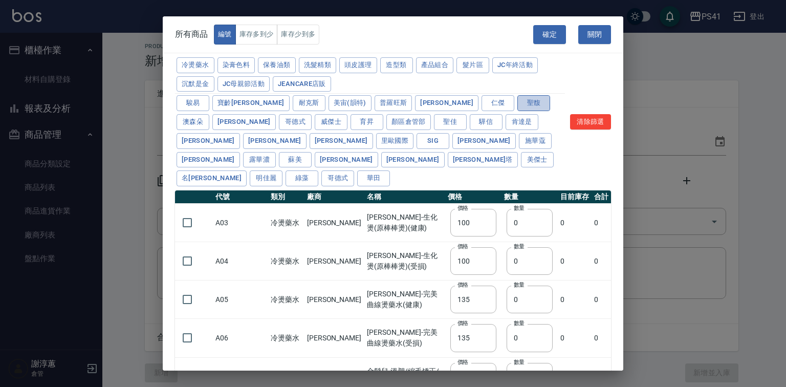
click at [517, 109] on button "聖馥" at bounding box center [533, 103] width 33 height 16
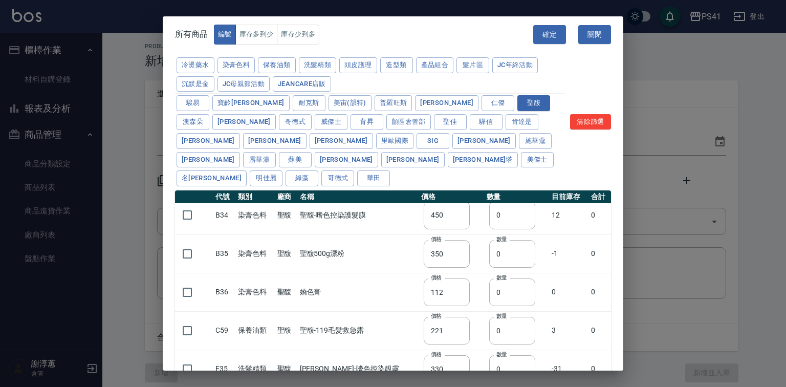
scroll to position [126, 0]
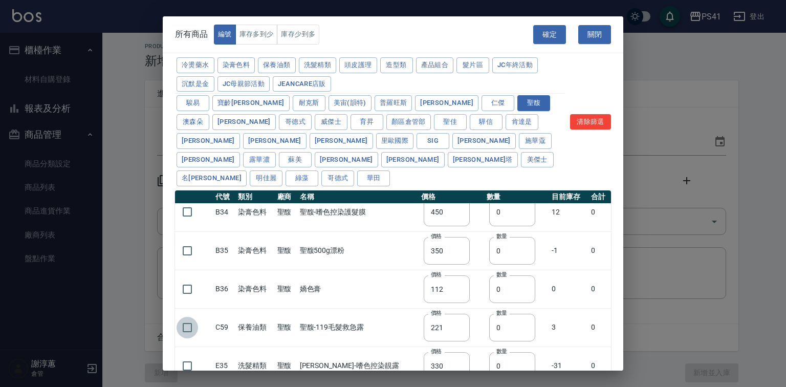
click at [180, 325] on input "checkbox" at bounding box center [186, 327] width 21 height 21
drag, startPoint x: 495, startPoint y: 319, endPoint x: 473, endPoint y: 328, distance: 23.7
click at [484, 328] on td "數量 0 數量" at bounding box center [516, 327] width 65 height 38
click at [188, 365] on input "checkbox" at bounding box center [186, 365] width 21 height 21
drag, startPoint x: 487, startPoint y: 358, endPoint x: 463, endPoint y: 370, distance: 26.8
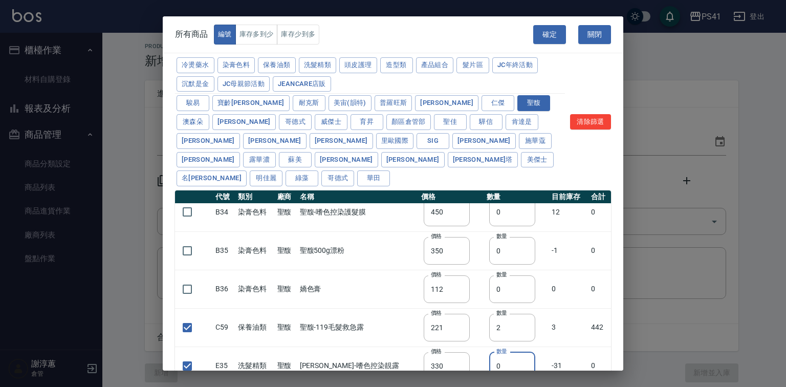
click at [463, 370] on tr "E35 洗髮精類 聖馥 聖馥-嗜色控染靚露 價格 330 價格 數量 0 數量 -31 0" at bounding box center [393, 365] width 436 height 38
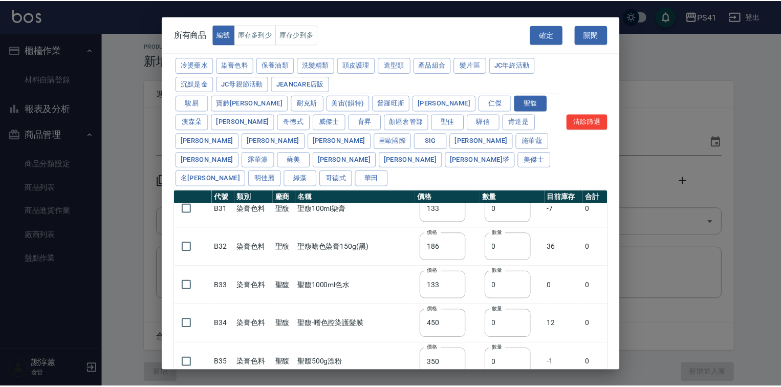
scroll to position [0, 0]
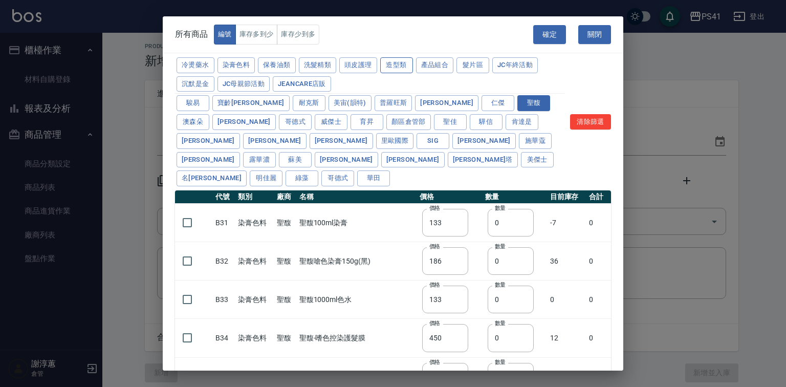
click at [413, 67] on button "造型類" at bounding box center [396, 65] width 33 height 16
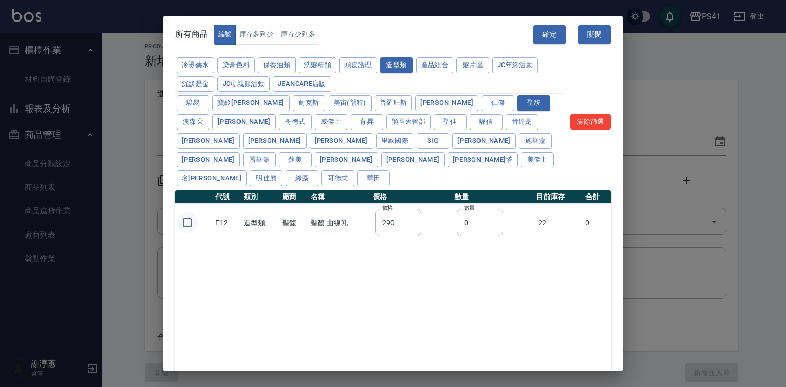
drag, startPoint x: 181, startPoint y: 219, endPoint x: 310, endPoint y: 222, distance: 129.0
click at [182, 219] on input "checkbox" at bounding box center [186, 222] width 21 height 21
drag, startPoint x: 469, startPoint y: 214, endPoint x: 453, endPoint y: 223, distance: 17.8
click at [453, 223] on td "數量 0 數量" at bounding box center [493, 223] width 82 height 38
click at [284, 68] on button "保養油類" at bounding box center [277, 65] width 38 height 16
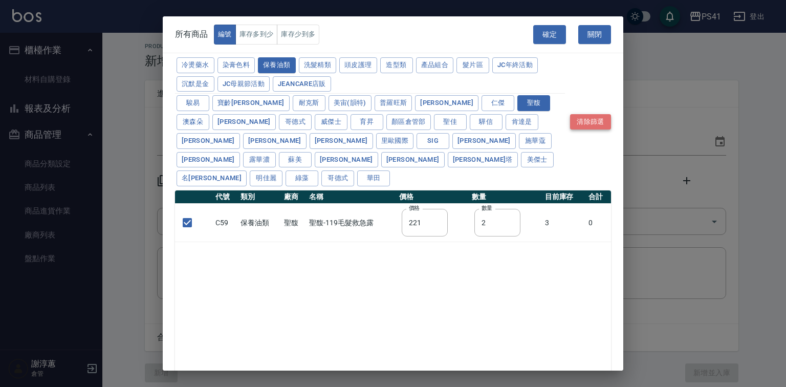
click at [578, 124] on button "清除篩選" at bounding box center [590, 122] width 41 height 16
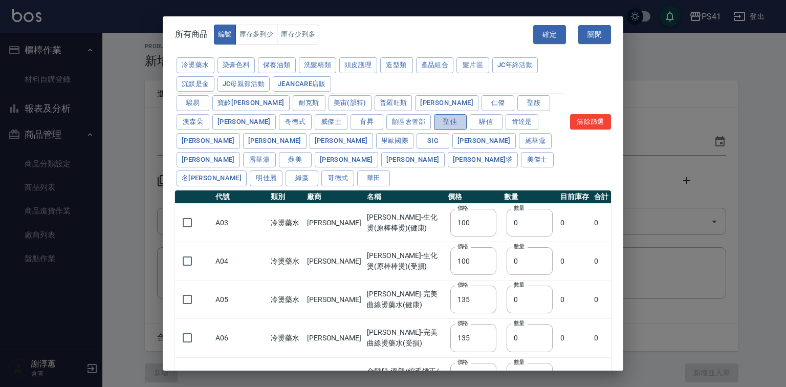
click at [434, 130] on button "聖佳" at bounding box center [450, 122] width 33 height 16
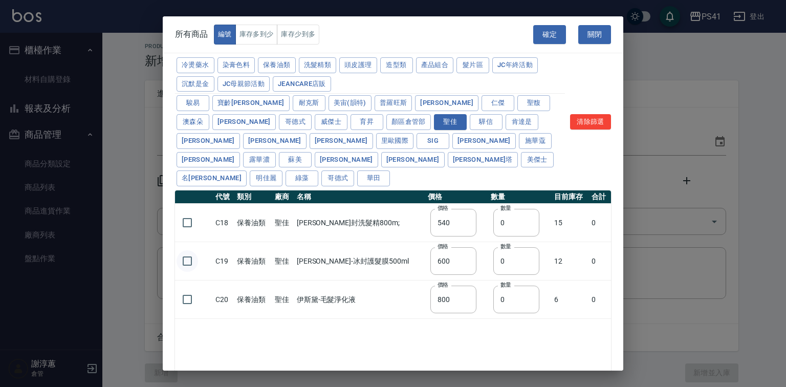
click at [176, 256] on input "checkbox" at bounding box center [186, 260] width 21 height 21
drag, startPoint x: 493, startPoint y: 264, endPoint x: 446, endPoint y: 264, distance: 47.1
click at [446, 264] on tr "C19 保養油類 聖佳 伊斯黛-冰封護髮膜500ml 價格 600 價格 數量 0 數量 12 0" at bounding box center [393, 261] width 436 height 38
drag, startPoint x: 552, startPoint y: 36, endPoint x: 517, endPoint y: 76, distance: 53.6
click at [552, 35] on button "確定" at bounding box center [549, 34] width 33 height 19
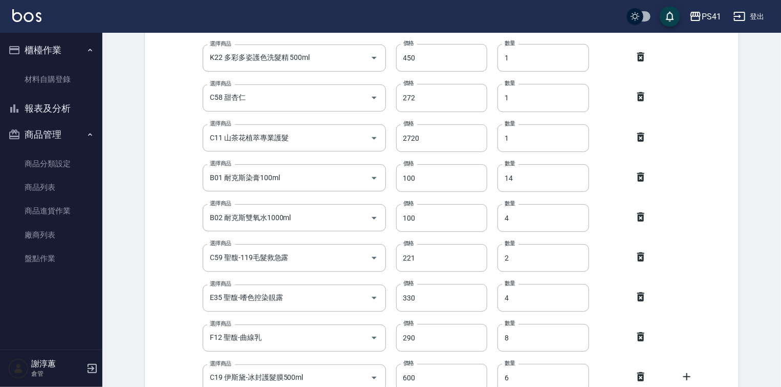
scroll to position [286, 0]
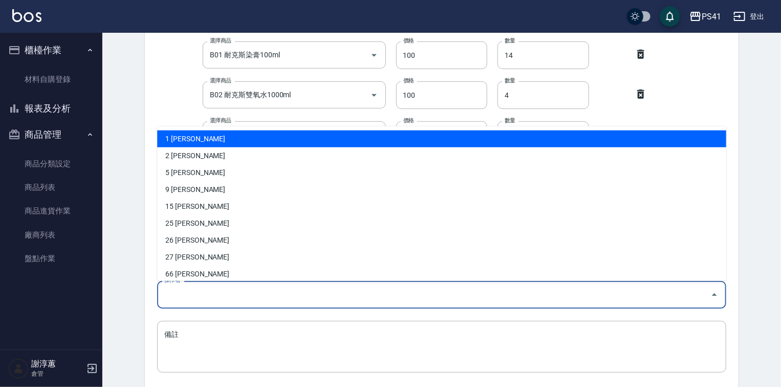
click at [252, 294] on input "操作者" at bounding box center [434, 294] width 544 height 18
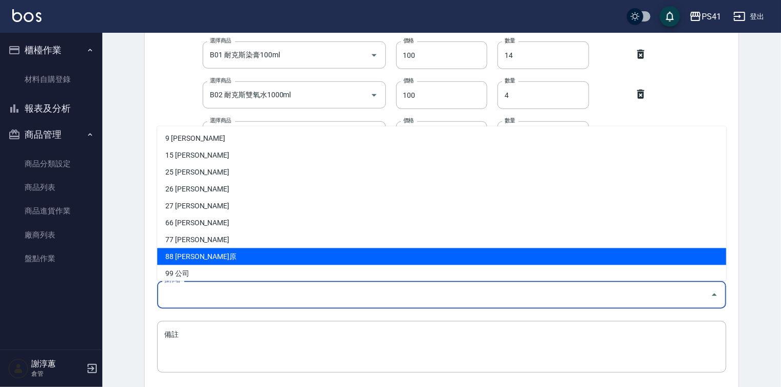
scroll to position [56, 0]
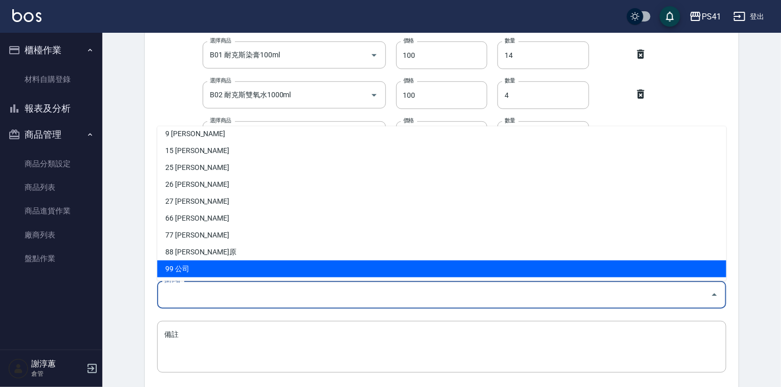
drag, startPoint x: 229, startPoint y: 263, endPoint x: 222, endPoint y: 301, distance: 38.6
click at [229, 263] on li "99 公司" at bounding box center [441, 268] width 569 height 17
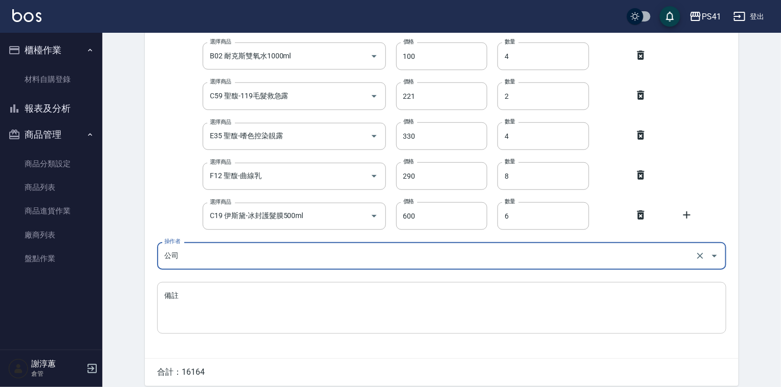
scroll to position [369, 0]
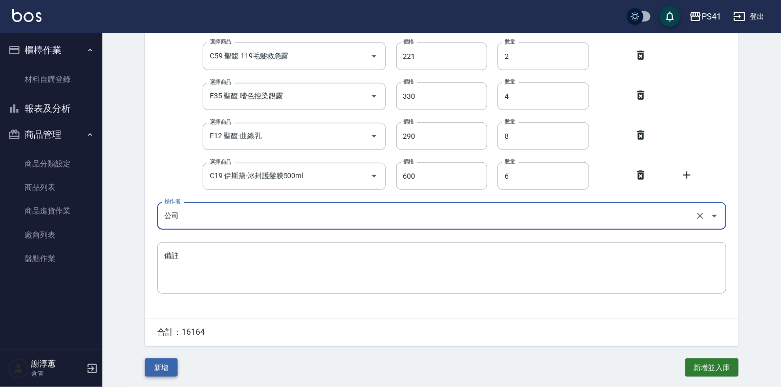
click at [164, 371] on button "新增" at bounding box center [161, 367] width 33 height 19
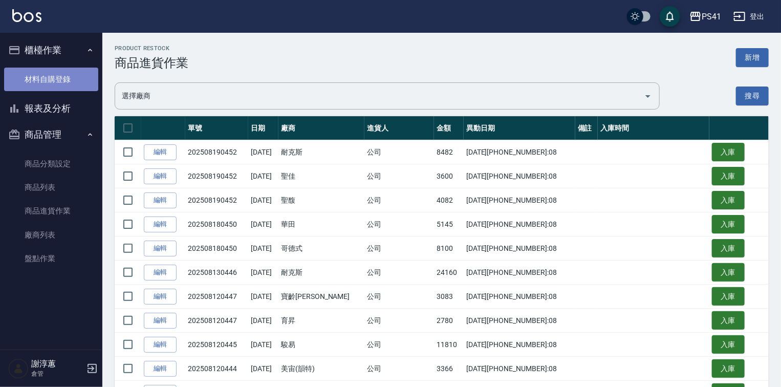
click at [48, 80] on link "材料自購登錄" at bounding box center [51, 80] width 94 height 24
